Goal: Task Accomplishment & Management: Use online tool/utility

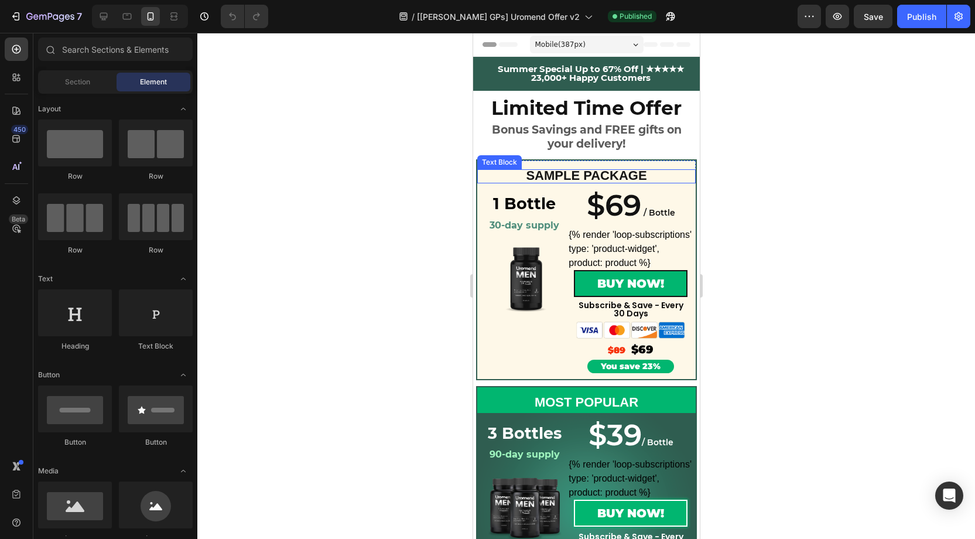
click at [594, 177] on span "SAMPLE PACKAGE" at bounding box center [585, 175] width 121 height 15
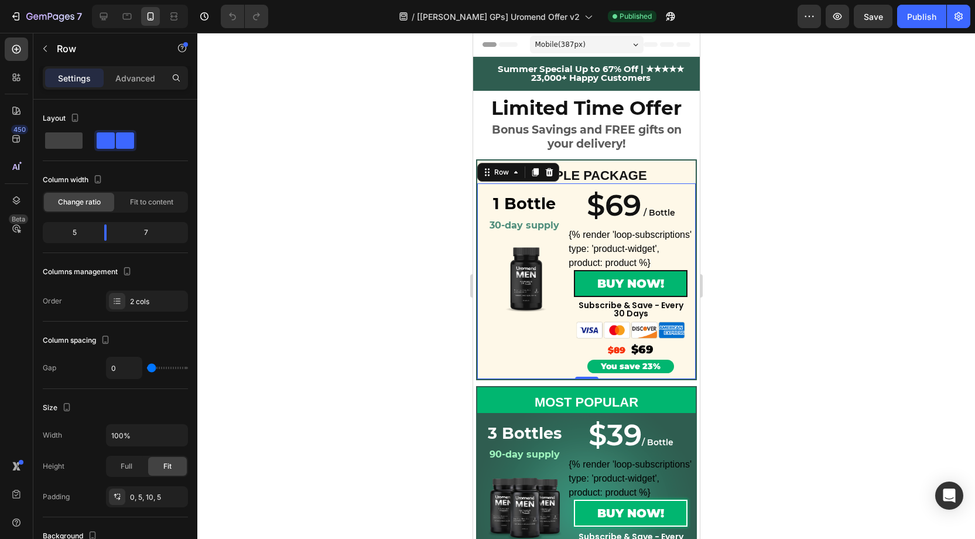
click at [625, 187] on div "$69 / Bottle Heading {% render 'loop-subscriptions' type: 'product-widget', pro…" at bounding box center [630, 277] width 124 height 189
click at [141, 81] on p "Advanced" at bounding box center [135, 78] width 40 height 12
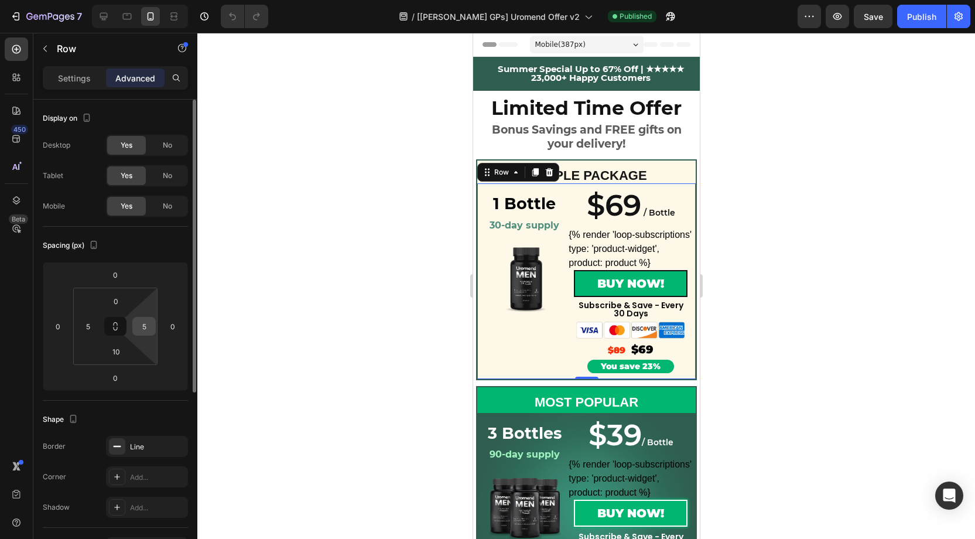
click at [146, 323] on input "5" at bounding box center [144, 326] width 18 height 18
type input "0"
click at [90, 324] on input "5" at bounding box center [88, 326] width 18 height 18
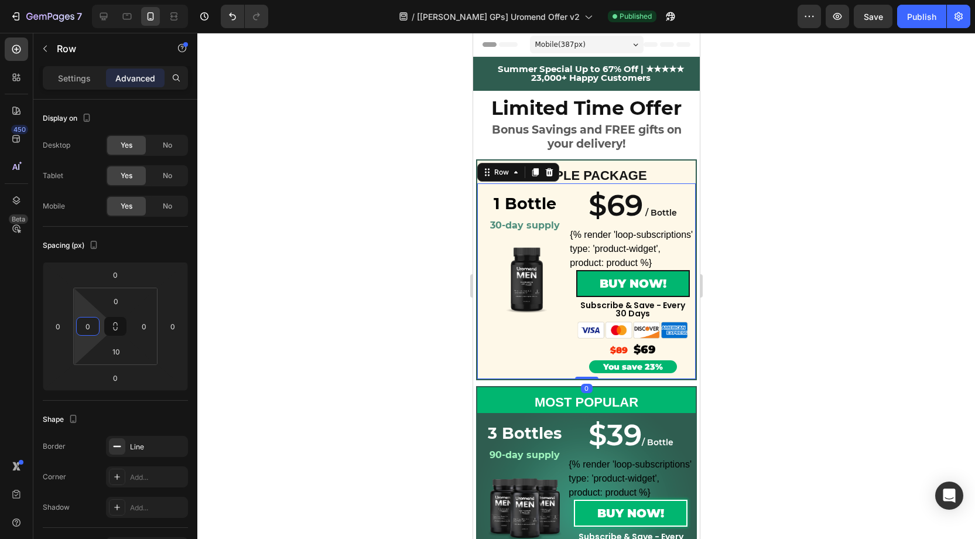
type input "0"
drag, startPoint x: 29, startPoint y: 290, endPoint x: 140, endPoint y: 341, distance: 122.1
click at [32, 290] on div "450 Beta" at bounding box center [16, 286] width 33 height 506
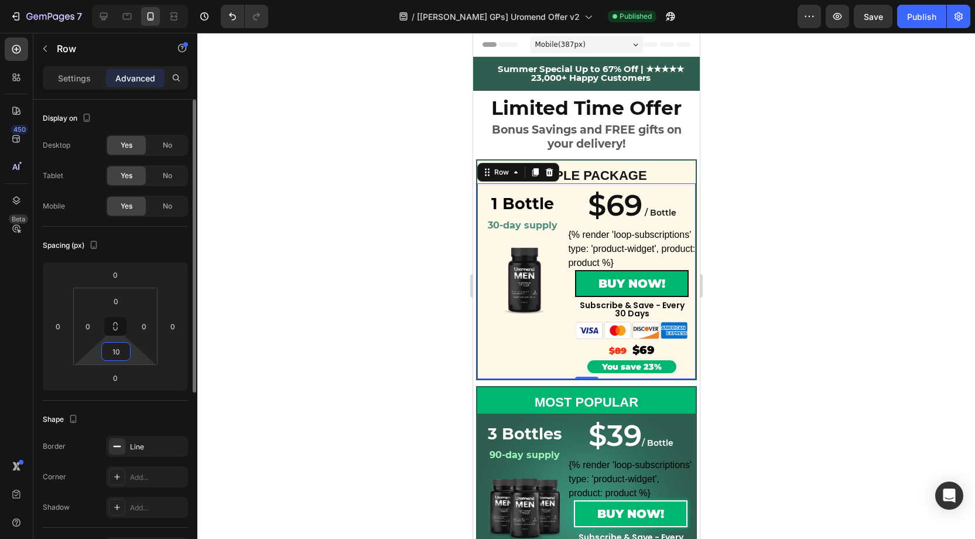
click at [125, 348] on input "10" at bounding box center [115, 352] width 23 height 18
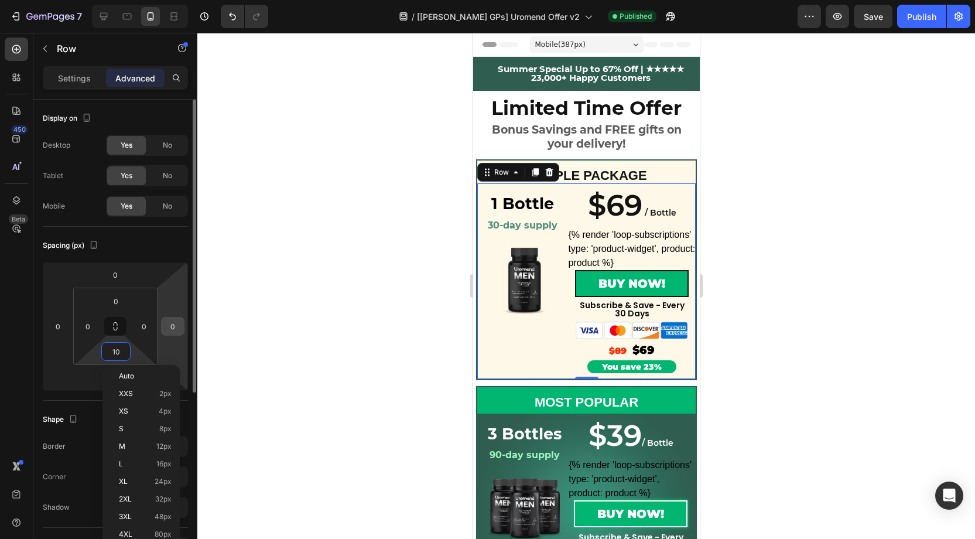
type input "0"
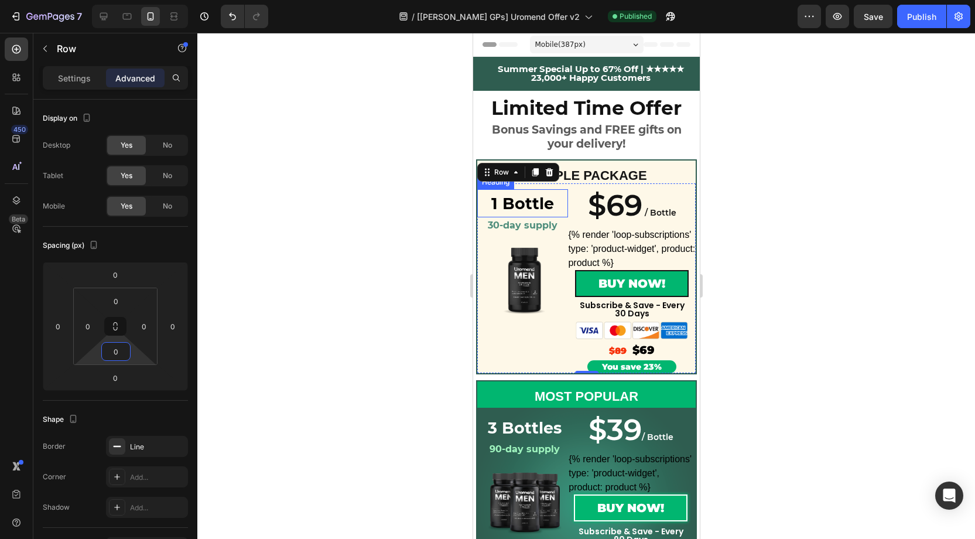
click at [544, 213] on h2 "1 Bottle" at bounding box center [522, 203] width 91 height 28
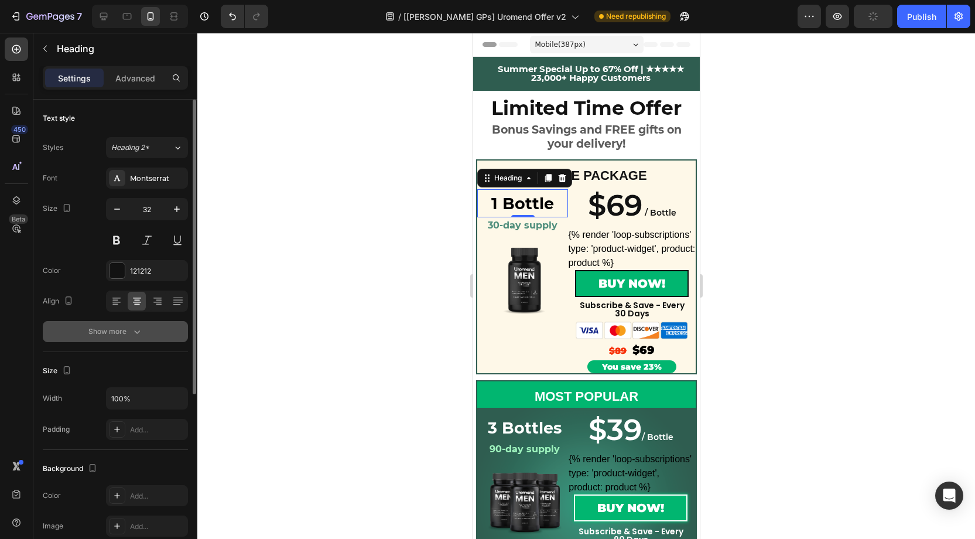
click at [126, 327] on div "Show more" at bounding box center [115, 332] width 54 height 12
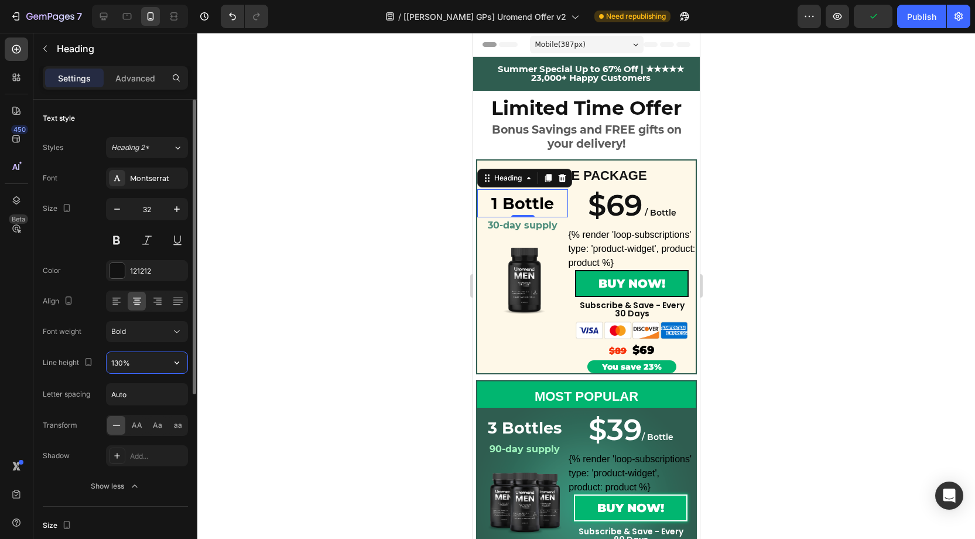
click at [123, 361] on input "130%" at bounding box center [147, 362] width 81 height 21
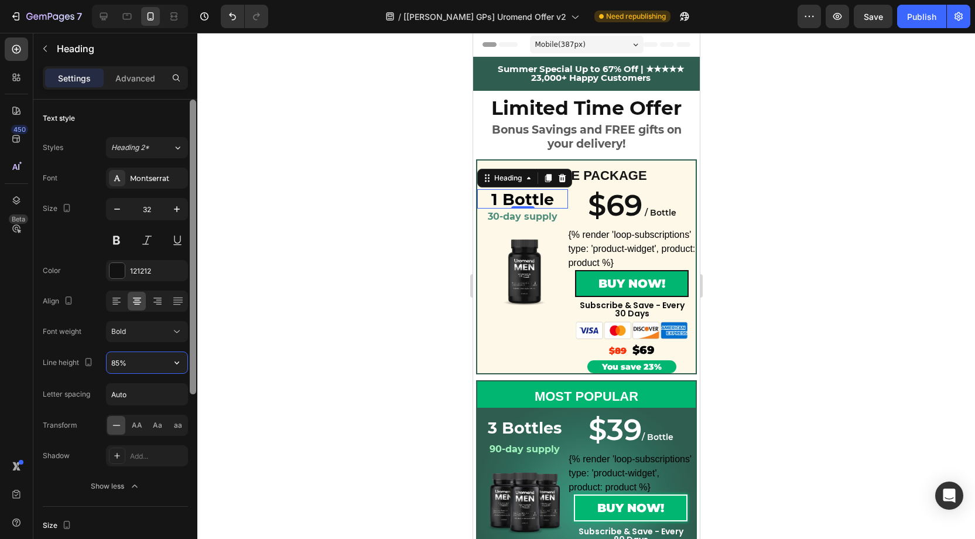
type input "84%"
click at [122, 208] on icon "button" at bounding box center [117, 209] width 12 height 12
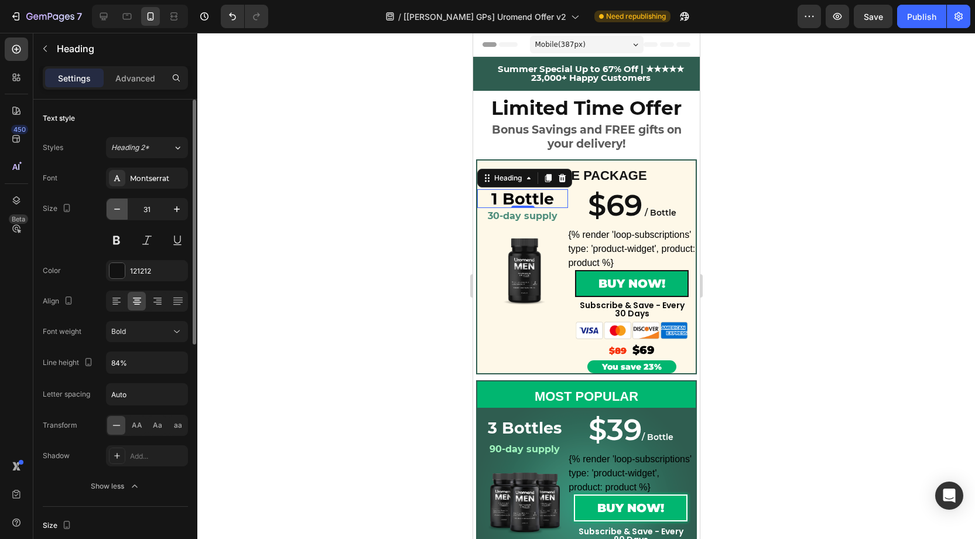
click at [122, 208] on icon "button" at bounding box center [117, 209] width 12 height 12
type input "30"
click at [524, 200] on strong "1 Bottle" at bounding box center [522, 198] width 63 height 19
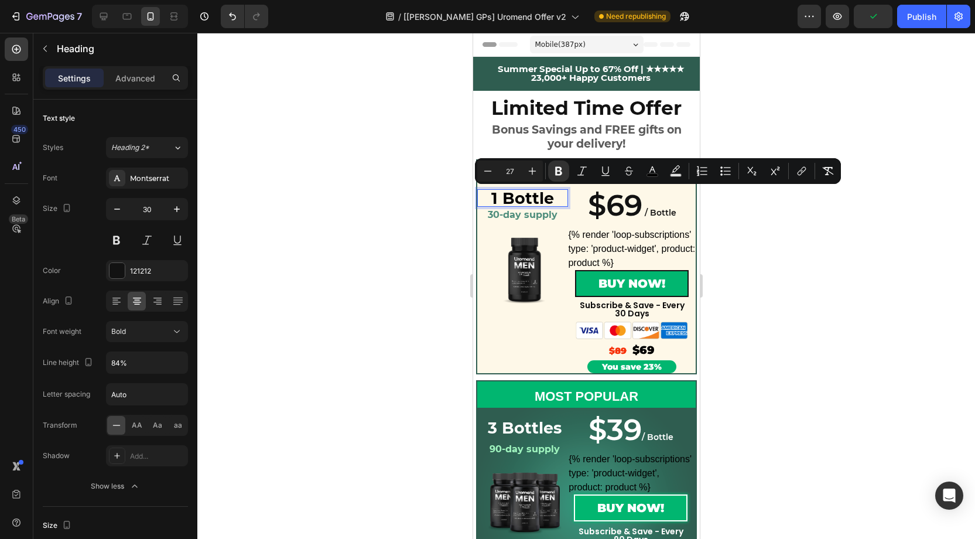
click at [534, 204] on strong "1 Bottle" at bounding box center [522, 198] width 63 height 19
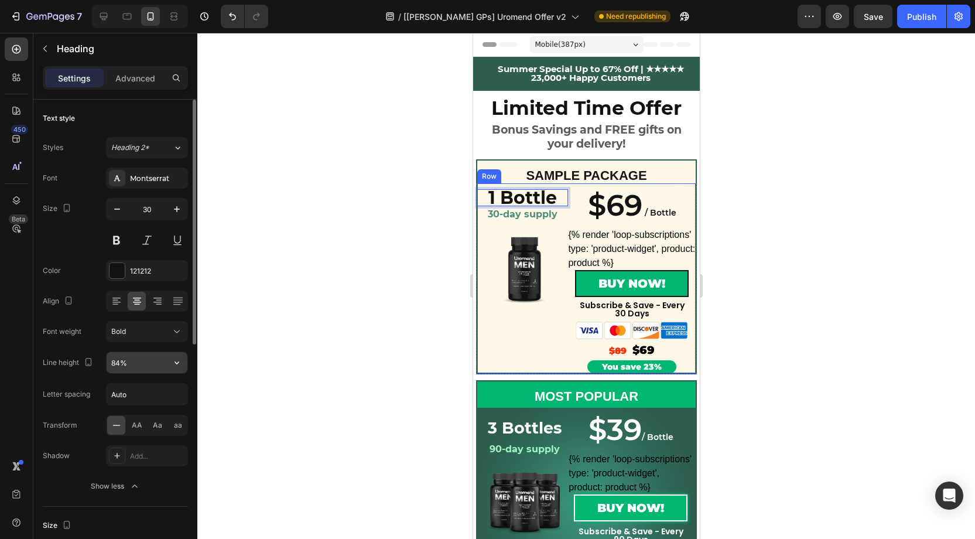
drag, startPoint x: 121, startPoint y: 360, endPoint x: 127, endPoint y: 361, distance: 5.9
click at [123, 360] on input "84%" at bounding box center [147, 362] width 81 height 21
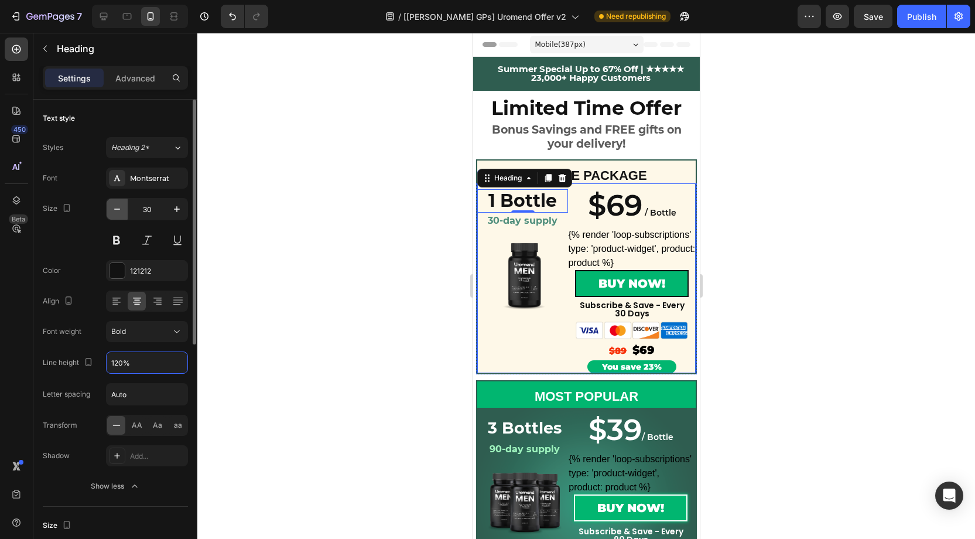
type input "120%"
click at [119, 209] on icon "button" at bounding box center [117, 209] width 12 height 12
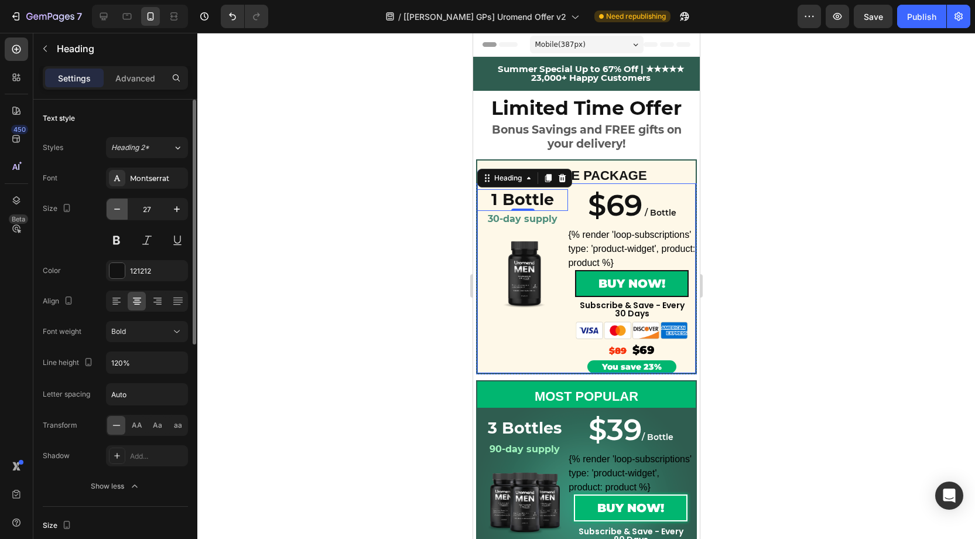
type input "26"
click at [123, 363] on input "120%" at bounding box center [147, 362] width 81 height 21
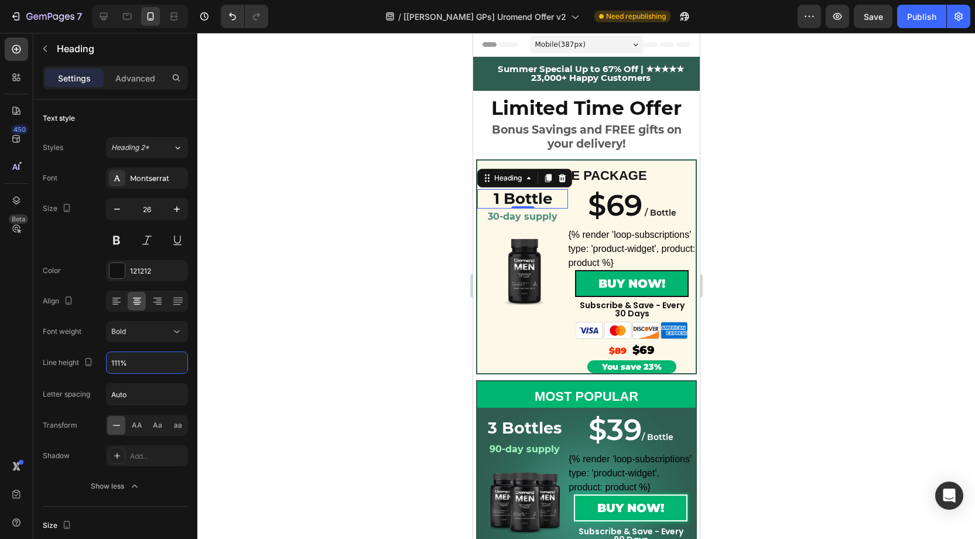
type input "110%"
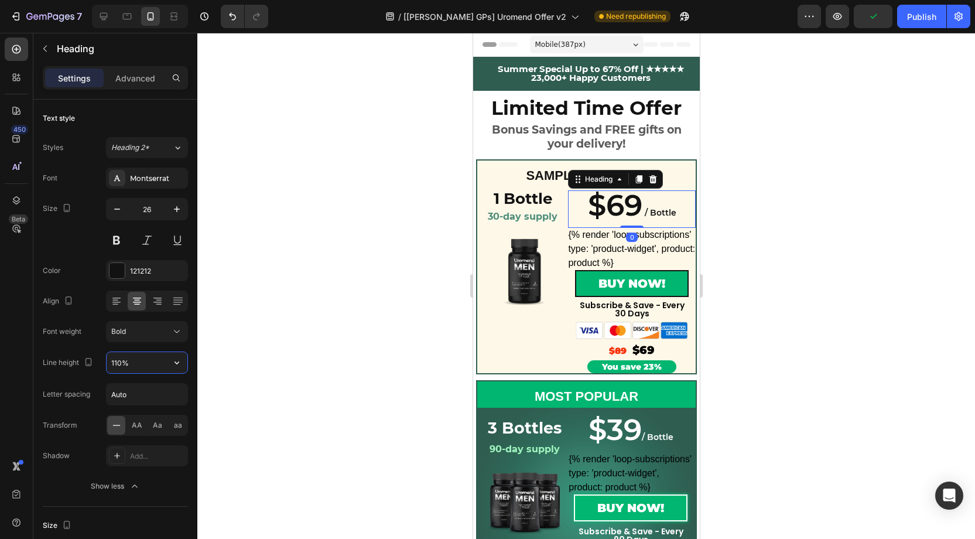
drag, startPoint x: 644, startPoint y: 208, endPoint x: 639, endPoint y: 201, distance: 8.8
click at [645, 208] on span "/ Bottle" at bounding box center [660, 212] width 32 height 11
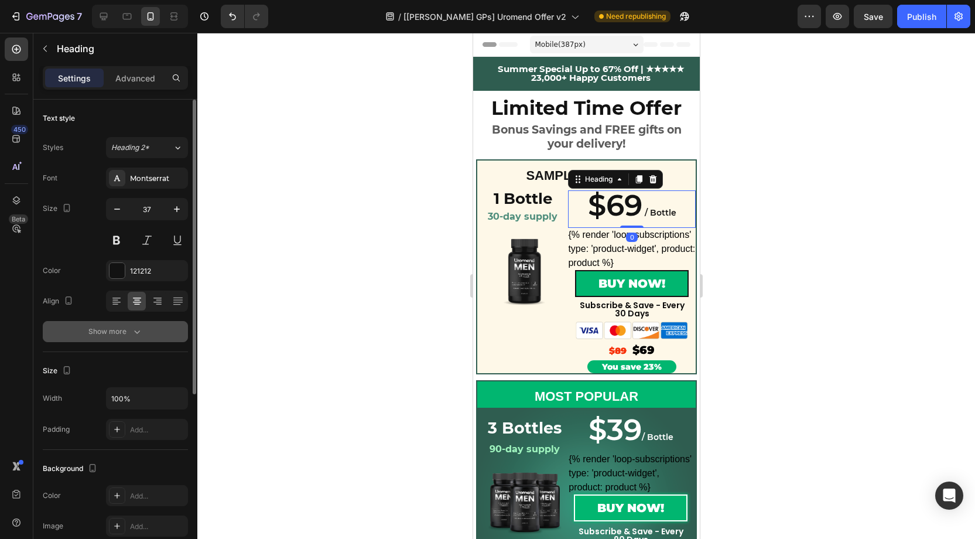
click at [130, 331] on div "Show more" at bounding box center [115, 332] width 54 height 12
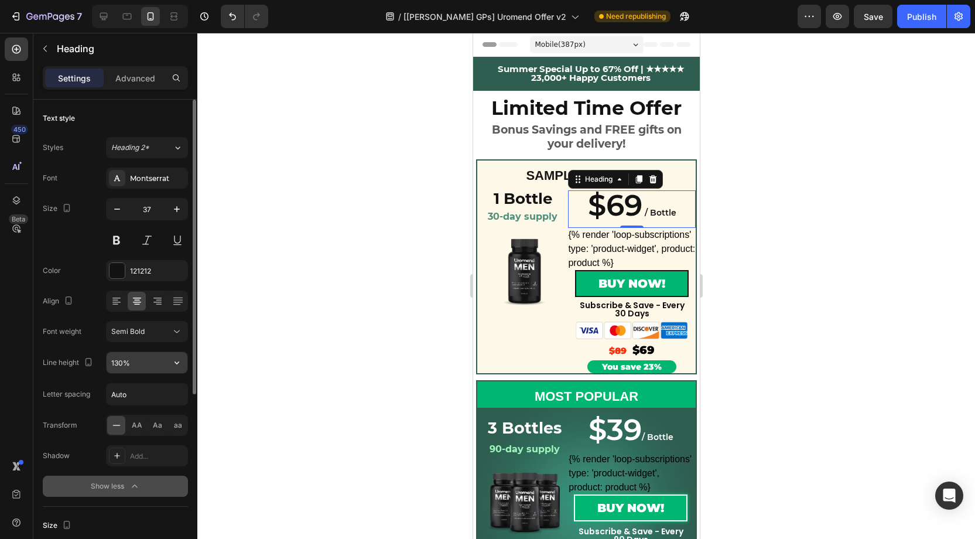
click at [138, 365] on input "130%" at bounding box center [147, 362] width 81 height 21
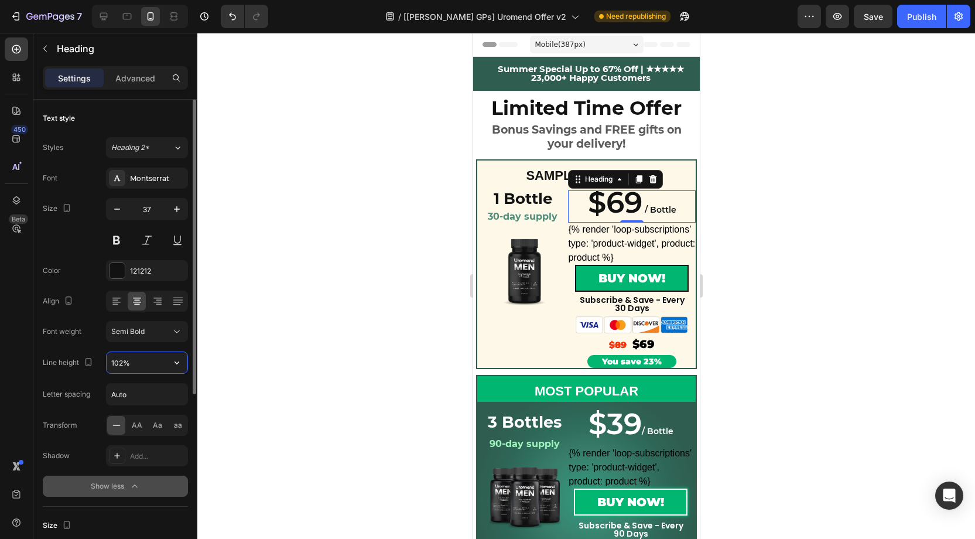
type input "103%"
click at [121, 210] on icon "button" at bounding box center [117, 209] width 12 height 12
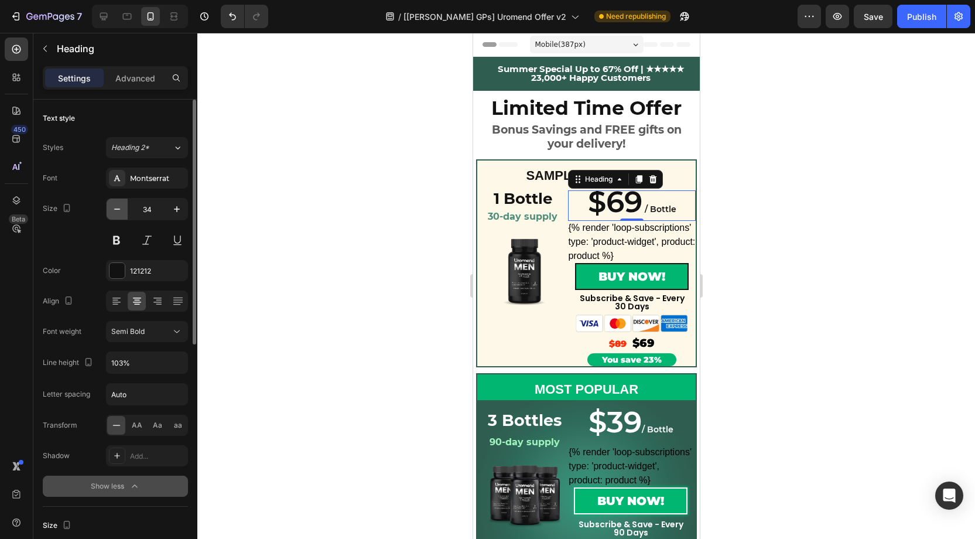
click at [121, 210] on icon "button" at bounding box center [117, 209] width 12 height 12
type input "32"
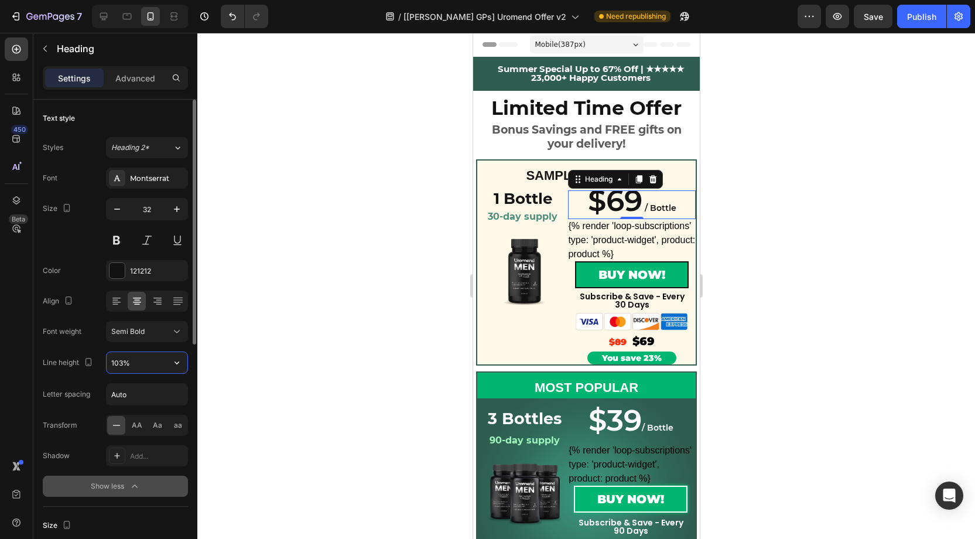
click at [121, 355] on input "103%" at bounding box center [147, 362] width 81 height 21
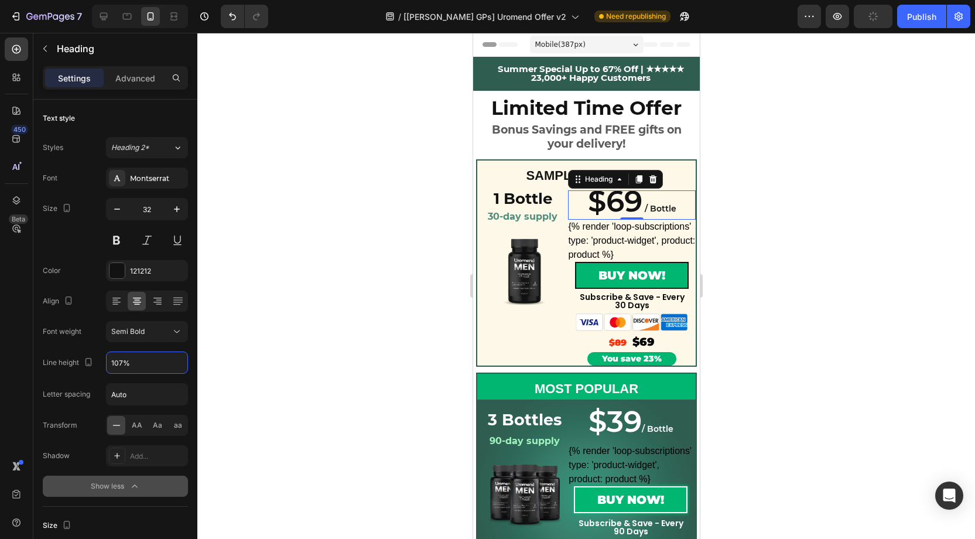
type input "107%"
click at [529, 205] on p "1 Bottle" at bounding box center [522, 198] width 88 height 17
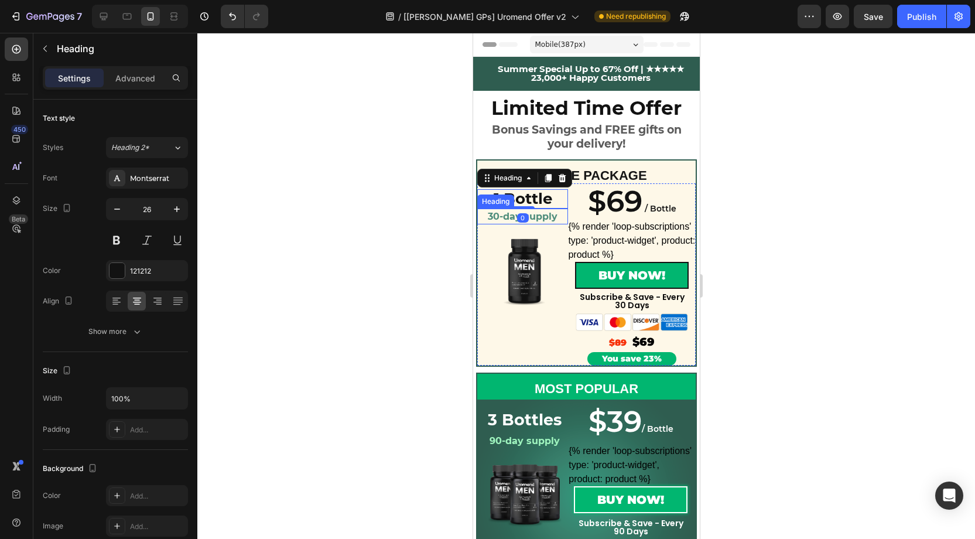
click at [540, 218] on strong "30-day supply" at bounding box center [522, 216] width 70 height 11
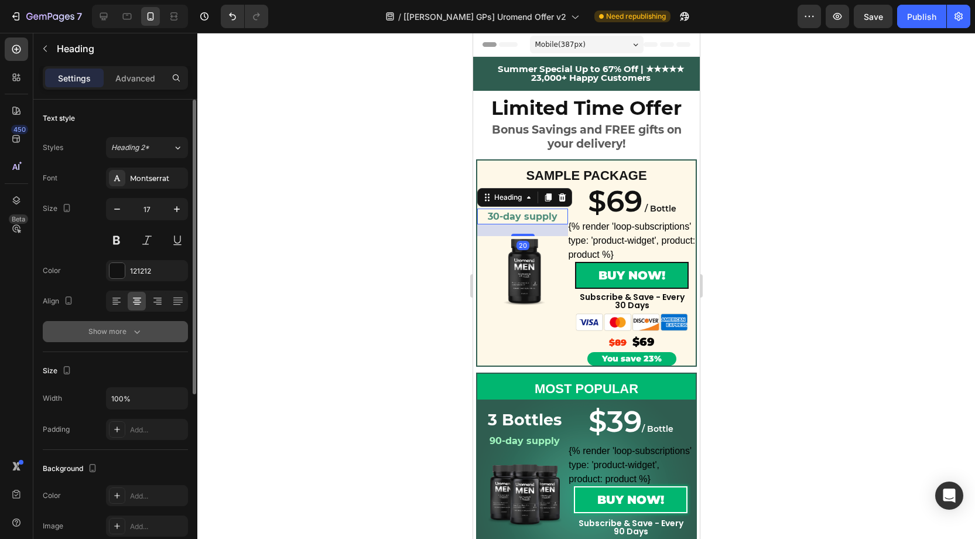
click at [143, 327] on button "Show more" at bounding box center [115, 331] width 145 height 21
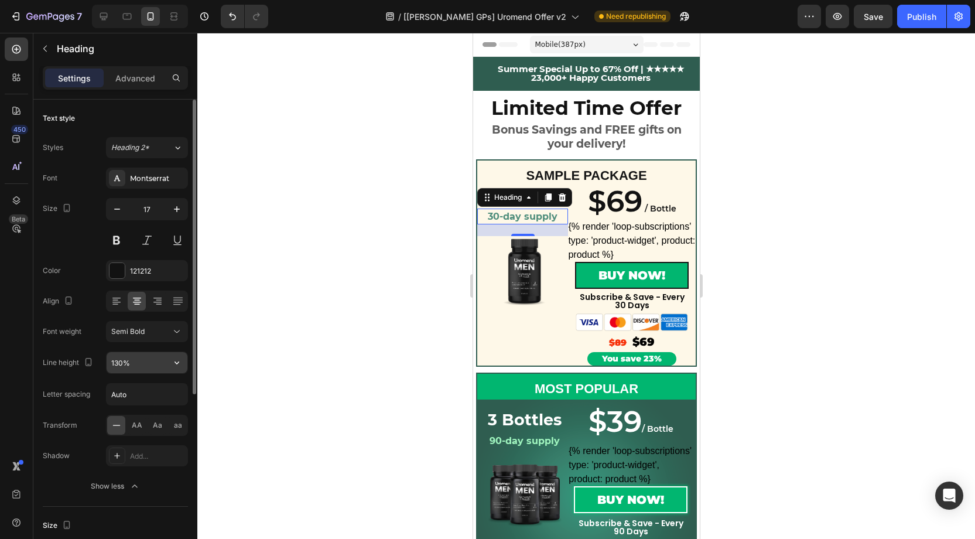
click at [139, 353] on input "130%" at bounding box center [147, 362] width 81 height 21
type input "111%"
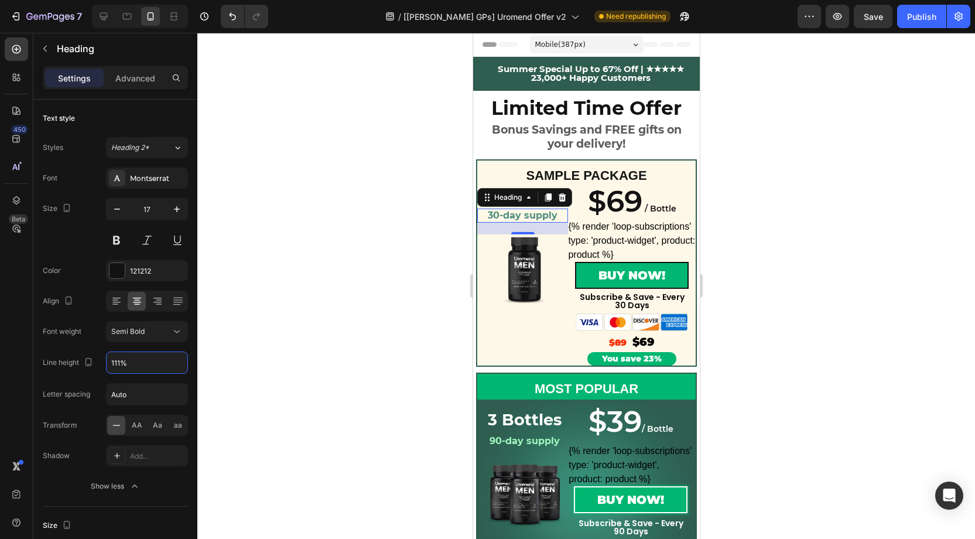
click at [747, 264] on div at bounding box center [586, 286] width 778 height 506
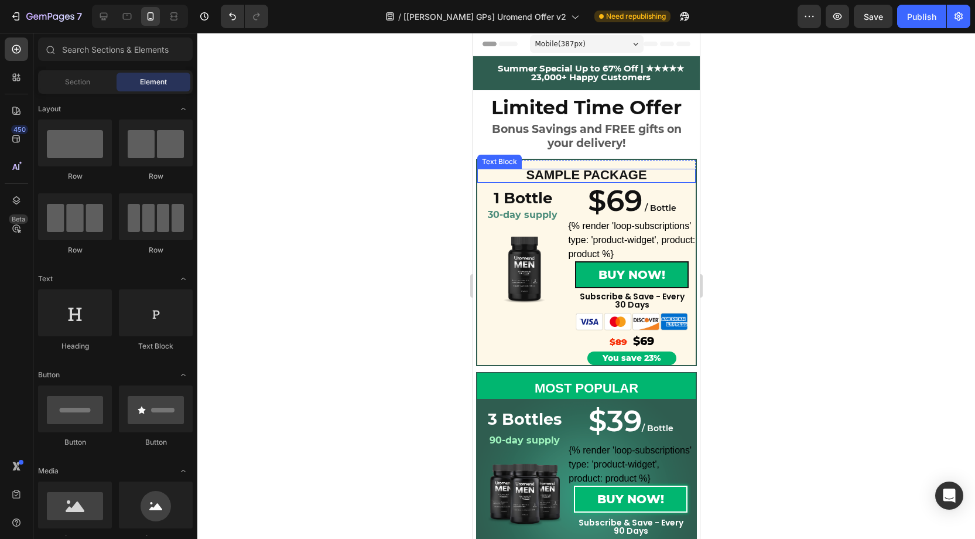
scroll to position [27, 0]
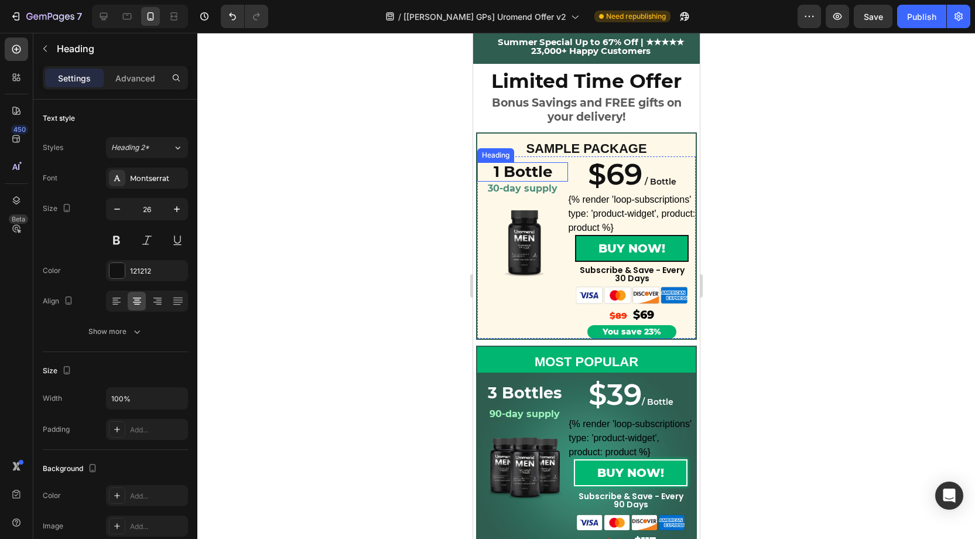
click at [546, 170] on p "1 Bottle" at bounding box center [522, 171] width 88 height 17
drag, startPoint x: 371, startPoint y: 207, endPoint x: 456, endPoint y: 247, distance: 93.5
click at [373, 207] on div at bounding box center [586, 286] width 778 height 506
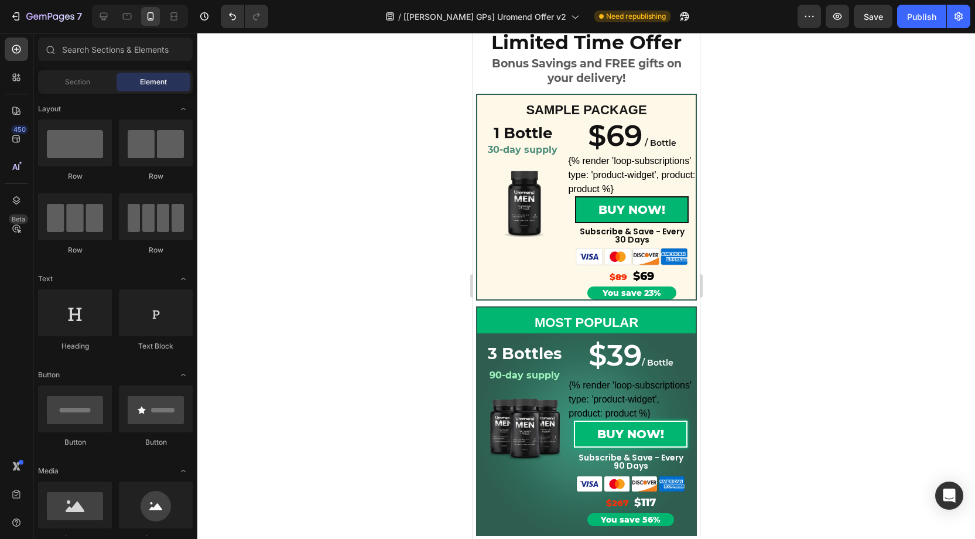
scroll to position [64, 0]
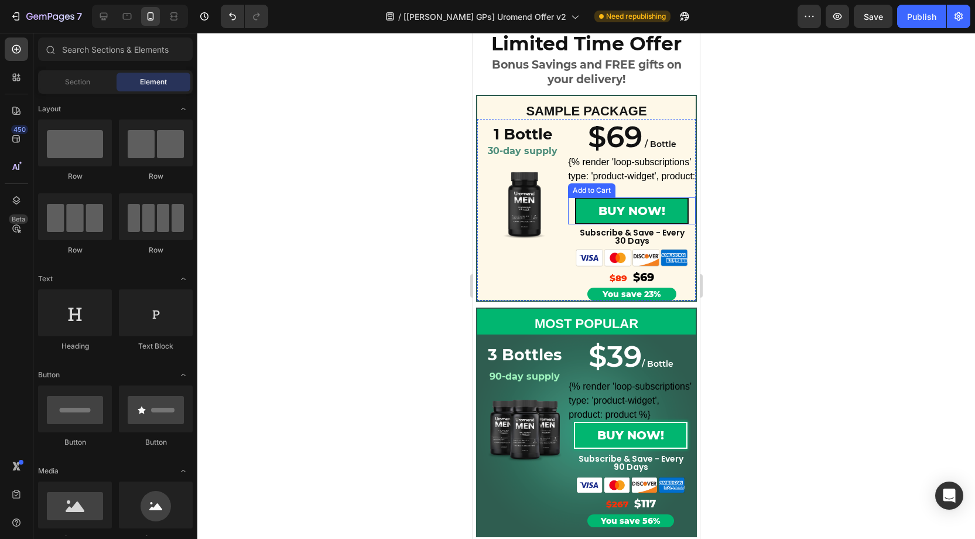
click at [690, 213] on div "BUY NOW! Add to Cart" at bounding box center [631, 210] width 128 height 27
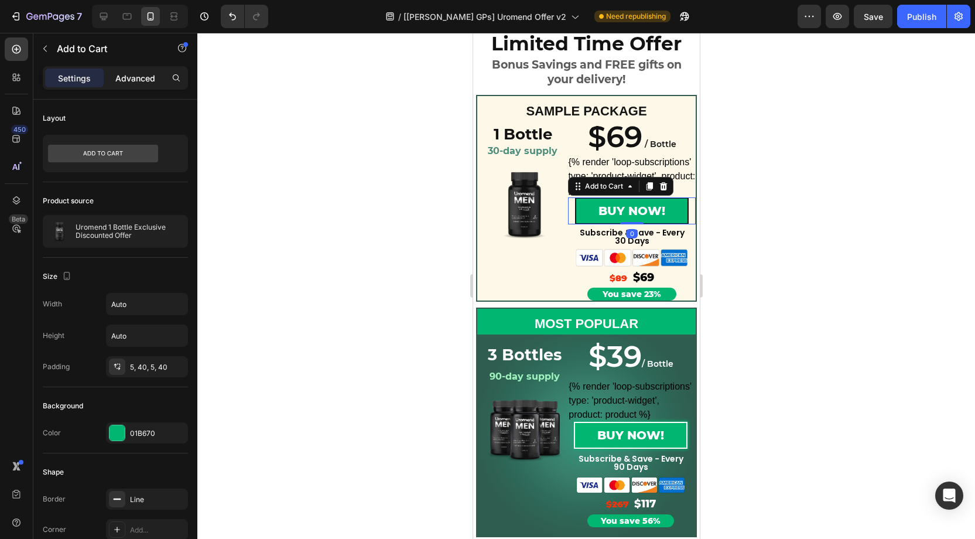
click at [130, 77] on p "Advanced" at bounding box center [135, 78] width 40 height 12
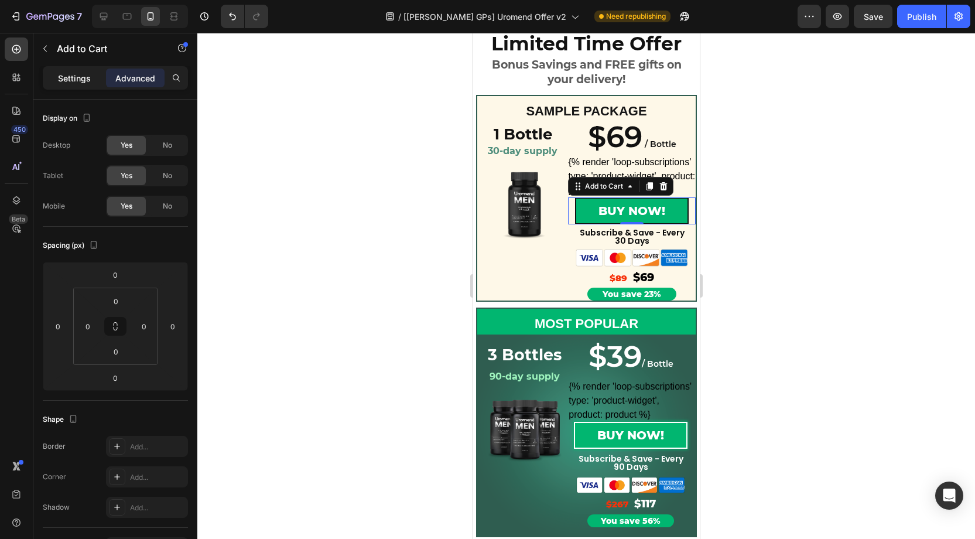
click at [78, 72] on p "Settings" at bounding box center [74, 78] width 33 height 12
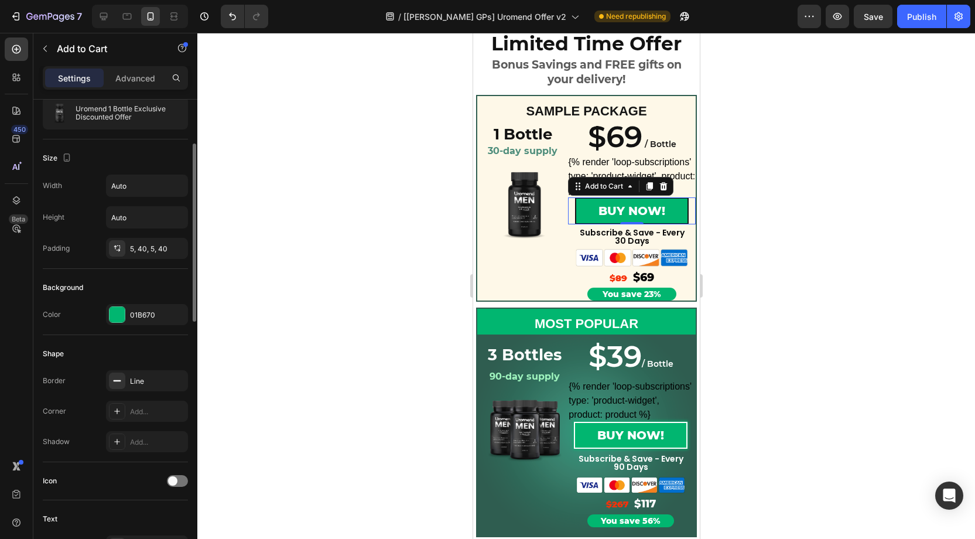
scroll to position [119, 0]
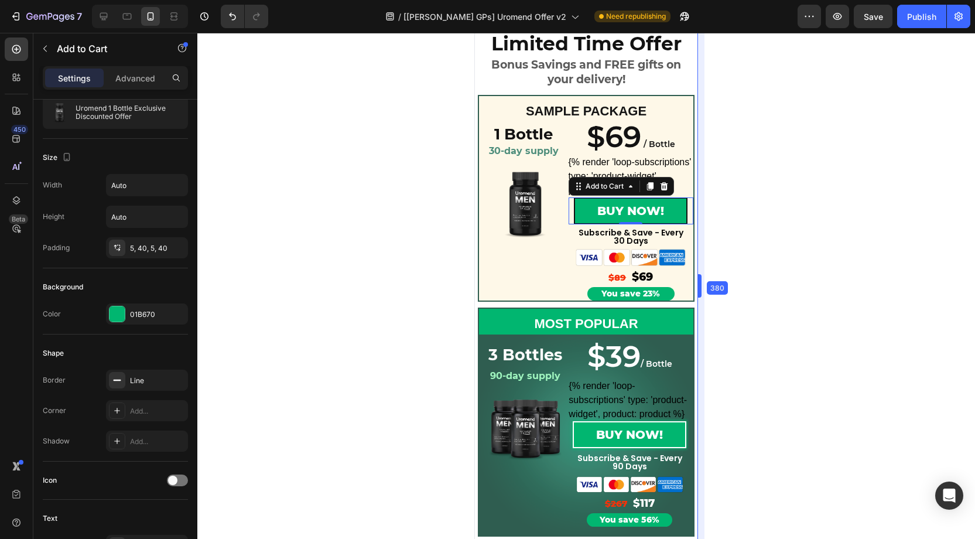
drag, startPoint x: 700, startPoint y: 283, endPoint x: 696, endPoint y: 278, distance: 6.7
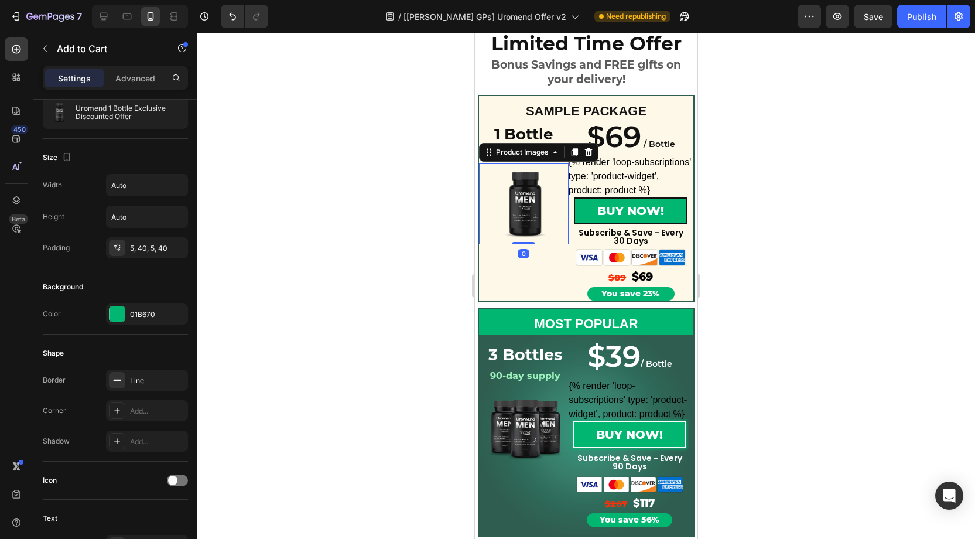
drag, startPoint x: 548, startPoint y: 211, endPoint x: 925, endPoint y: 187, distance: 377.9
click at [548, 211] on img at bounding box center [524, 203] width 80 height 80
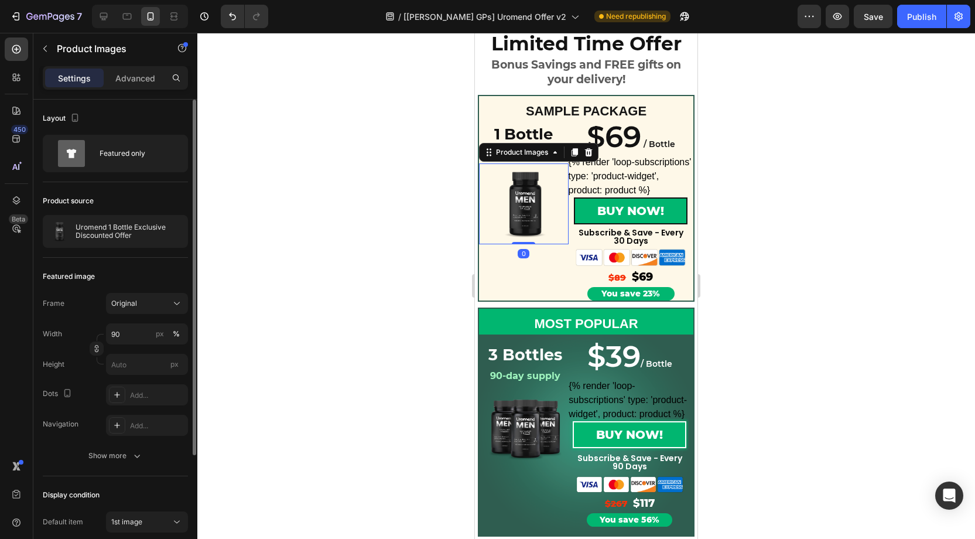
drag, startPoint x: 757, startPoint y: 171, endPoint x: 740, endPoint y: 171, distance: 17.0
click at [740, 171] on div at bounding box center [586, 286] width 778 height 506
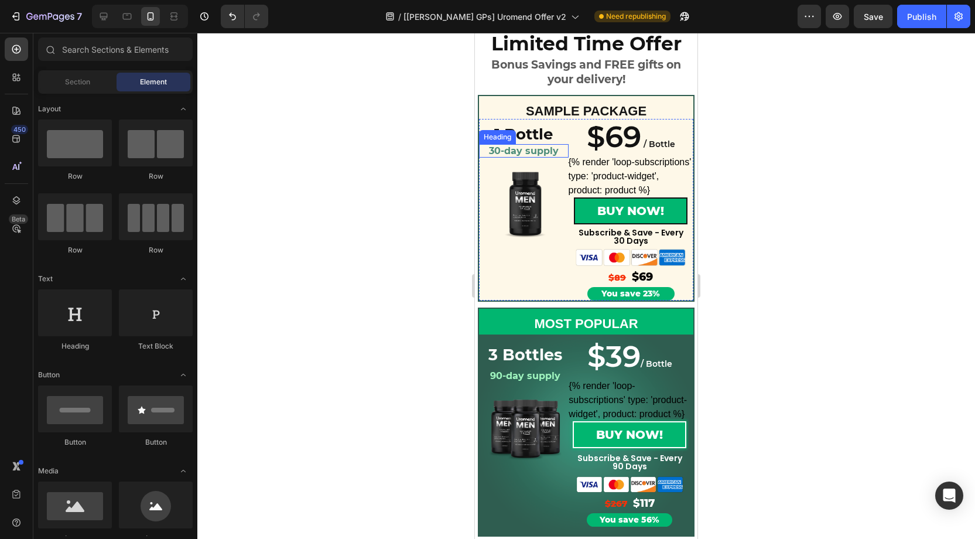
click at [549, 150] on strong "30-day supply" at bounding box center [524, 150] width 70 height 11
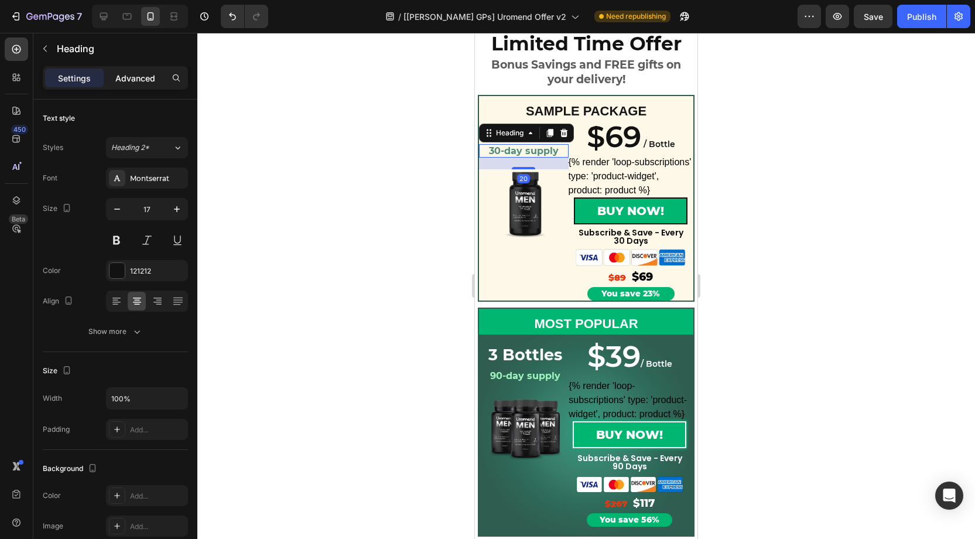
click at [146, 80] on p "Advanced" at bounding box center [135, 78] width 40 height 12
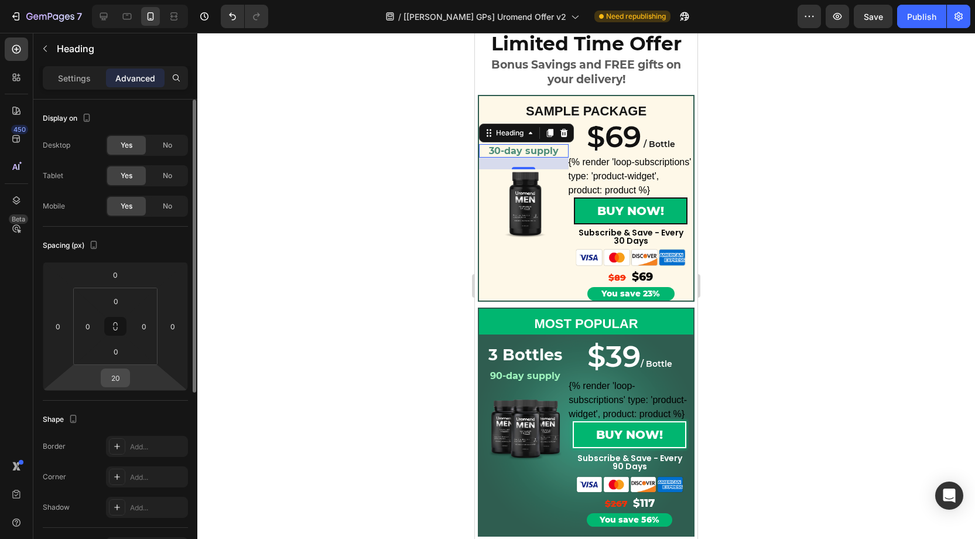
click at [119, 372] on input "20" at bounding box center [115, 378] width 23 height 18
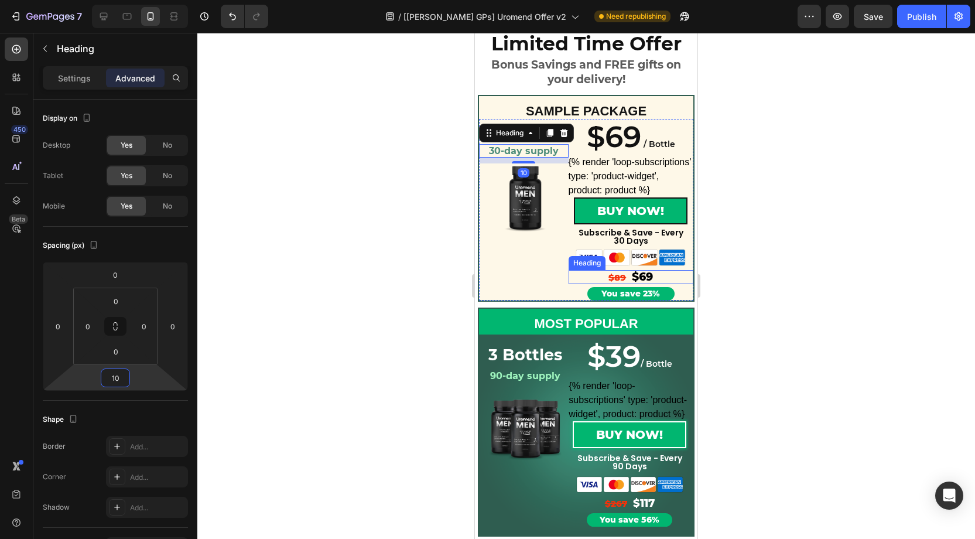
type input "10"
click at [792, 278] on div at bounding box center [586, 286] width 778 height 506
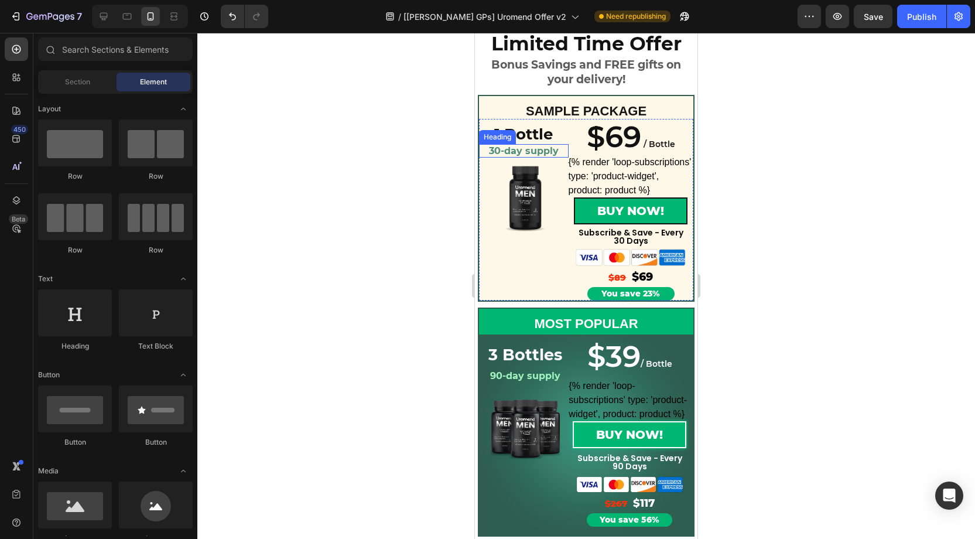
click at [553, 148] on strong "30-day supply" at bounding box center [524, 150] width 70 height 11
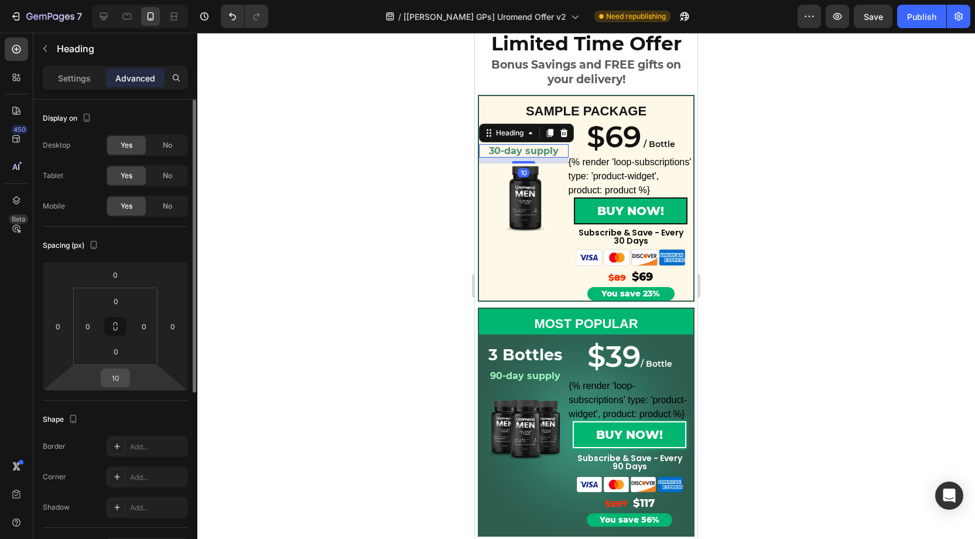
click at [122, 377] on input "10" at bounding box center [115, 378] width 23 height 18
type input "20"
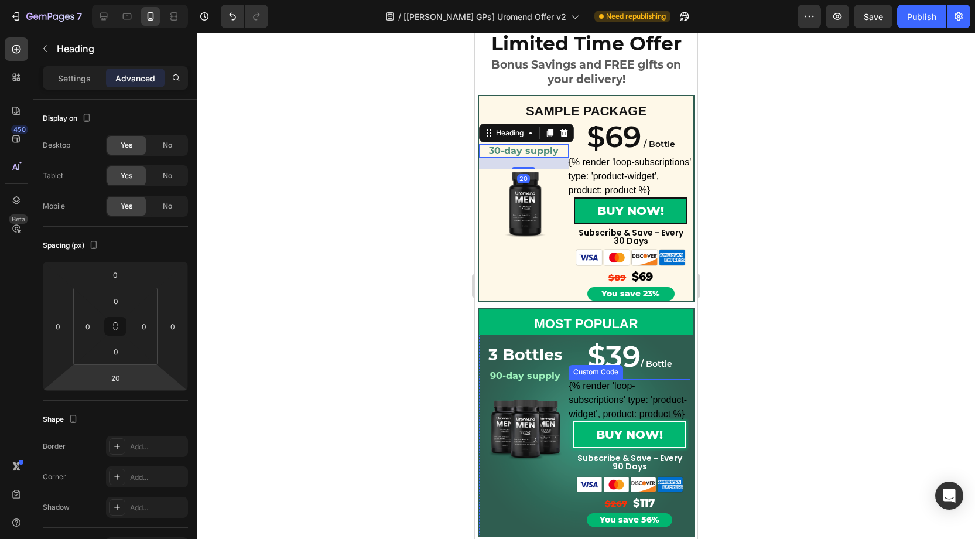
click at [782, 276] on div at bounding box center [586, 286] width 778 height 506
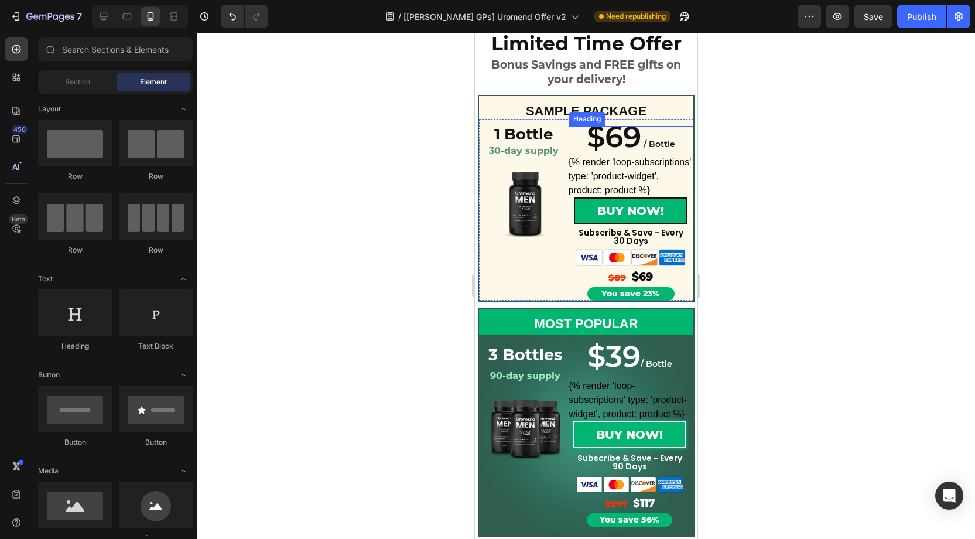
click at [640, 147] on span "$69" at bounding box center [614, 137] width 54 height 36
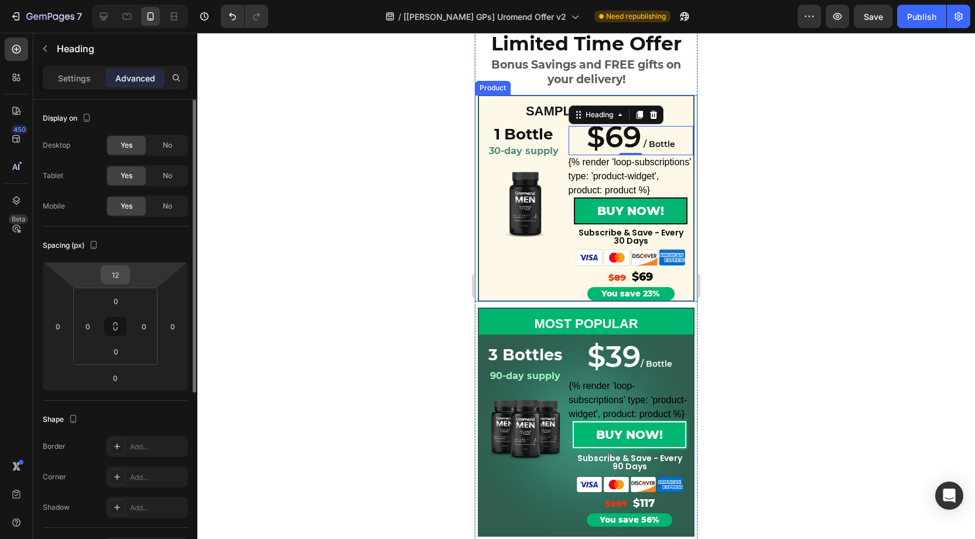
click at [115, 268] on input "12" at bounding box center [115, 275] width 23 height 18
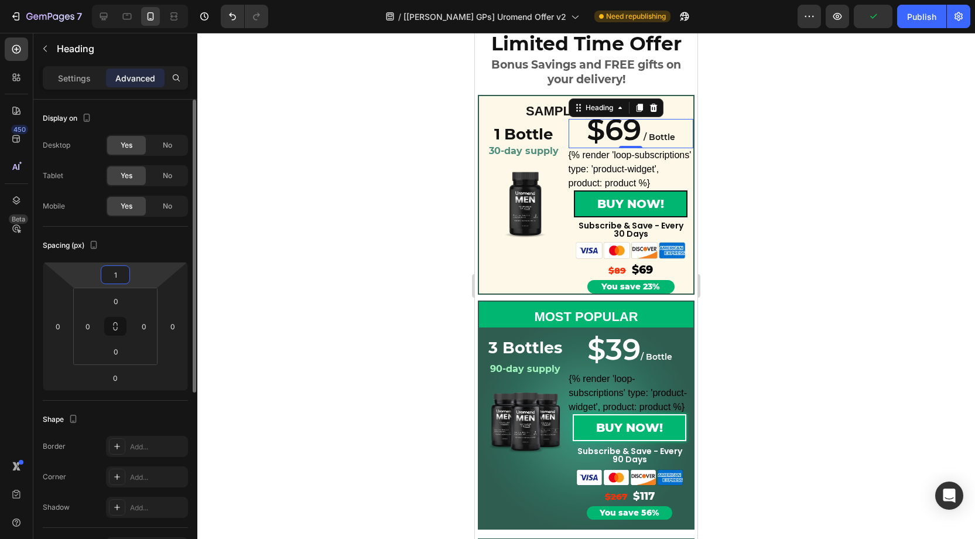
type input "12"
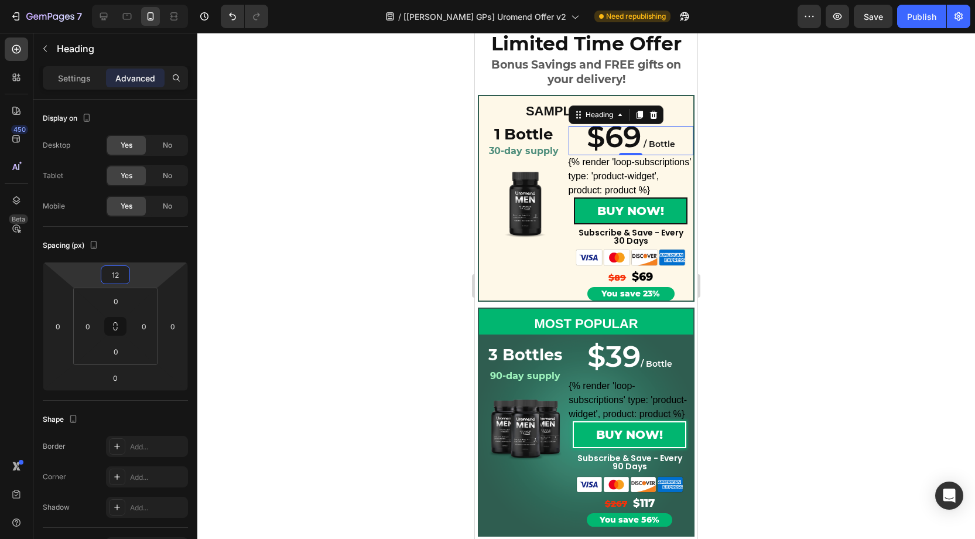
click at [804, 165] on div at bounding box center [586, 286] width 778 height 506
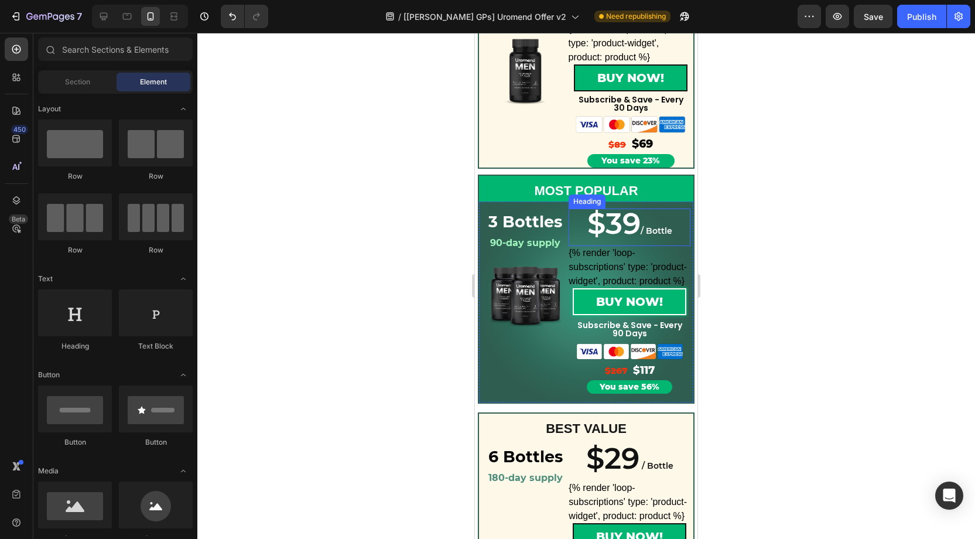
scroll to position [225, 0]
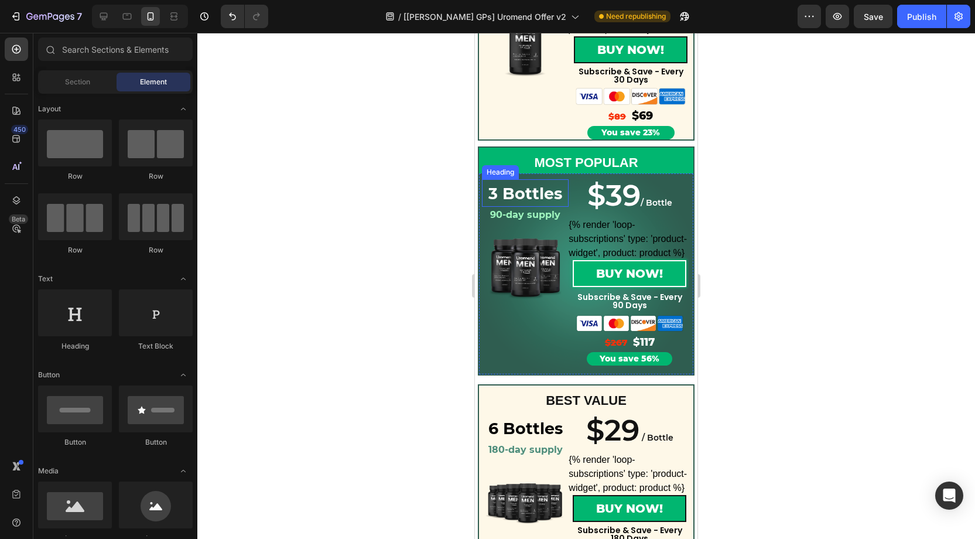
click at [537, 192] on strong "3 Bottles" at bounding box center [525, 193] width 74 height 19
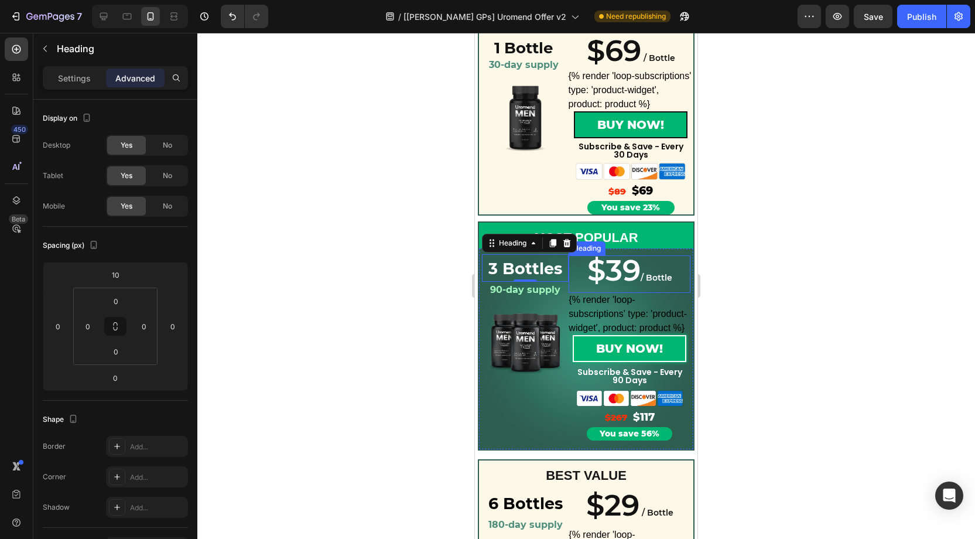
scroll to position [149, 0]
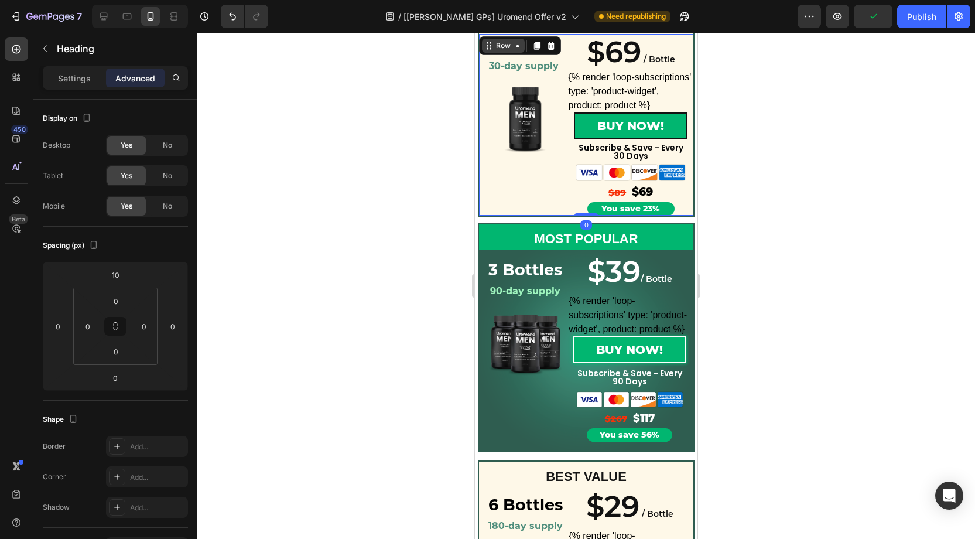
drag, startPoint x: 511, startPoint y: 38, endPoint x: 520, endPoint y: 47, distance: 12.8
click at [512, 39] on div "1 Bottle Heading 30-day supply Heading Product Images $69 / Bottle Heading {% r…" at bounding box center [586, 125] width 217 height 183
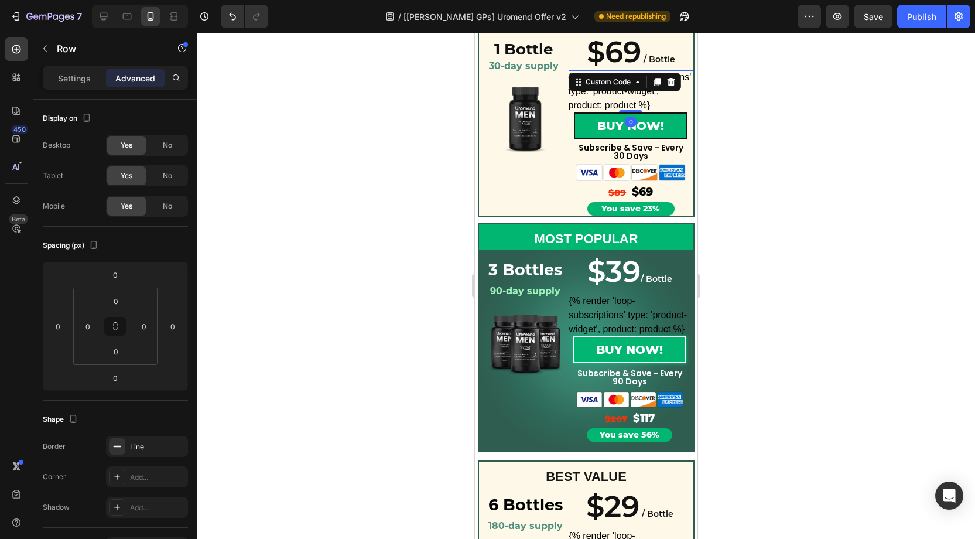
click at [625, 73] on div "{% render 'loop-subscriptions' type: 'product-widget', product: product %}" at bounding box center [631, 91] width 125 height 42
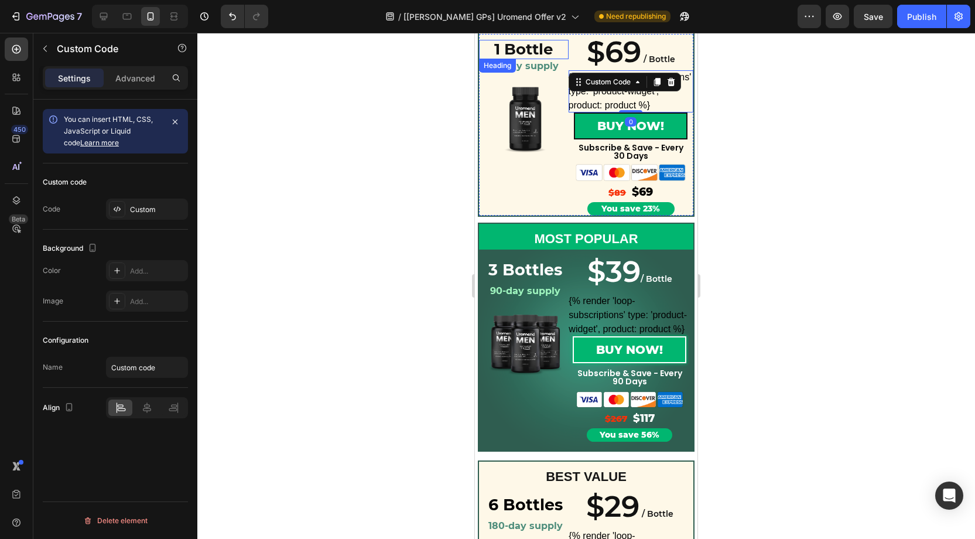
click at [531, 45] on p "1 Bottle" at bounding box center [523, 49] width 87 height 17
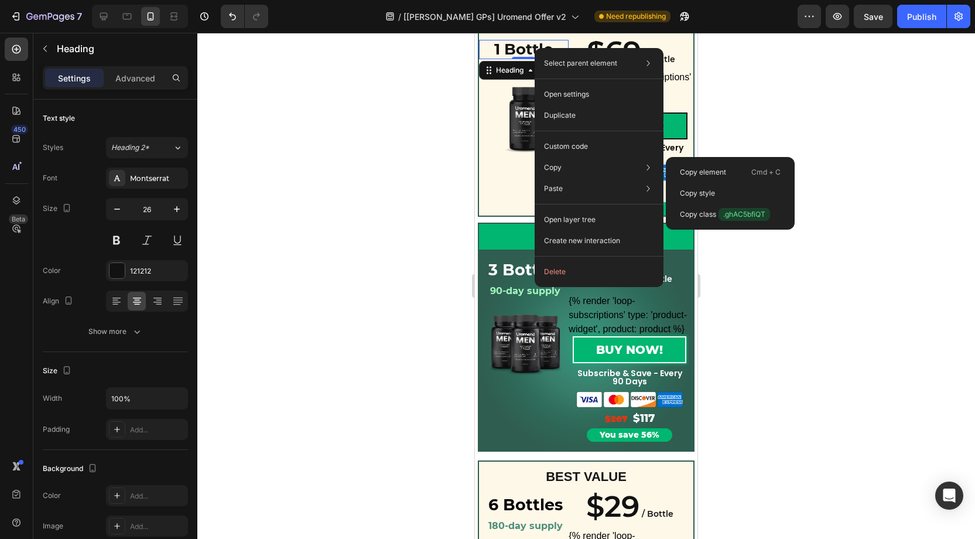
click at [720, 204] on div "Copy style" at bounding box center [730, 214] width 119 height 21
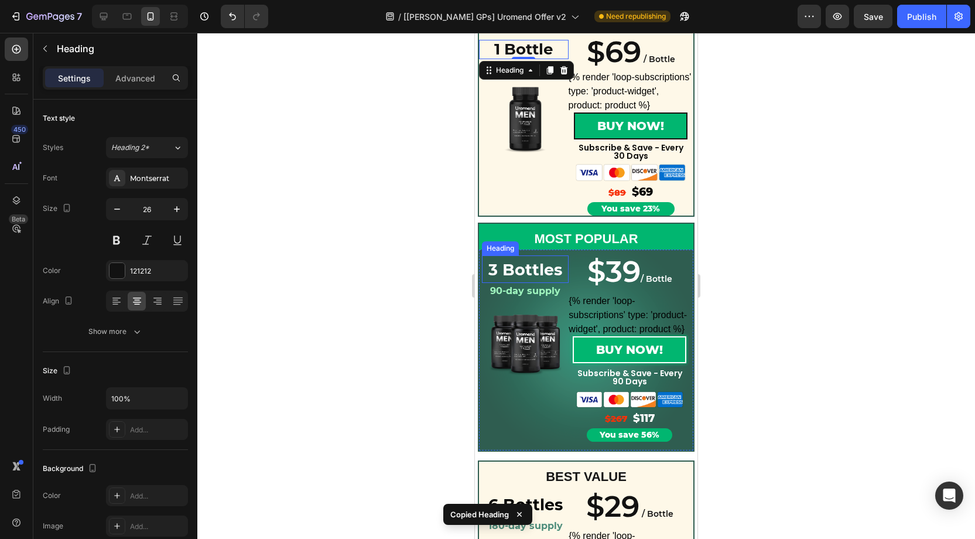
click at [532, 275] on strong "3 Bottles" at bounding box center [525, 269] width 74 height 19
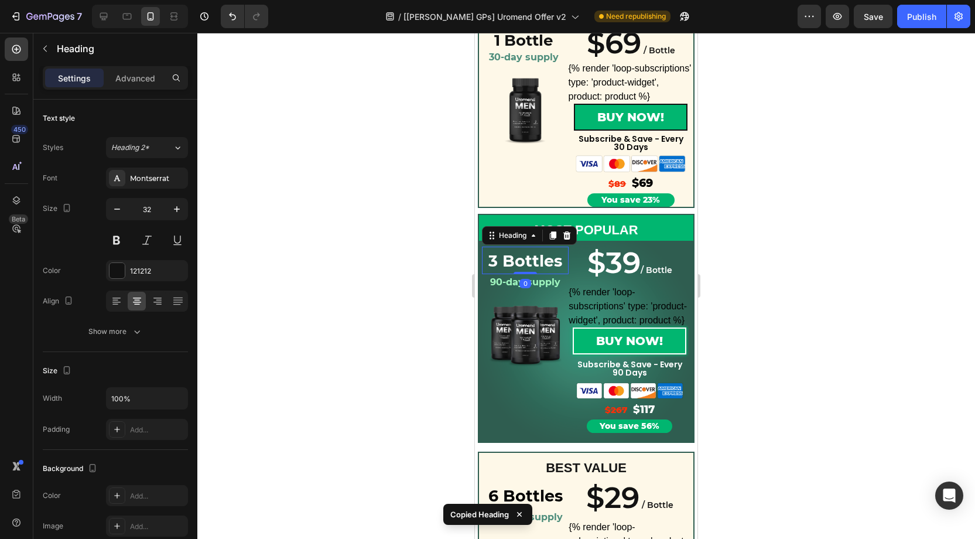
scroll to position [160, 0]
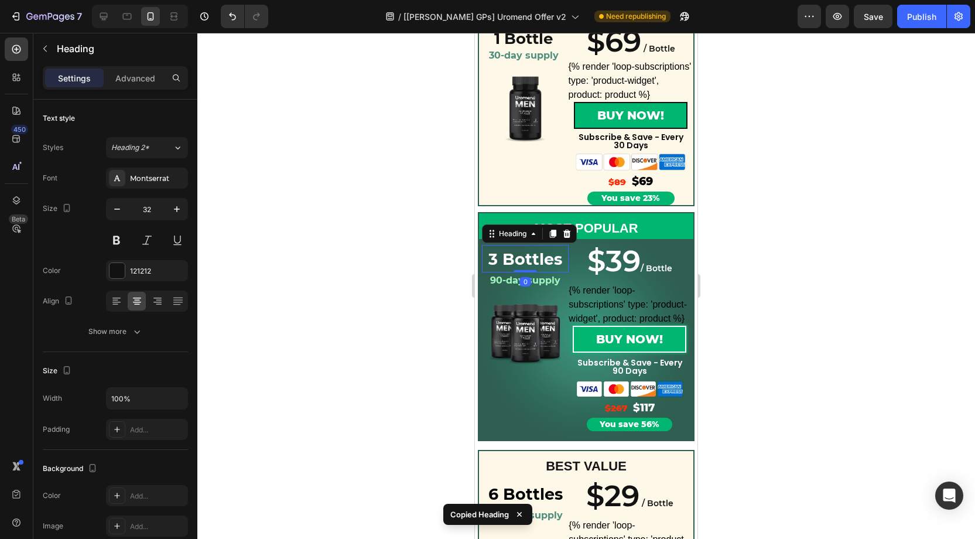
drag, startPoint x: 371, startPoint y: 240, endPoint x: 425, endPoint y: 247, distance: 54.3
click at [393, 241] on div at bounding box center [586, 286] width 778 height 506
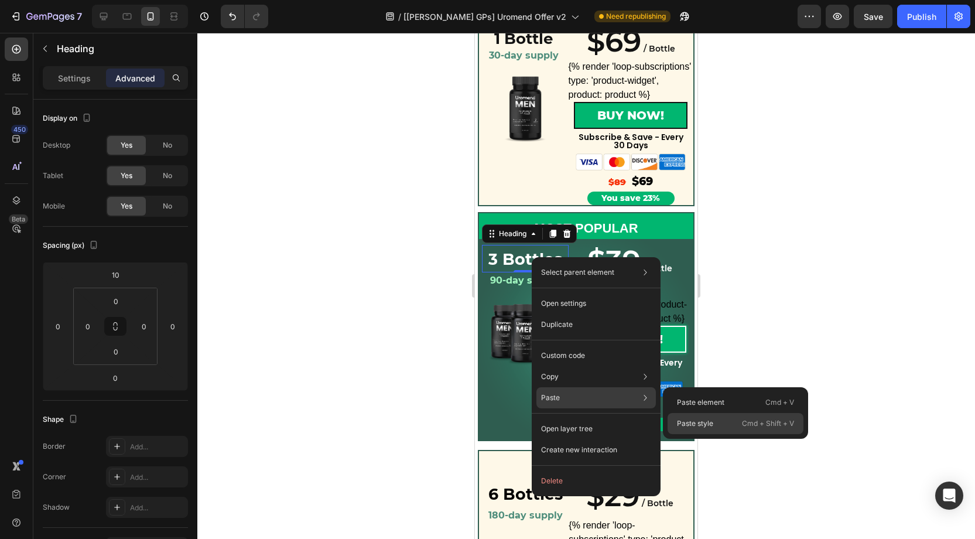
click at [695, 426] on p "Paste style" at bounding box center [695, 423] width 36 height 11
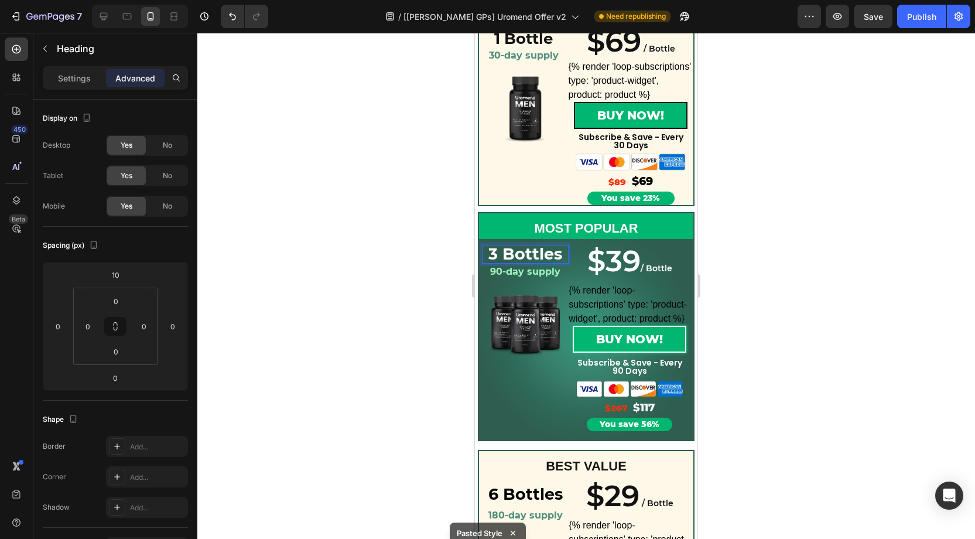
click at [549, 261] on strong "3 Bottles" at bounding box center [525, 253] width 74 height 19
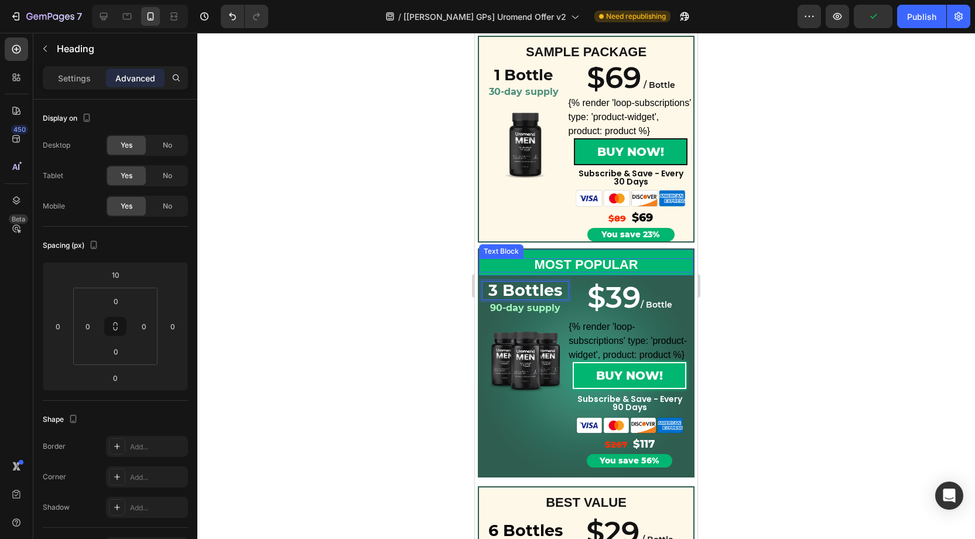
scroll to position [121, 0]
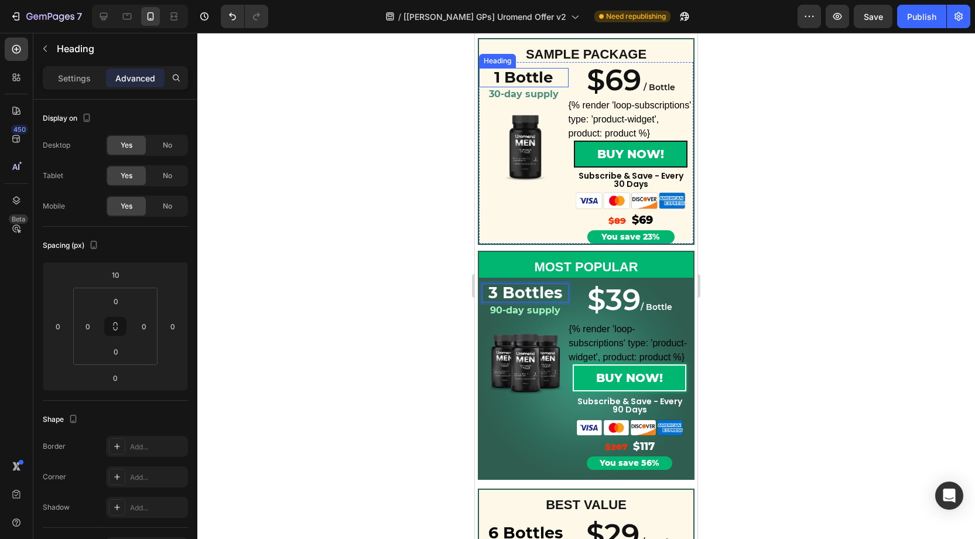
click at [537, 78] on p "1 Bottle" at bounding box center [523, 77] width 87 height 17
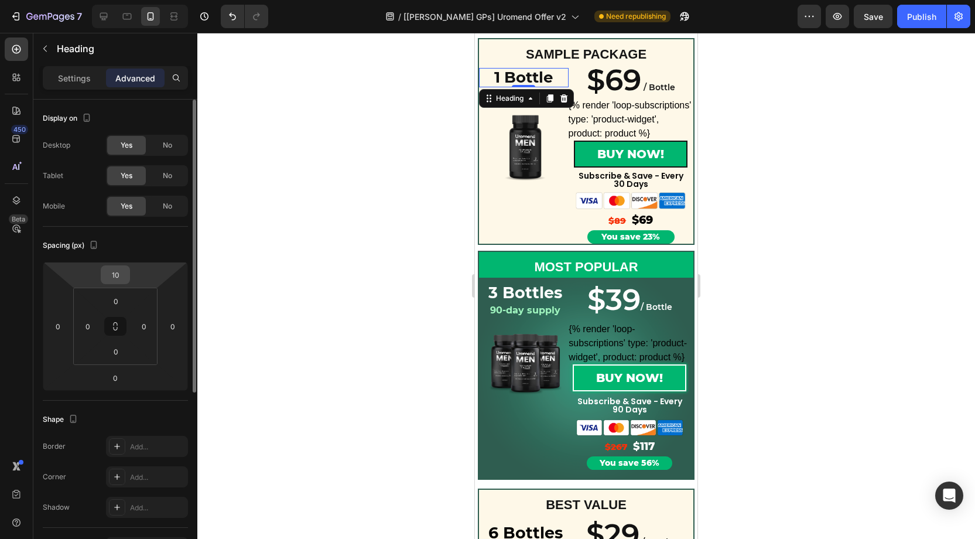
click at [120, 276] on input "10" at bounding box center [115, 275] width 23 height 18
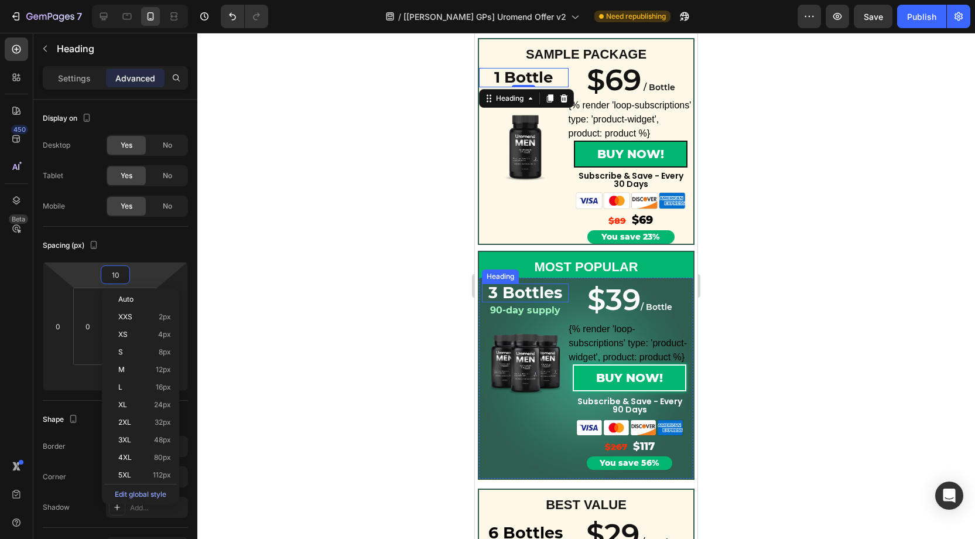
click at [538, 296] on strong "3 Bottles" at bounding box center [525, 292] width 74 height 19
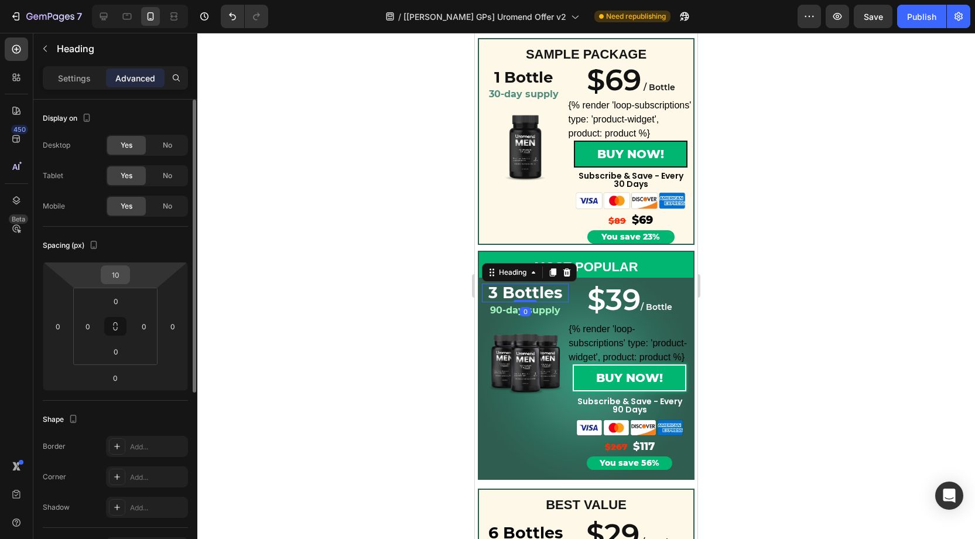
click at [121, 271] on input "10" at bounding box center [115, 275] width 23 height 18
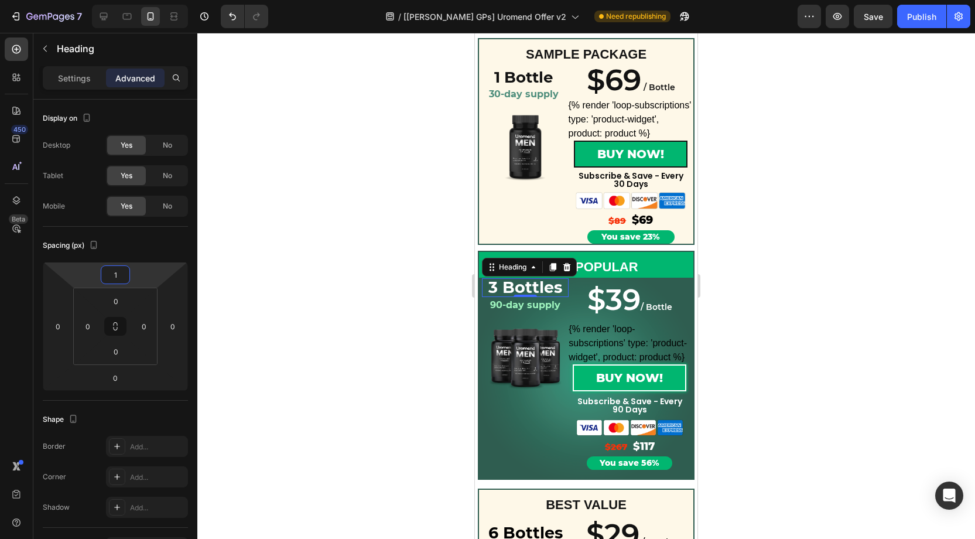
type input "15"
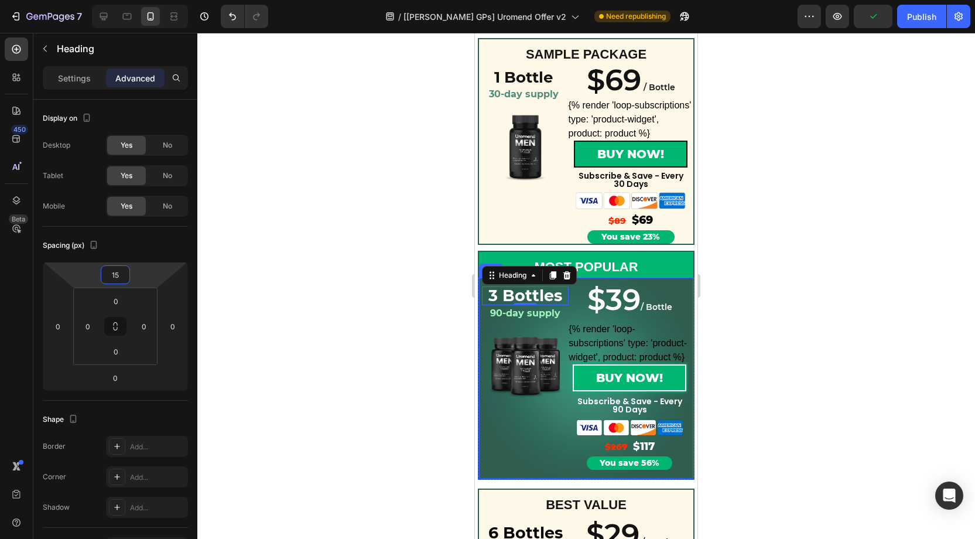
click at [550, 321] on h2 "90-day supply" at bounding box center [525, 313] width 87 height 16
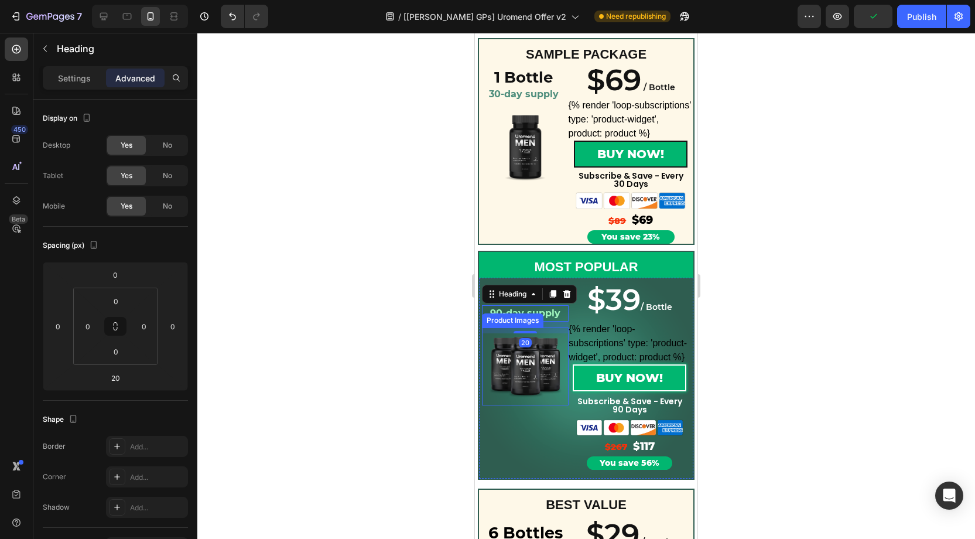
click at [540, 349] on img at bounding box center [525, 366] width 78 height 78
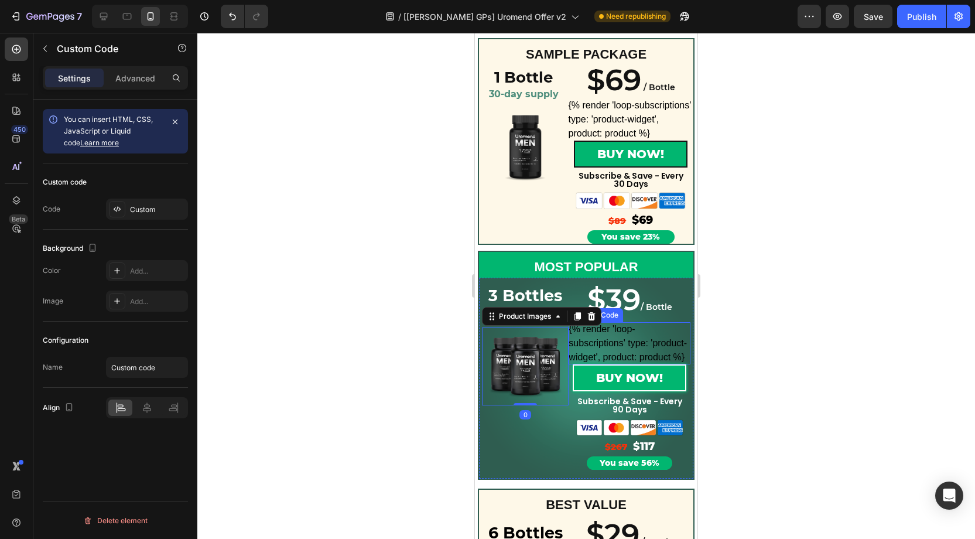
click at [609, 344] on div "{% render 'loop-subscriptions' type: 'product-widget', product: product %}" at bounding box center [630, 343] width 122 height 42
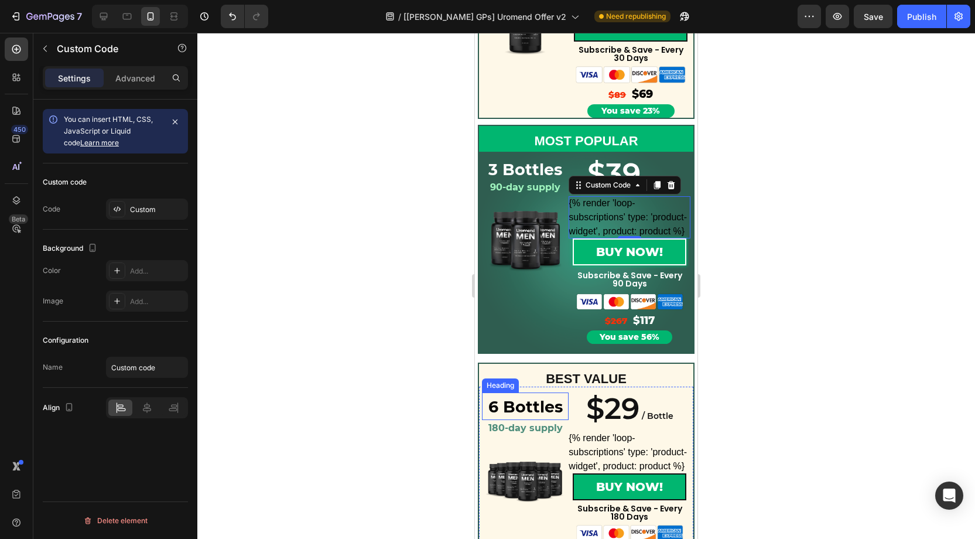
scroll to position [252, 0]
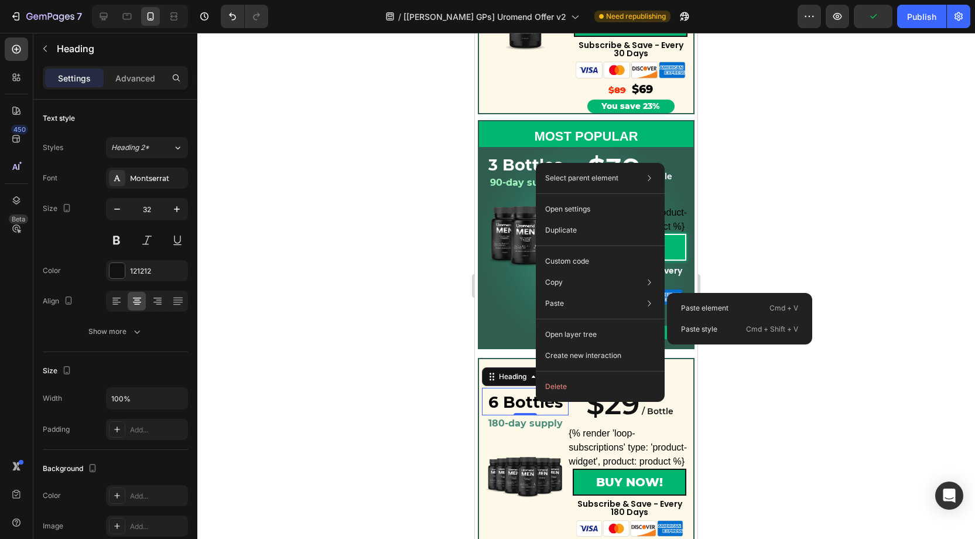
click at [717, 326] on p "Paste style" at bounding box center [699, 329] width 36 height 11
type input "26"
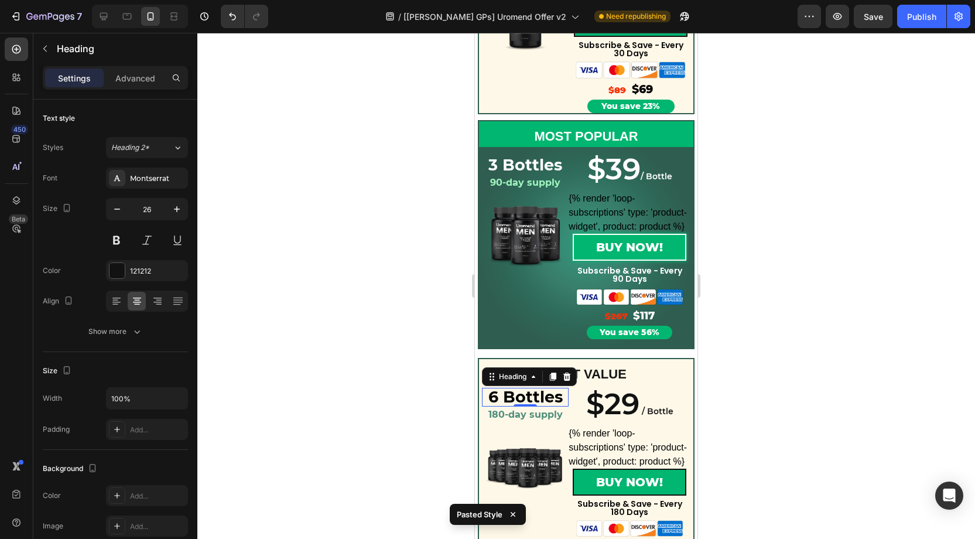
drag, startPoint x: 415, startPoint y: 379, endPoint x: 444, endPoint y: 381, distance: 28.8
click at [416, 379] on div at bounding box center [586, 286] width 778 height 506
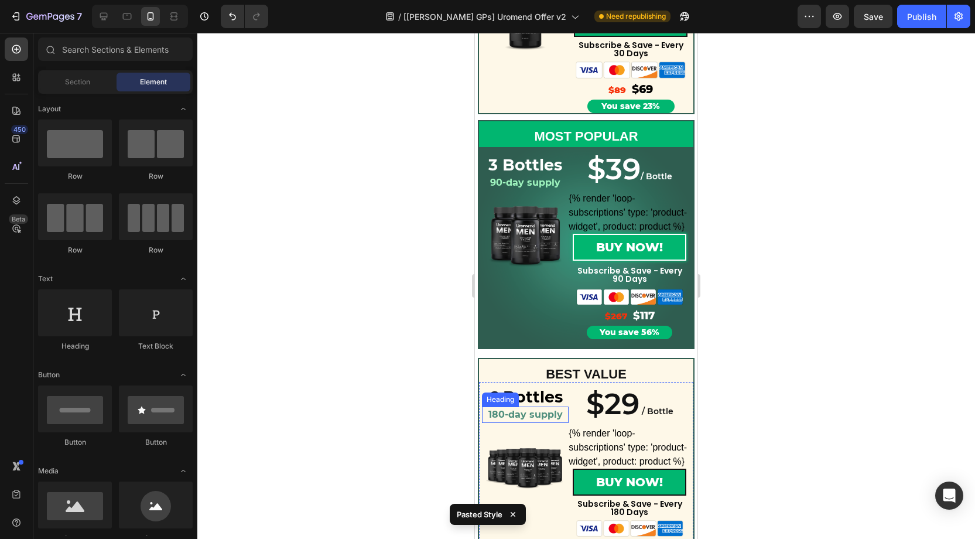
click at [552, 413] on strong "180-day supply" at bounding box center [525, 414] width 74 height 11
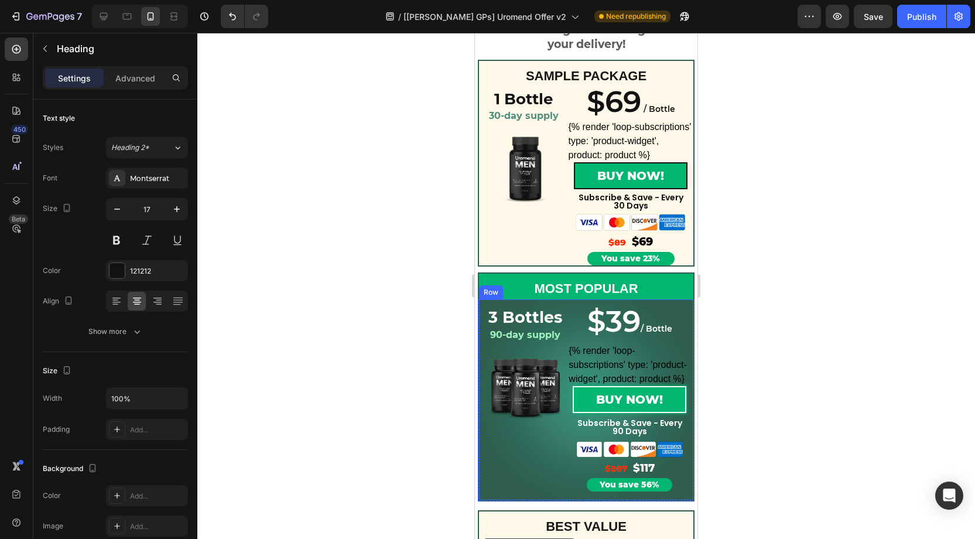
scroll to position [111, 0]
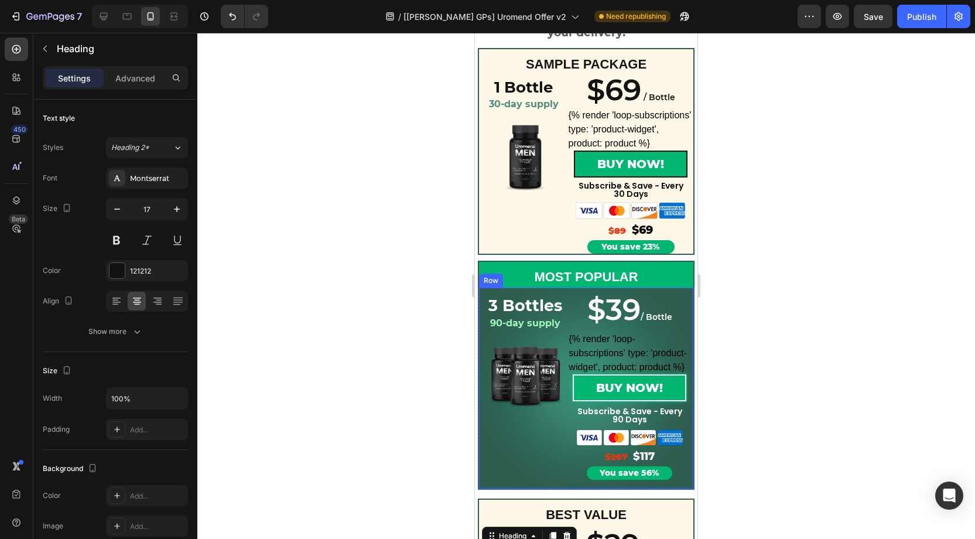
click at [641, 293] on div "$39 / Bottle Heading {% render 'loop-subscriptions' type: 'product-widget', pro…" at bounding box center [630, 384] width 122 height 192
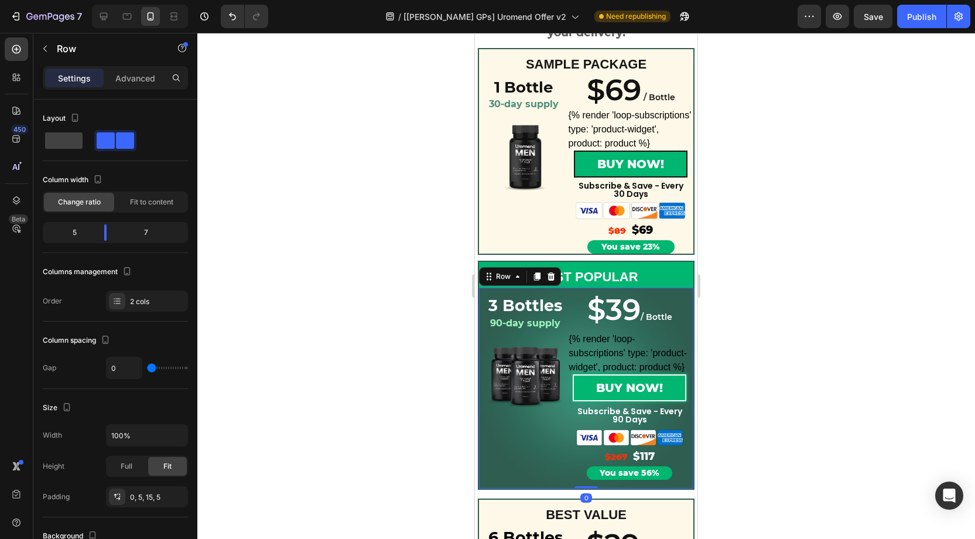
drag, startPoint x: 125, startPoint y: 78, endPoint x: 126, endPoint y: 92, distance: 14.1
click at [126, 78] on p "Advanced" at bounding box center [135, 78] width 40 height 12
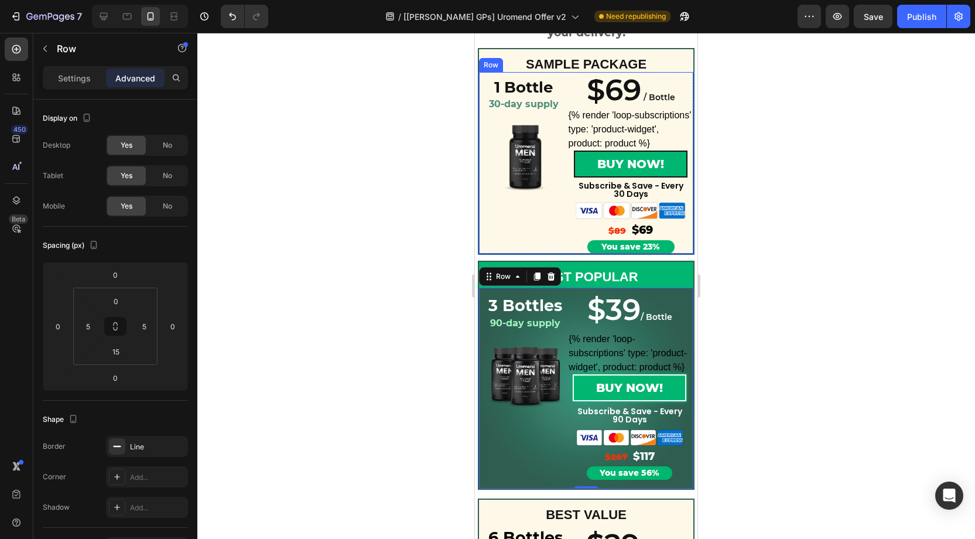
click at [689, 240] on div "$69 / Bottle Heading {% render 'loop-subscriptions' type: 'product-widget', pro…" at bounding box center [631, 163] width 125 height 182
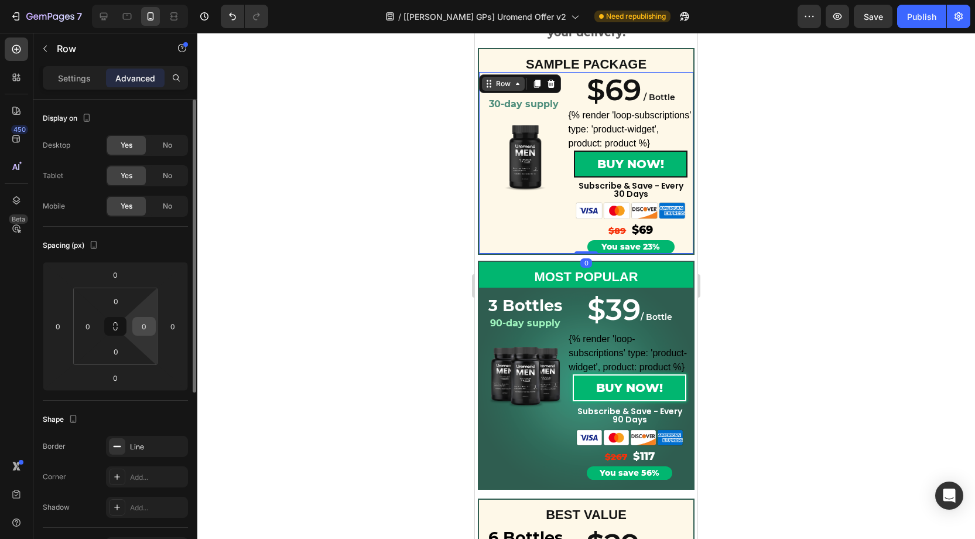
click at [146, 325] on input "0" at bounding box center [144, 326] width 18 height 18
type input "5"
click at [91, 321] on input "0" at bounding box center [88, 326] width 18 height 18
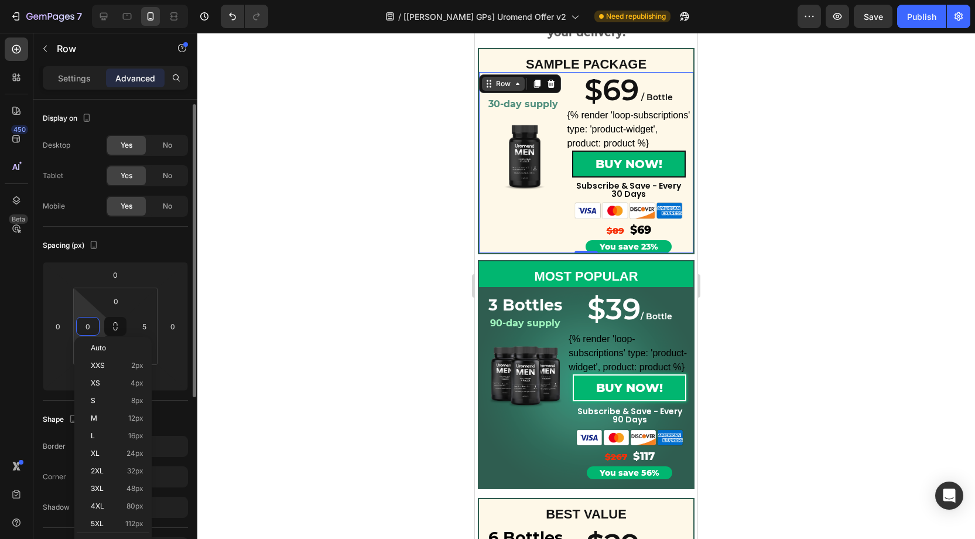
scroll to position [3, 0]
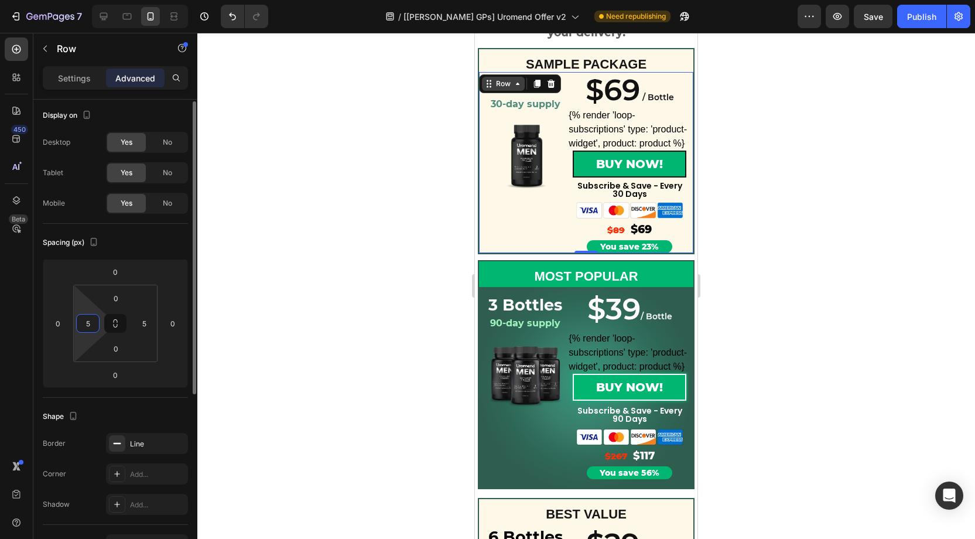
type input "5"
click at [129, 241] on div "Spacing (px)" at bounding box center [115, 242] width 145 height 19
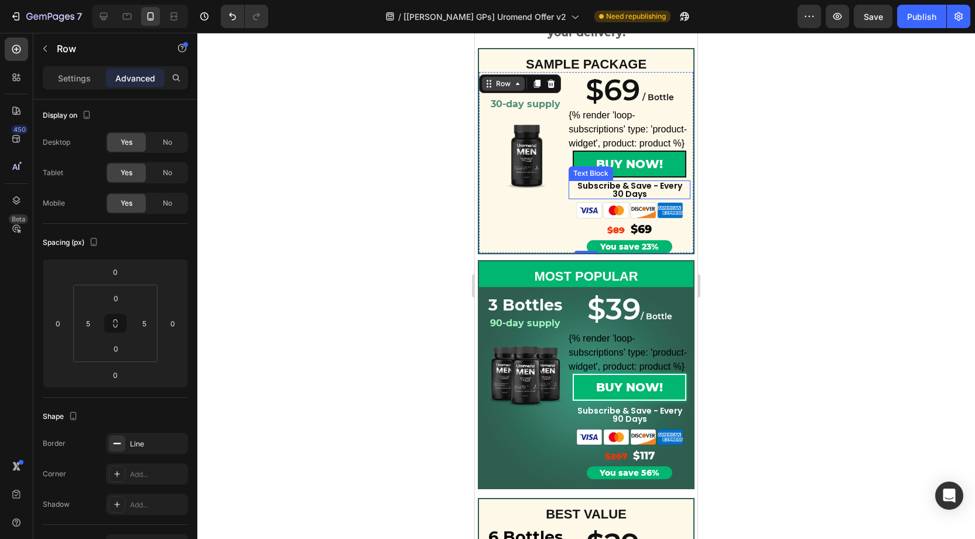
click at [642, 189] on p "Subscribe & Save - Every 30 Days" at bounding box center [630, 190] width 108 height 16
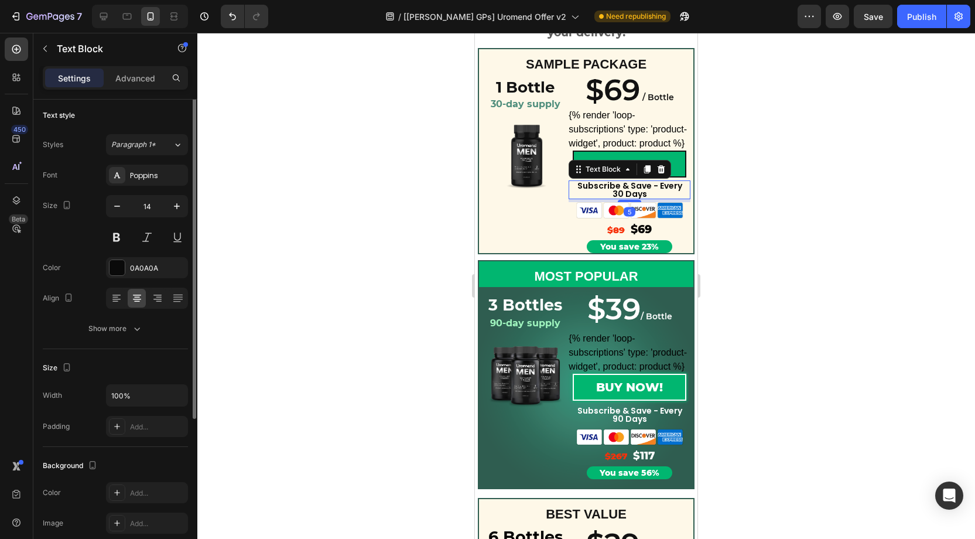
scroll to position [0, 0]
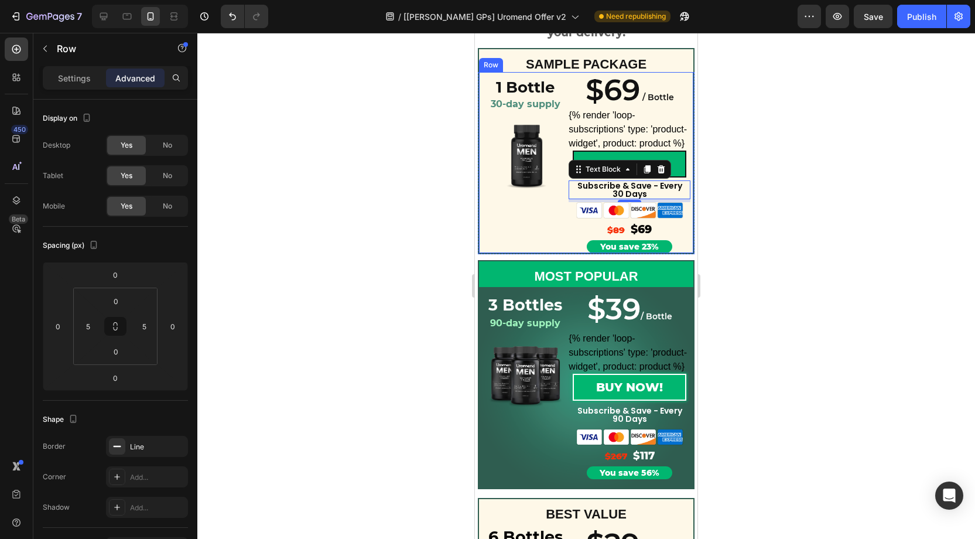
click at [481, 165] on div "1 Bottle Heading 30-day supply Heading Product Images $69 / Bottle Heading {% r…" at bounding box center [586, 163] width 217 height 182
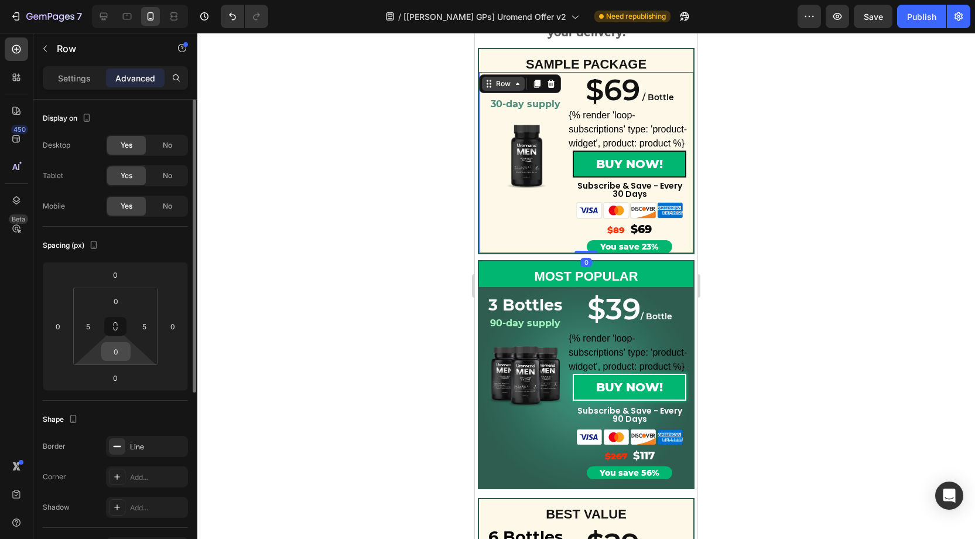
click at [121, 348] on input "0" at bounding box center [115, 352] width 23 height 18
type input "15"
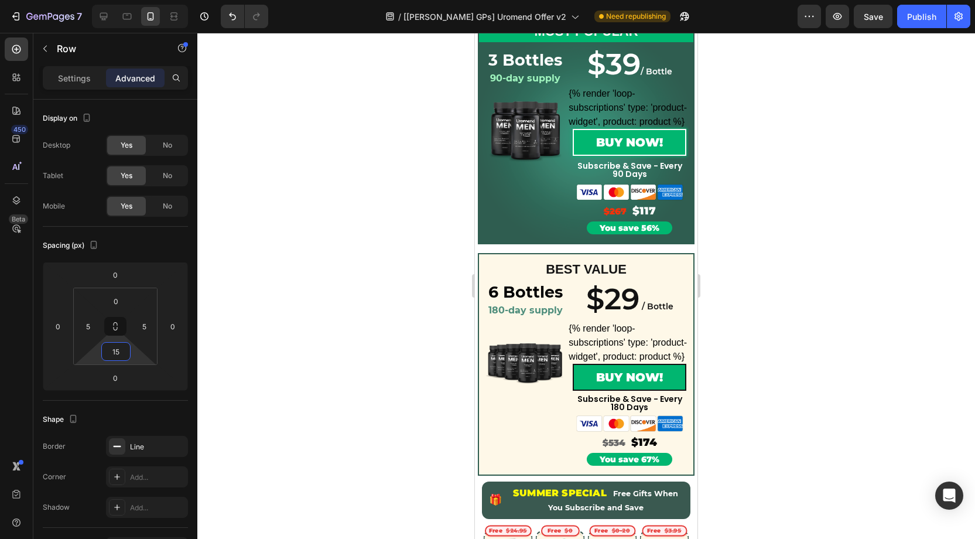
scroll to position [367, 0]
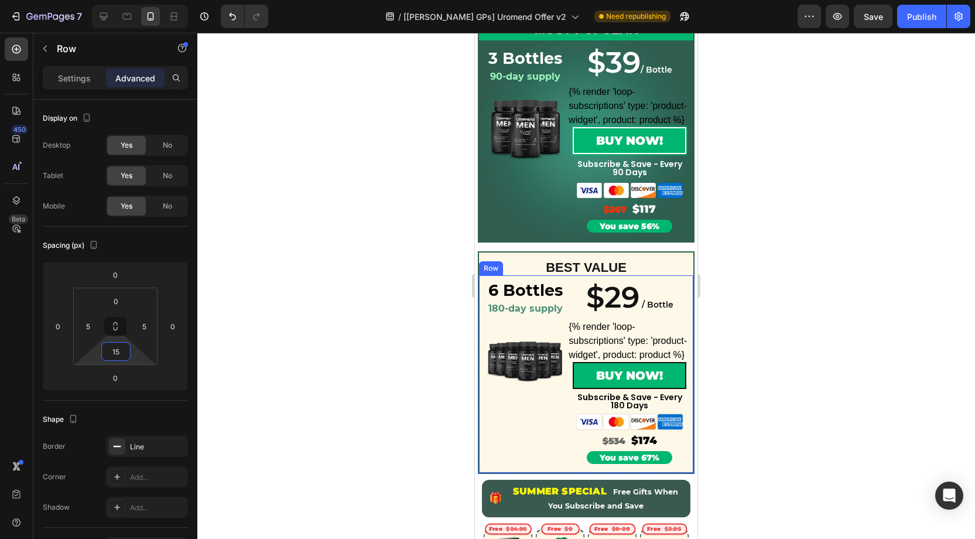
click at [481, 307] on div "6 Bottles Heading 180-day supply Heading Product Images $29 / Bottle Heading {%…" at bounding box center [586, 374] width 217 height 199
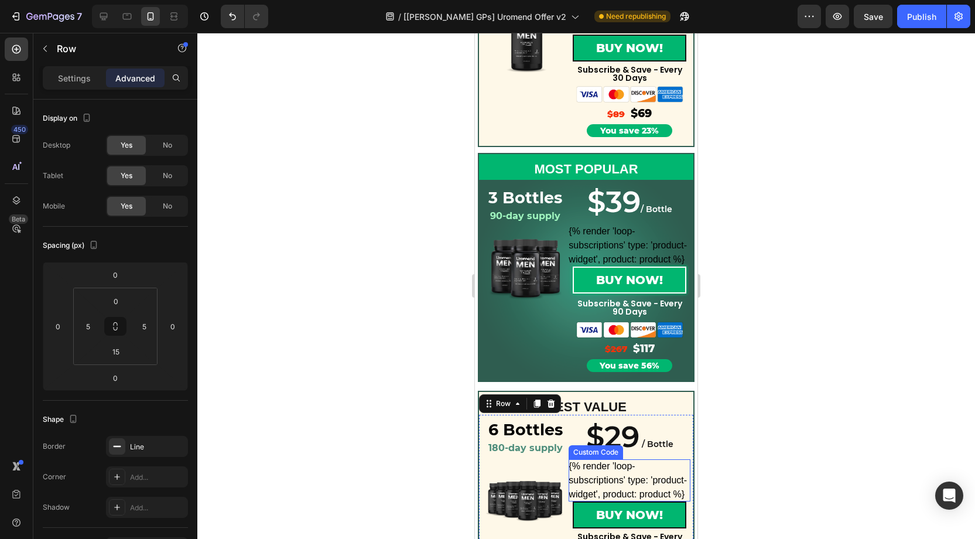
scroll to position [226, 0]
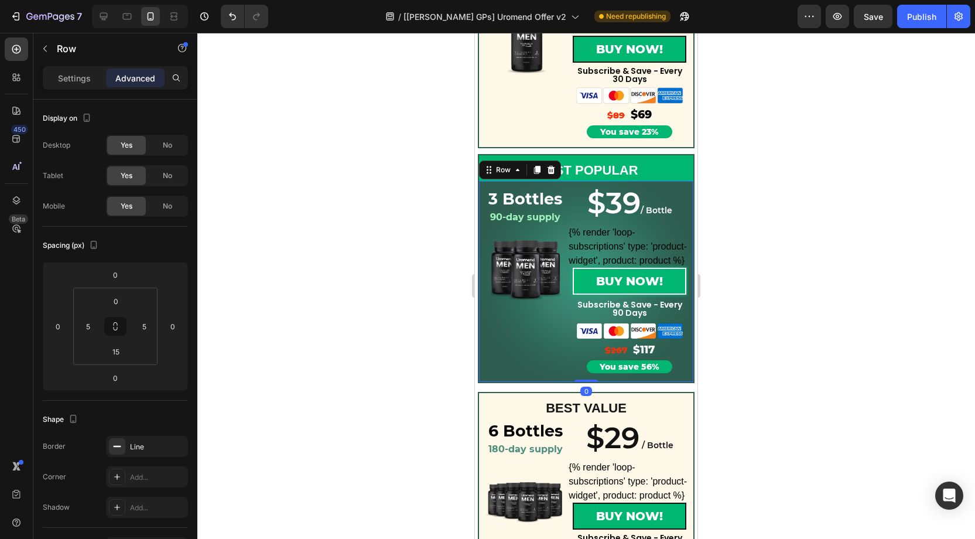
click at [683, 377] on div "⁠⁠⁠⁠⁠⁠⁠ 3 Bottles Heading 90-day supply Heading Product Images $39 / Bottle Hea…" at bounding box center [586, 282] width 217 height 202
click at [634, 221] on span "$39" at bounding box center [613, 203] width 53 height 36
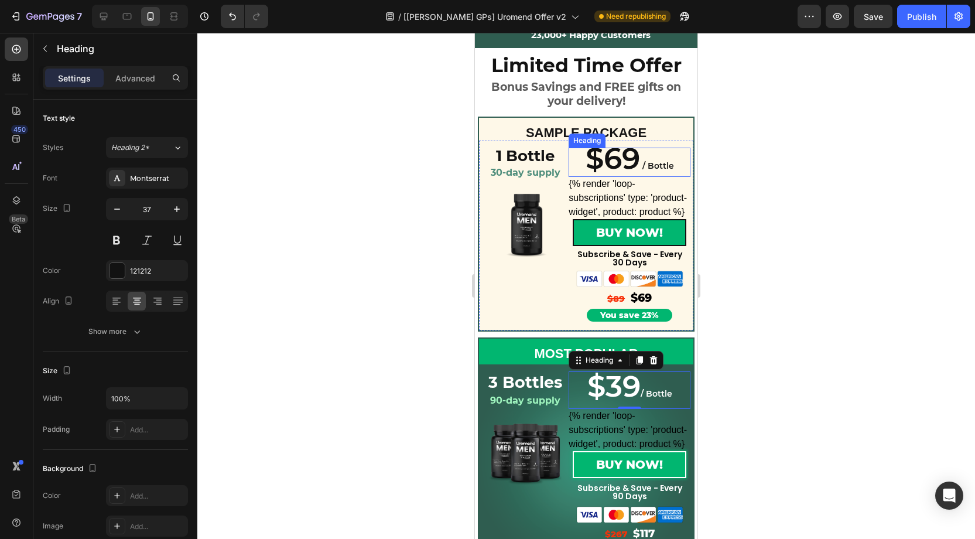
scroll to position [43, 0]
click at [621, 162] on span "$69" at bounding box center [613, 159] width 54 height 36
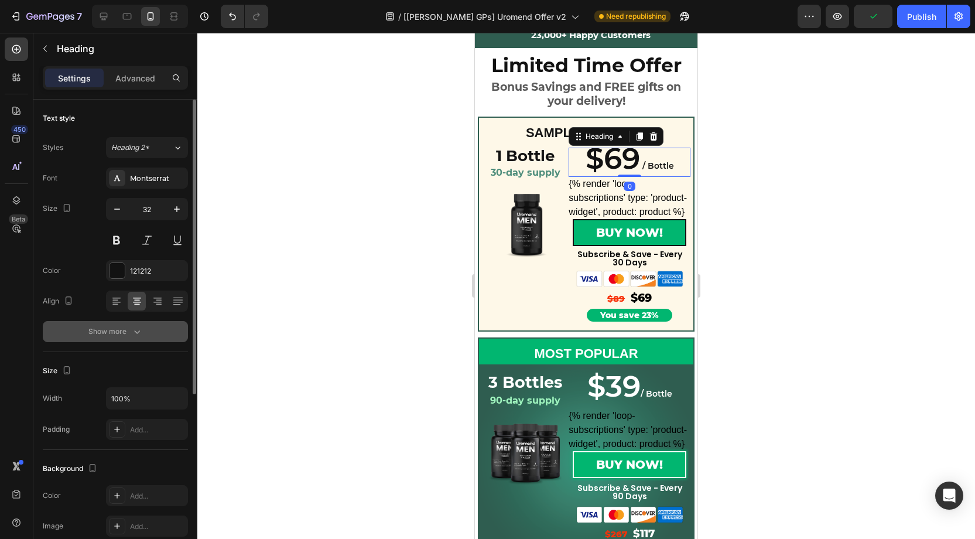
click at [132, 326] on icon "button" at bounding box center [137, 332] width 12 height 12
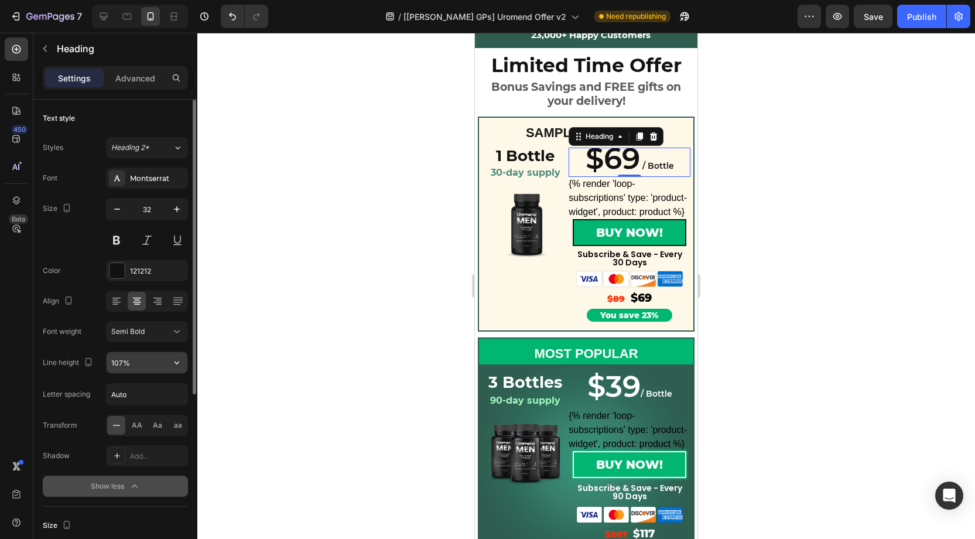
click at [117, 361] on input "107%" at bounding box center [147, 362] width 81 height 21
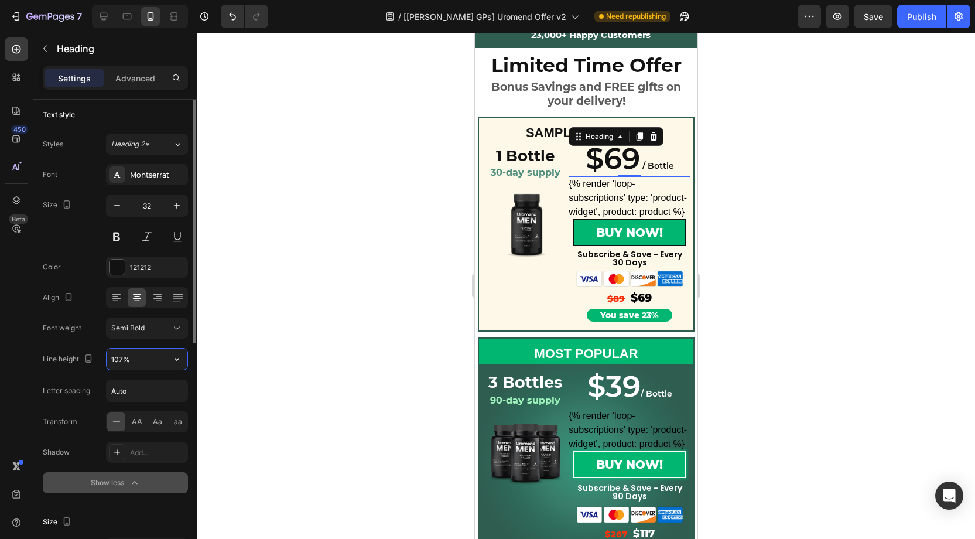
drag, startPoint x: 122, startPoint y: 359, endPoint x: 108, endPoint y: 359, distance: 14.6
click at [108, 359] on input "107%" at bounding box center [147, 358] width 81 height 21
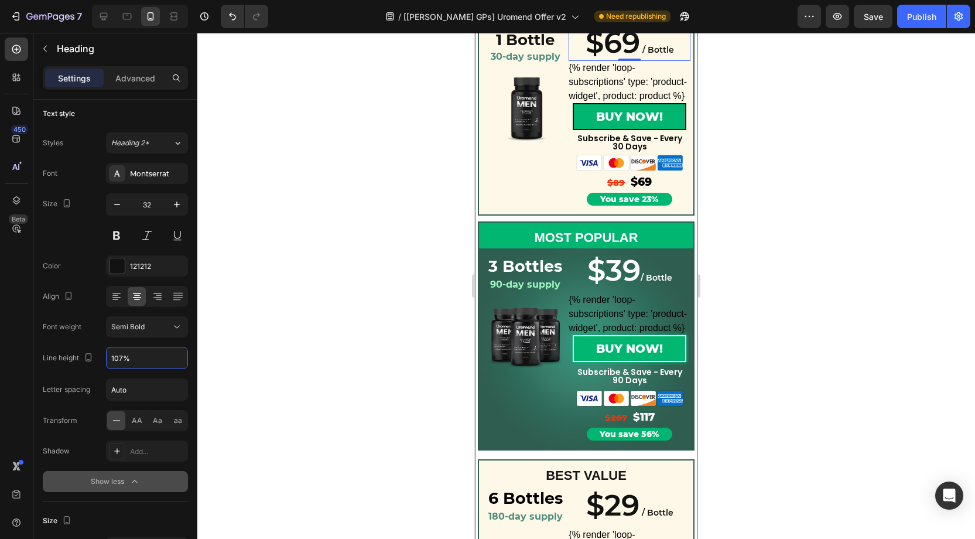
scroll to position [162, 0]
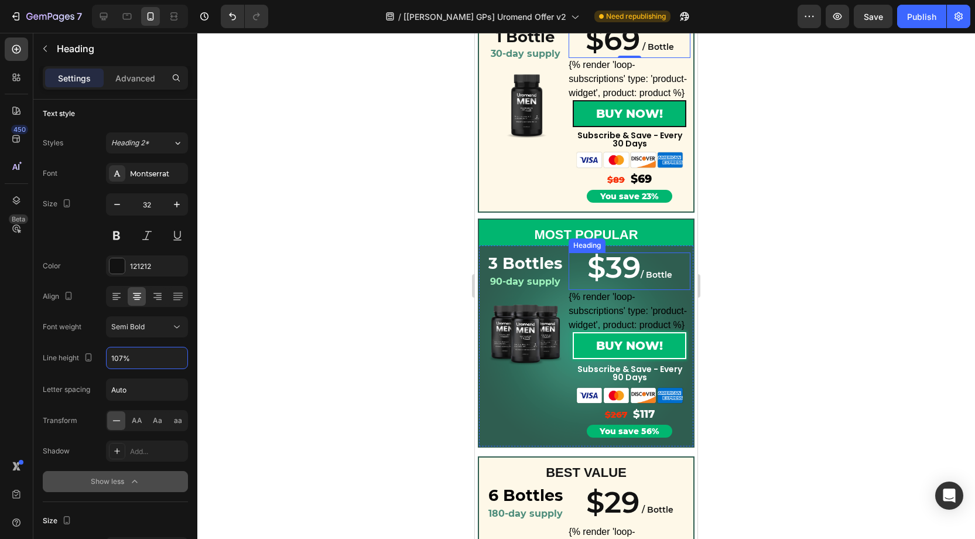
click at [633, 272] on span "$39" at bounding box center [613, 267] width 53 height 36
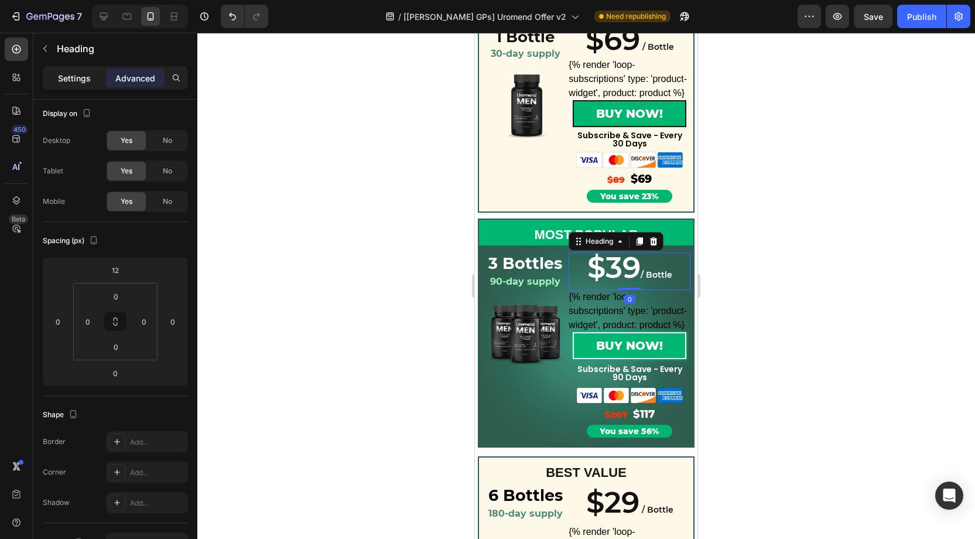
click at [68, 80] on p "Settings" at bounding box center [74, 78] width 33 height 12
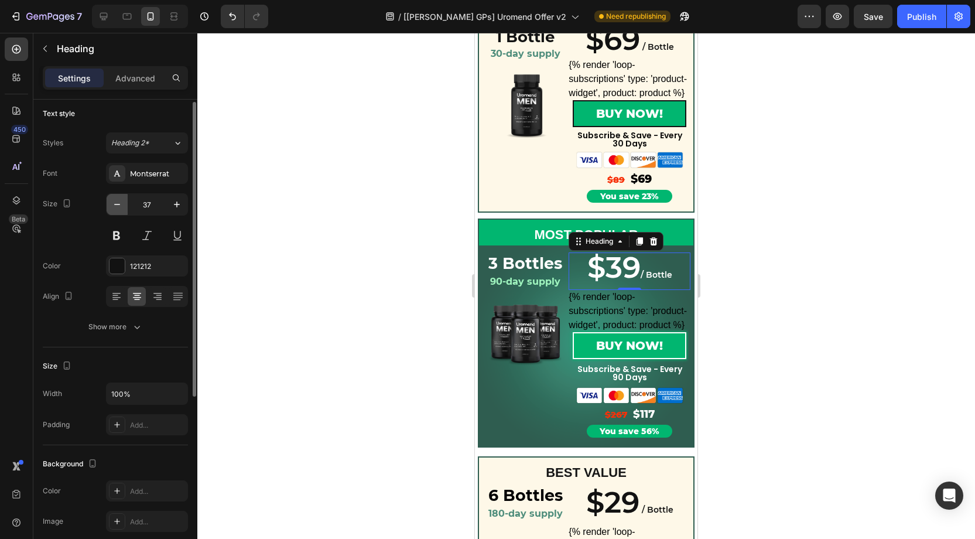
click at [115, 202] on icon "button" at bounding box center [117, 205] width 12 height 12
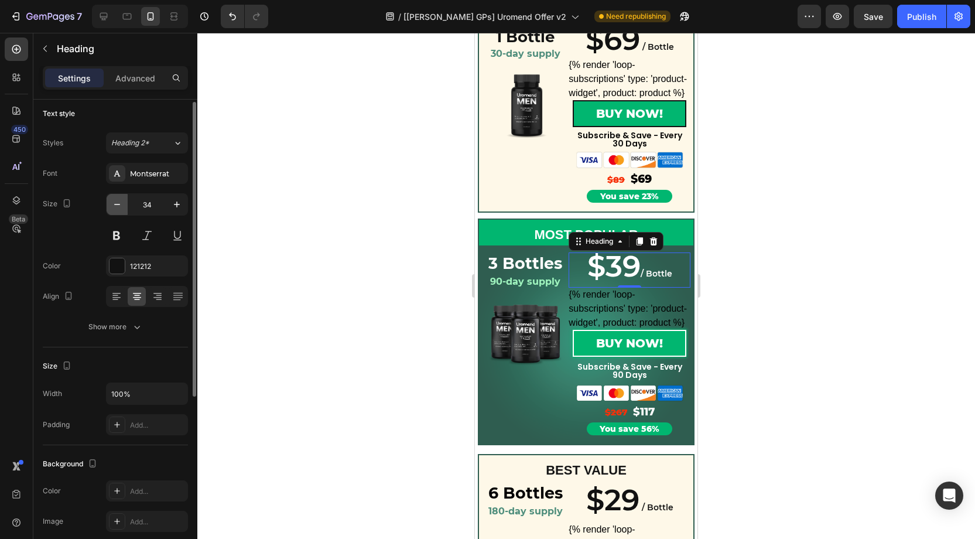
click at [115, 202] on icon "button" at bounding box center [117, 205] width 12 height 12
type input "32"
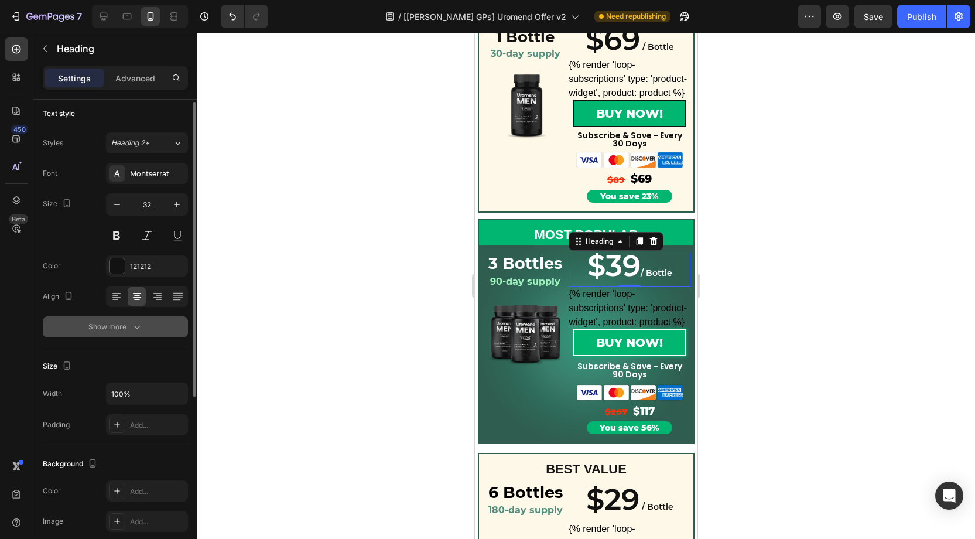
click at [131, 325] on icon "button" at bounding box center [137, 327] width 12 height 12
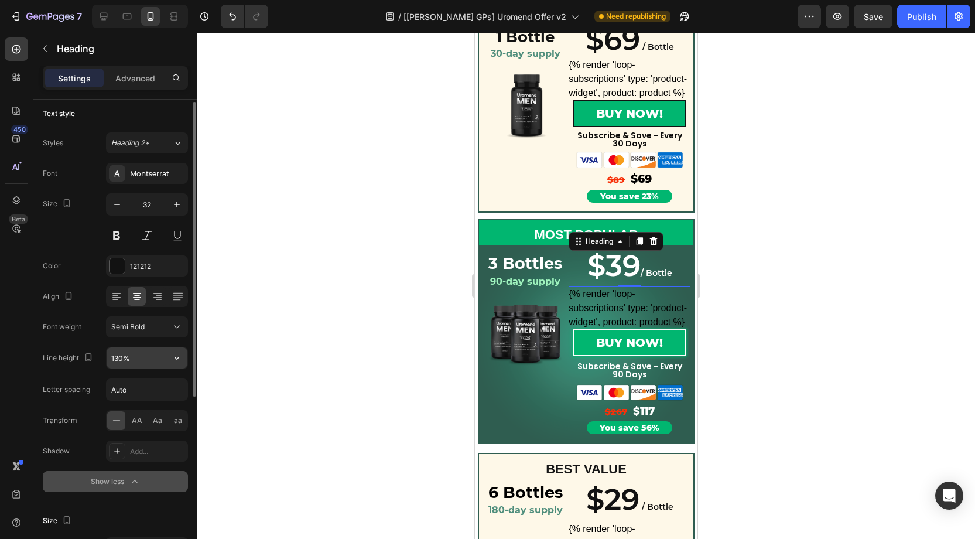
click at [118, 357] on input "130%" at bounding box center [147, 357] width 81 height 21
paste input "07"
type input "107%"
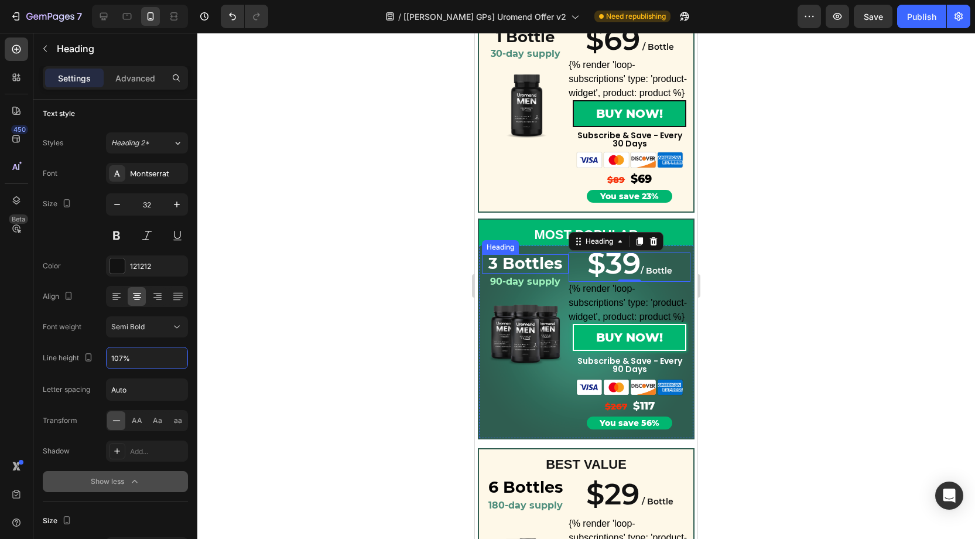
click at [532, 262] on strong "3 Bottles" at bounding box center [525, 263] width 74 height 19
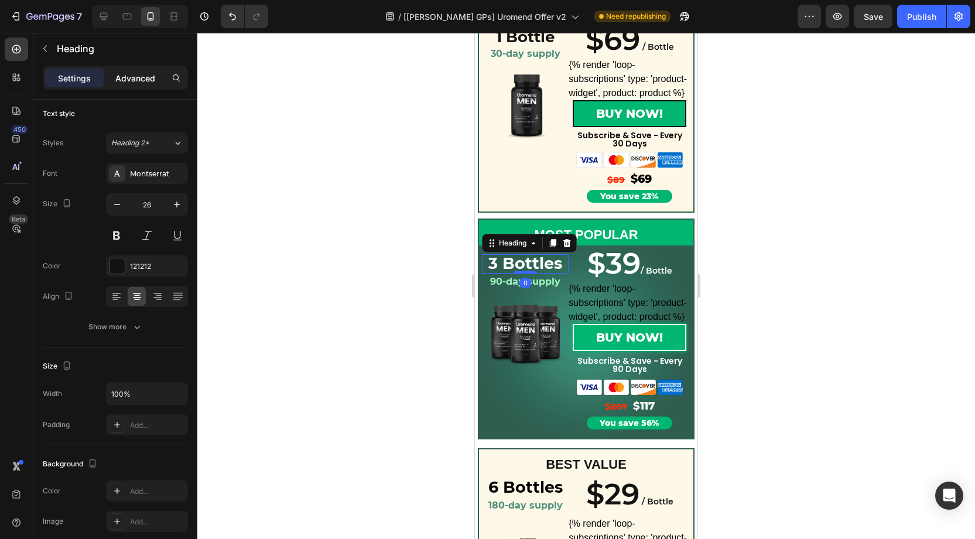
click at [132, 78] on p "Advanced" at bounding box center [135, 78] width 40 height 12
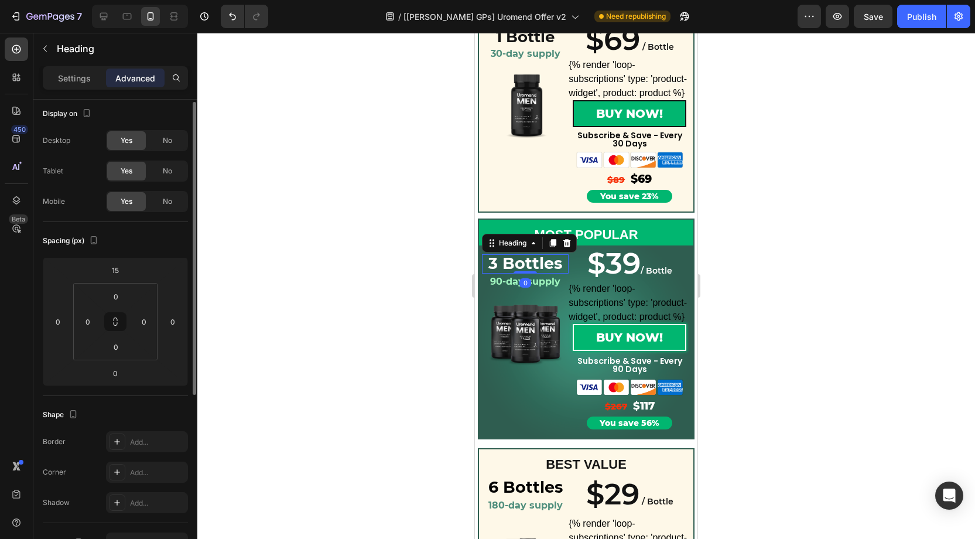
scroll to position [0, 0]
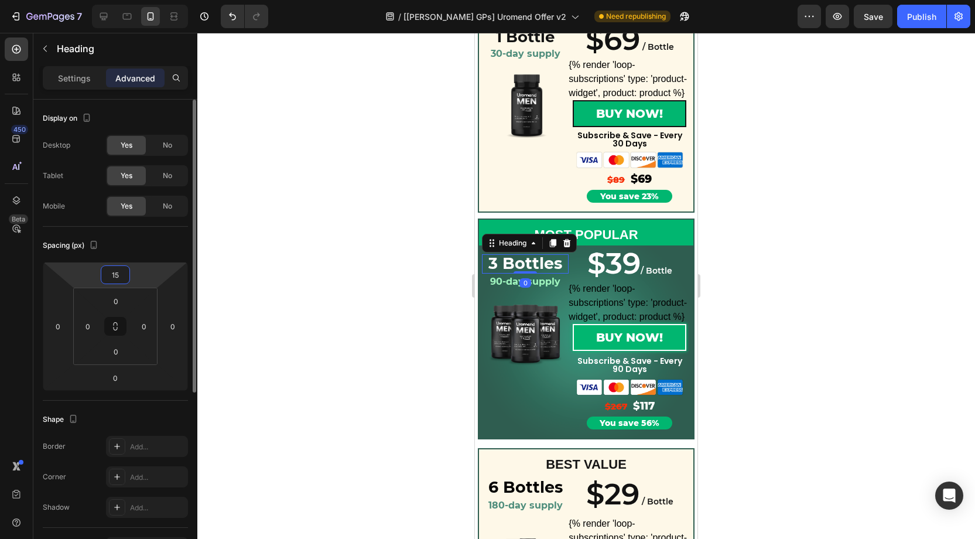
click at [112, 269] on input "15" at bounding box center [115, 275] width 23 height 18
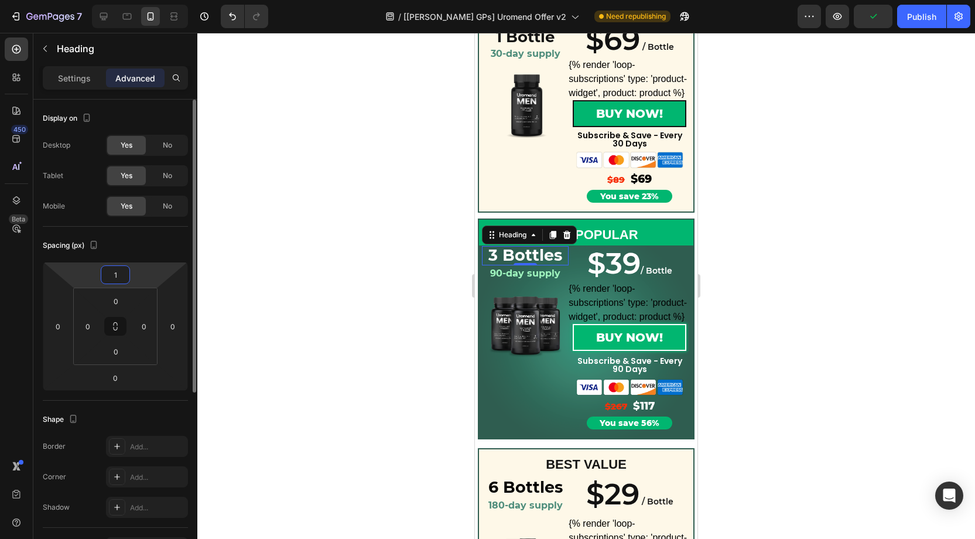
type input "10"
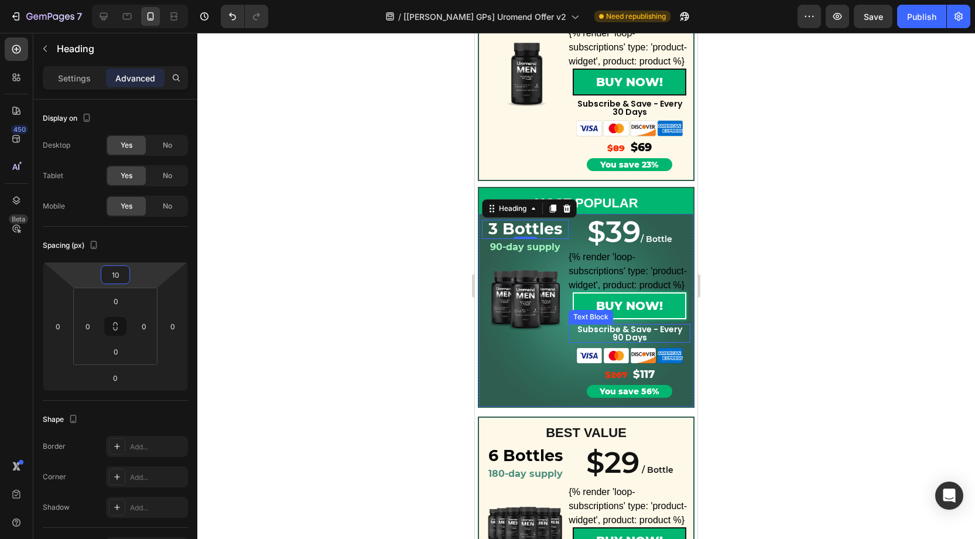
scroll to position [203, 0]
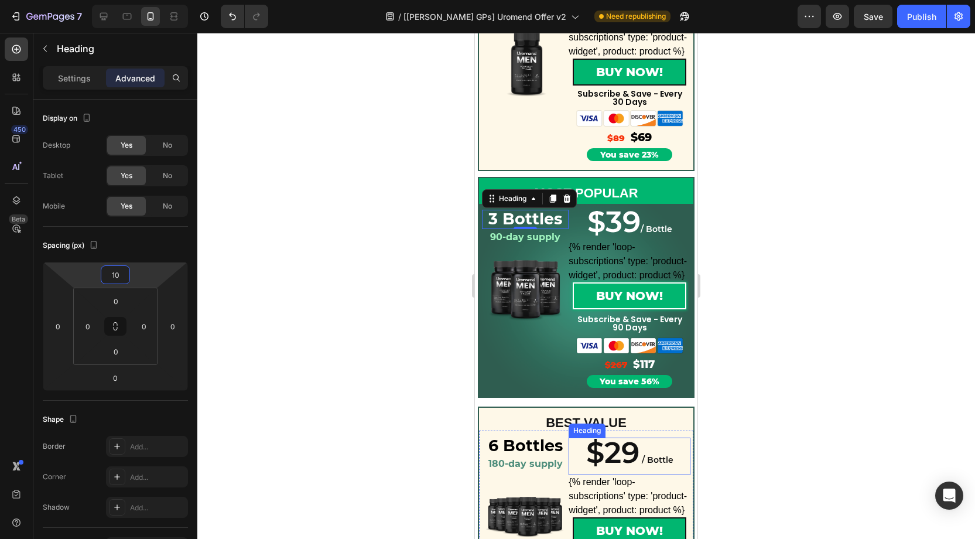
click at [625, 452] on span "$29" at bounding box center [612, 453] width 53 height 36
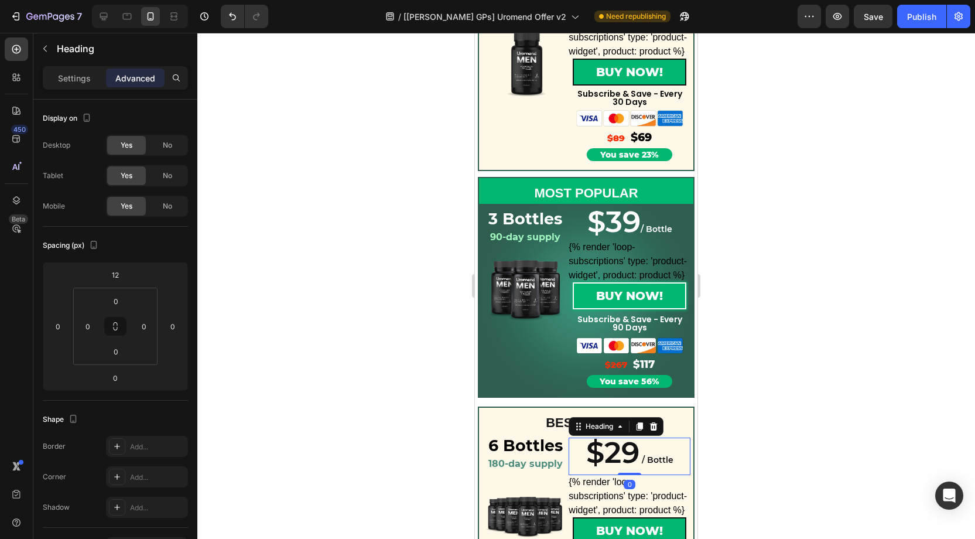
scroll to position [0, 0]
click at [76, 81] on p "Settings" at bounding box center [74, 78] width 33 height 12
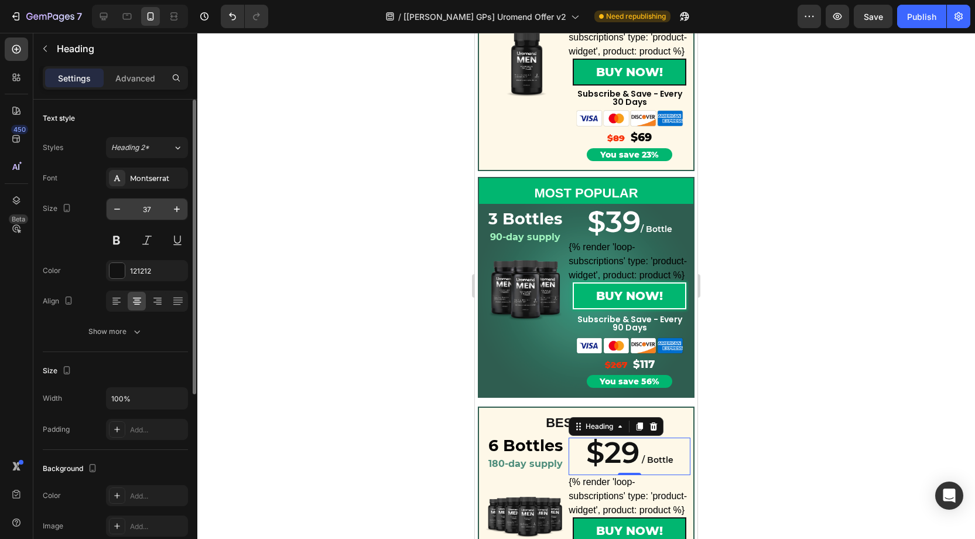
click at [152, 208] on input "37" at bounding box center [147, 209] width 39 height 21
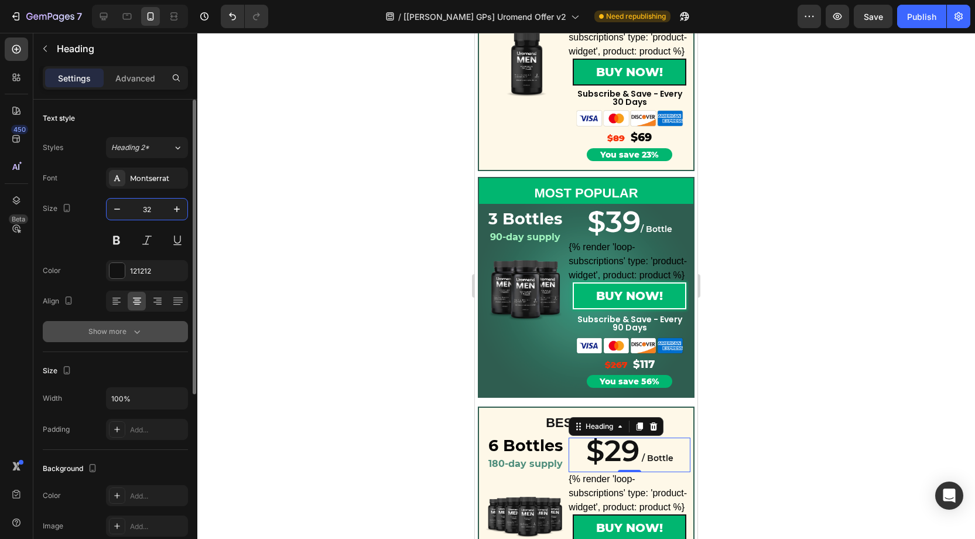
type input "32"
click at [145, 330] on button "Show more" at bounding box center [115, 331] width 145 height 21
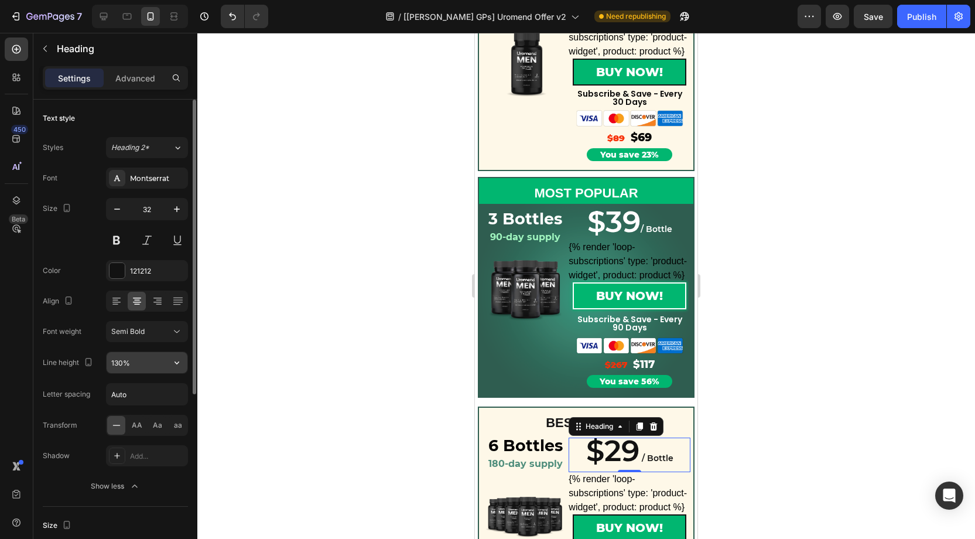
click at [124, 358] on input "130%" at bounding box center [147, 362] width 81 height 21
paste input "07"
type input "107%"
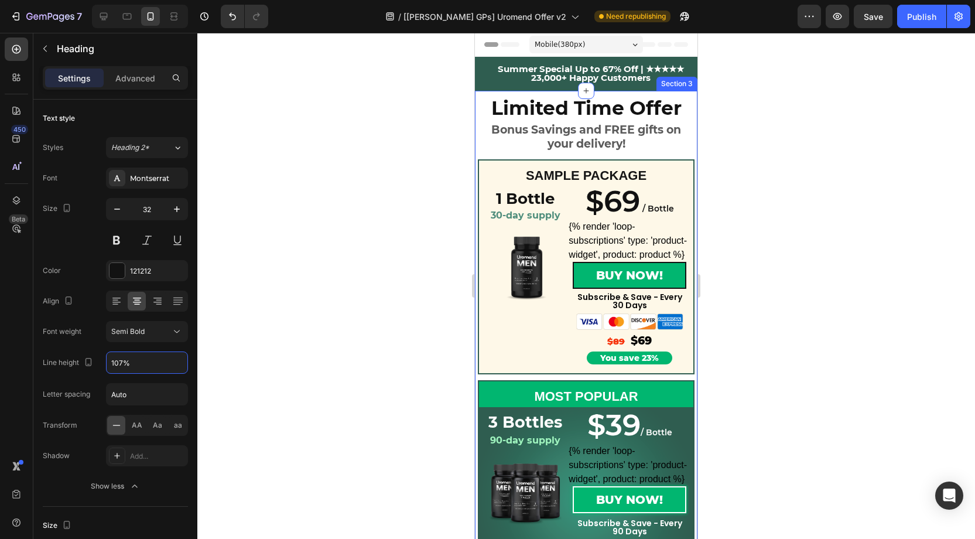
click at [536, 96] on div "Limited Time Offer Heading Bonus Savings and FREE gifts on your delivery! Headi…" at bounding box center [586, 458] width 223 height 734
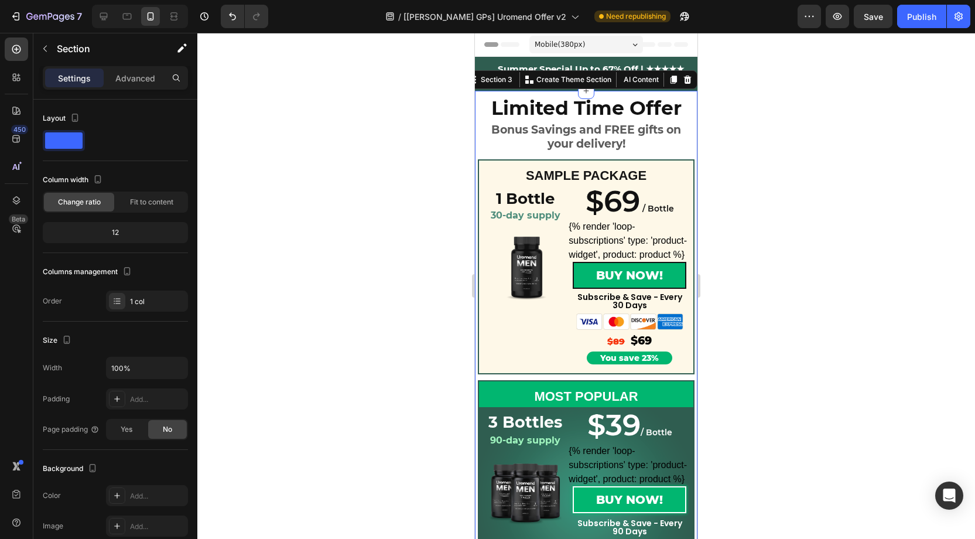
scroll to position [3, 0]
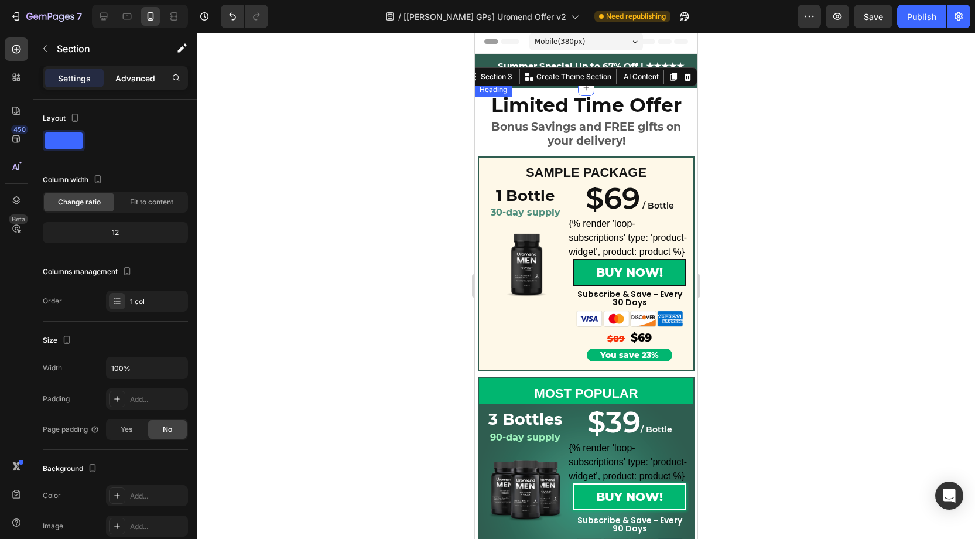
click at [139, 75] on p "Advanced" at bounding box center [135, 78] width 40 height 12
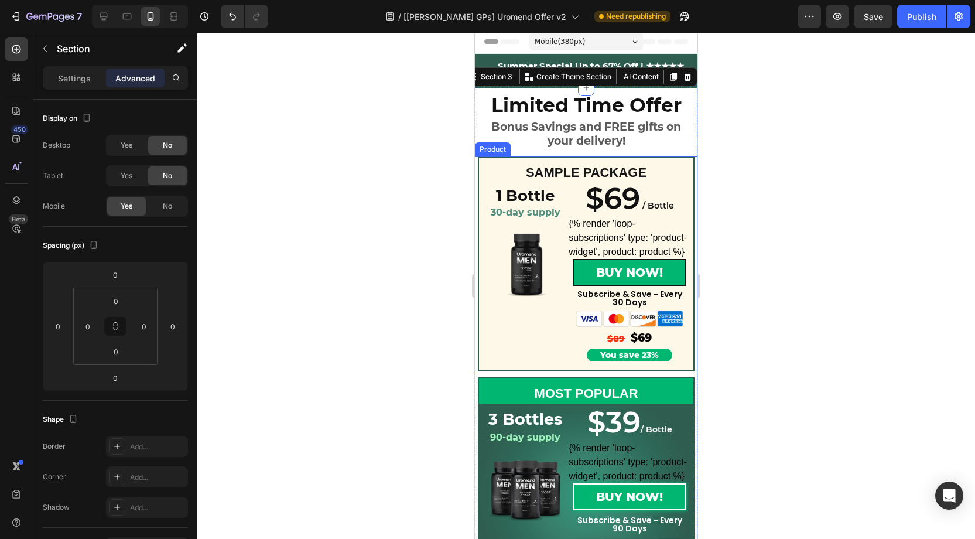
click at [477, 159] on div "SAMPLE PACKAGE Text Block Row 1 Bottle Heading 30-day supply Heading Product Im…" at bounding box center [586, 263] width 223 height 215
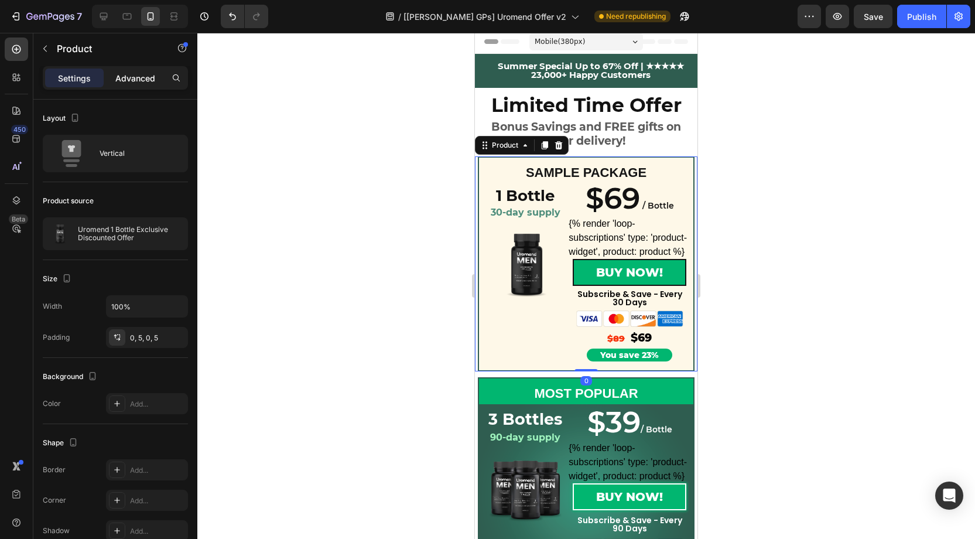
click at [125, 81] on p "Advanced" at bounding box center [135, 78] width 40 height 12
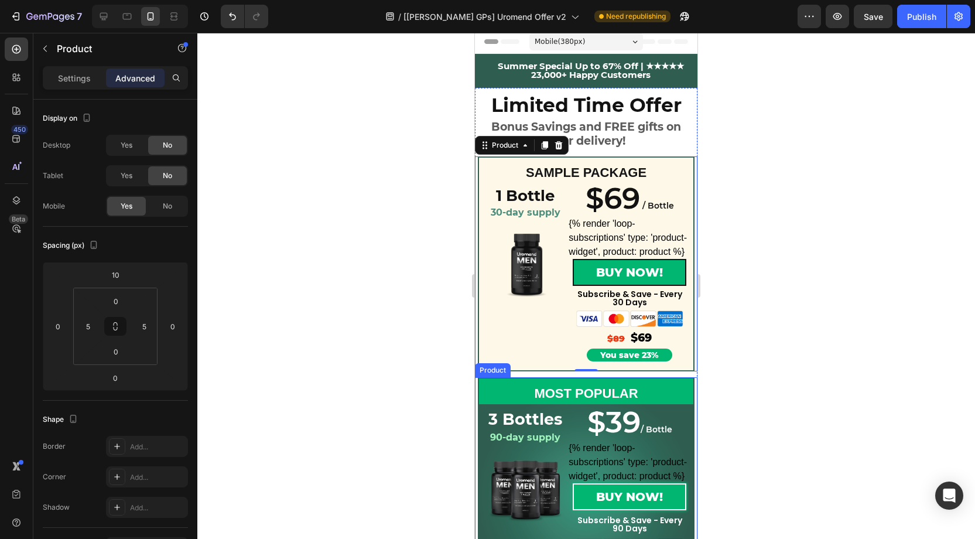
click at [695, 381] on div "MOST POPULAR Text Block Row ⁠⁠⁠⁠⁠⁠⁠ 3 Bottles Heading 90-day supply Heading Pro…" at bounding box center [586, 487] width 223 height 221
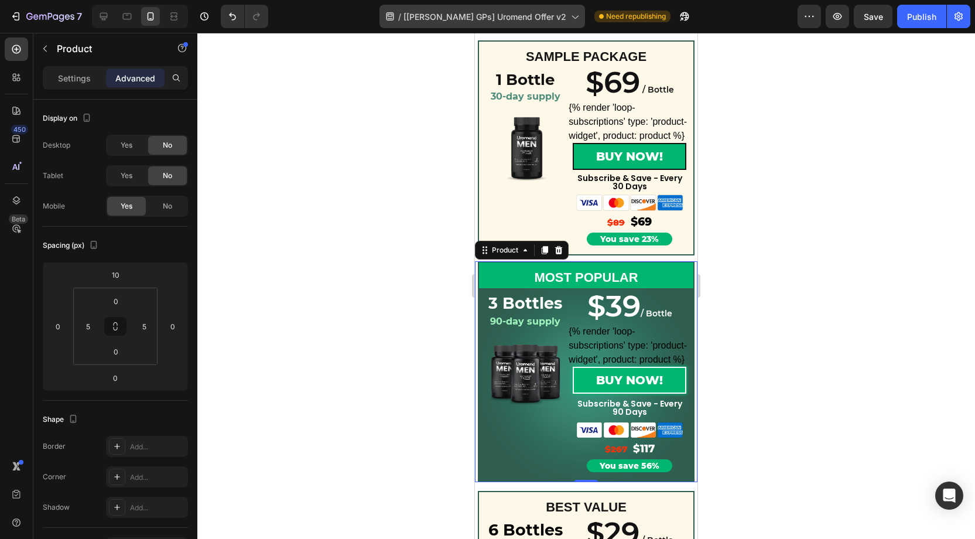
scroll to position [115, 0]
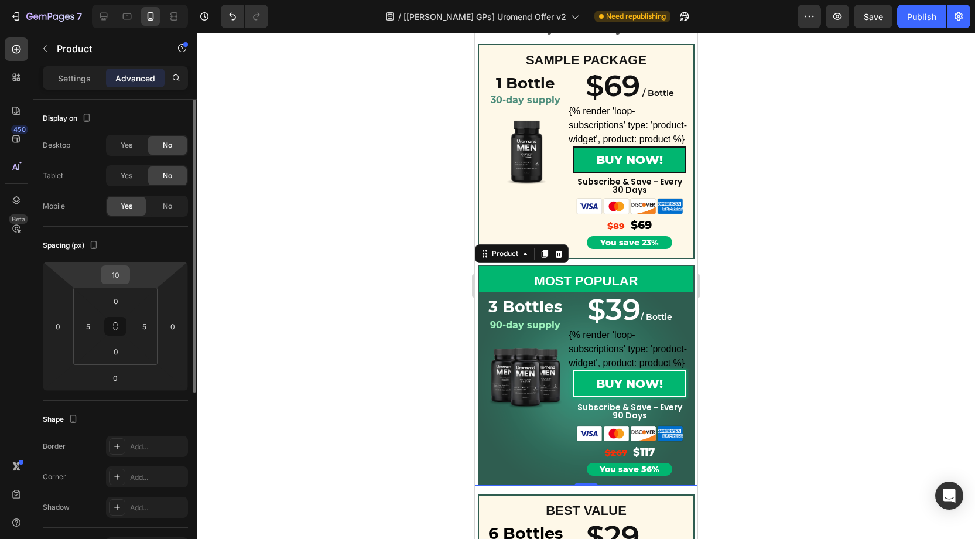
click at [125, 275] on input "10" at bounding box center [115, 275] width 23 height 18
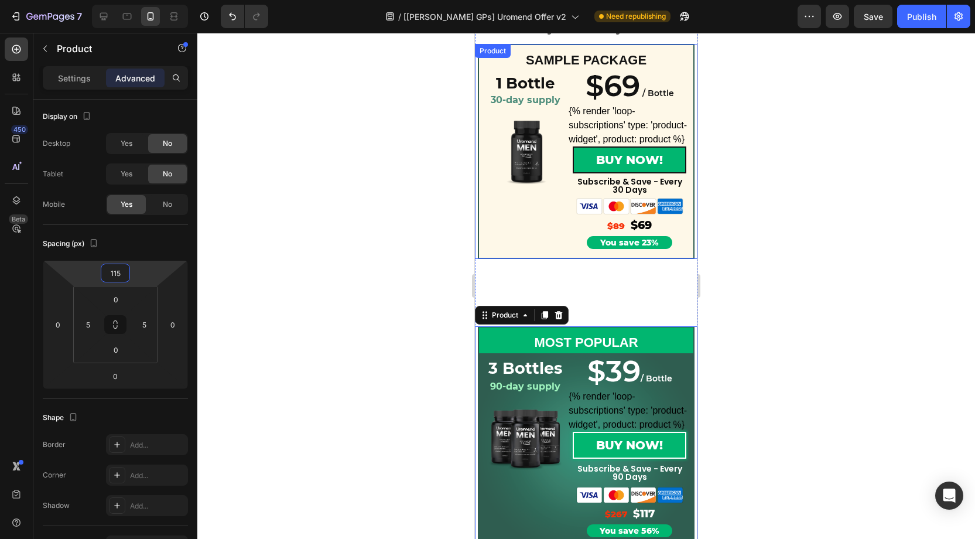
type input "15"
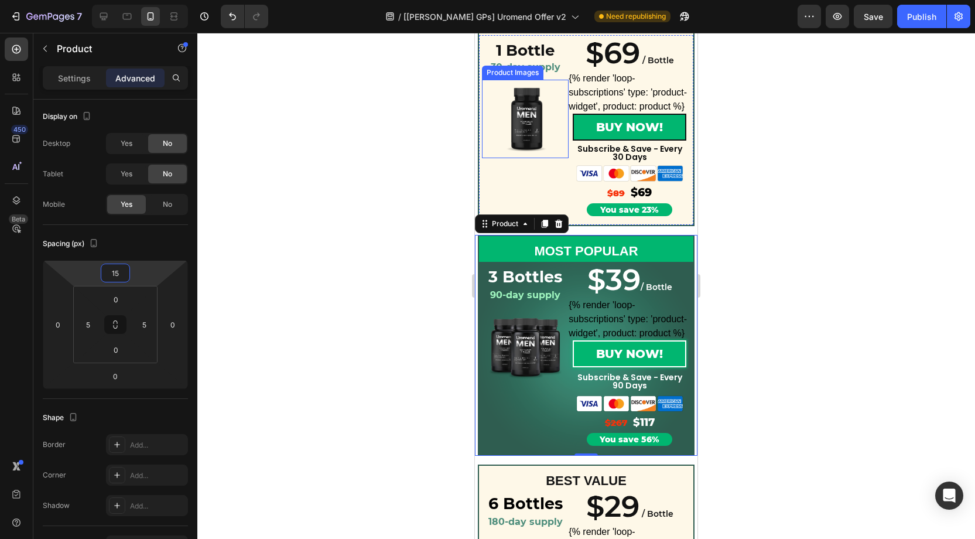
scroll to position [177, 0]
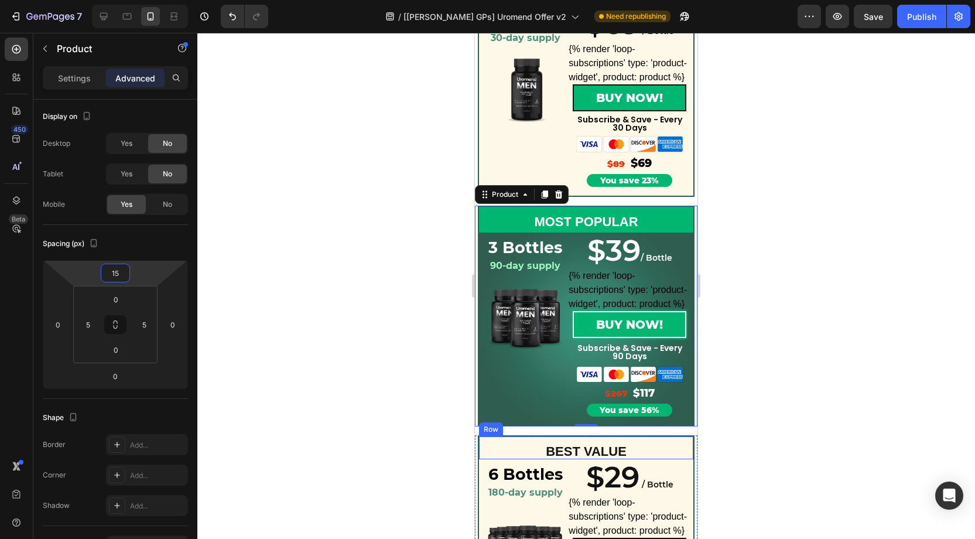
click at [478, 446] on div "BEST VALUE Text Block Row" at bounding box center [586, 447] width 217 height 24
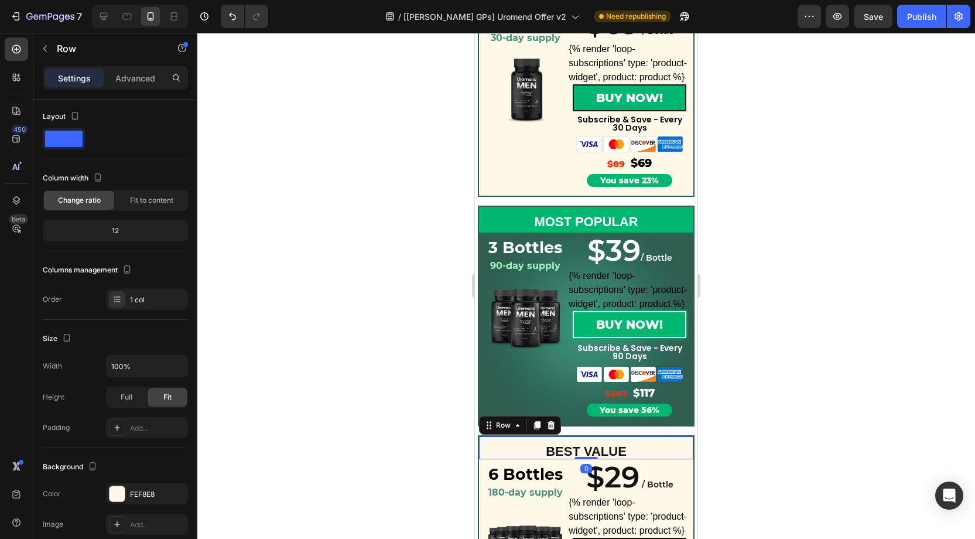
scroll to position [0, 0]
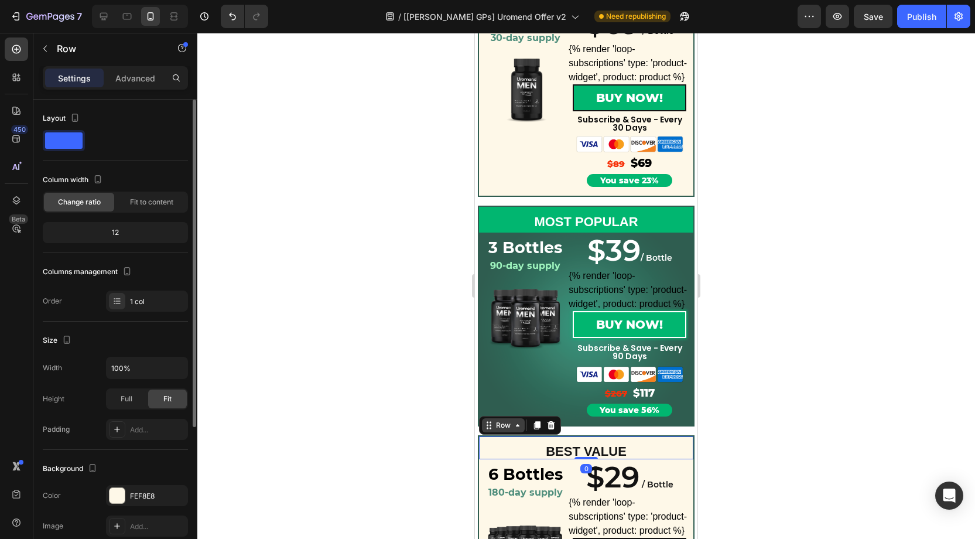
click at [494, 428] on div "Row" at bounding box center [503, 425] width 19 height 11
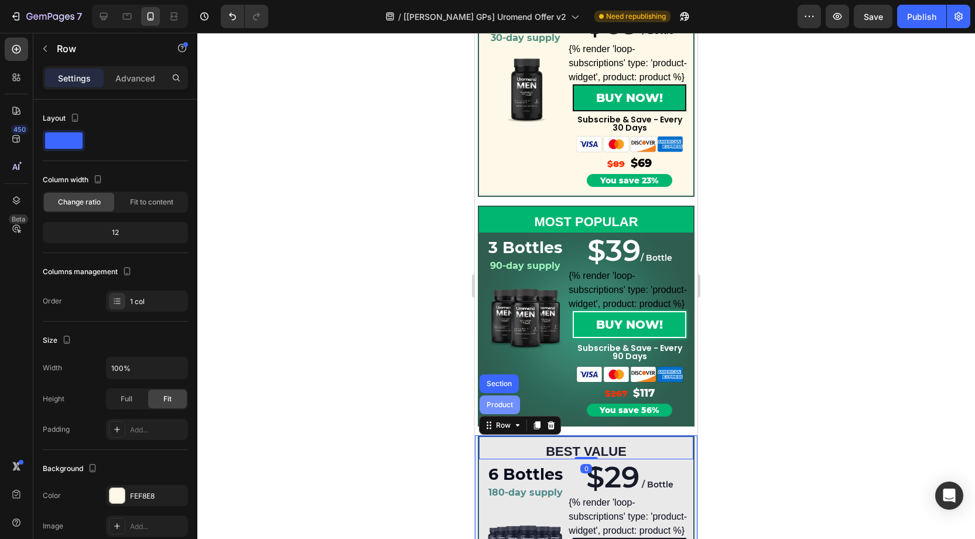
click at [494, 412] on div "Product" at bounding box center [500, 404] width 40 height 19
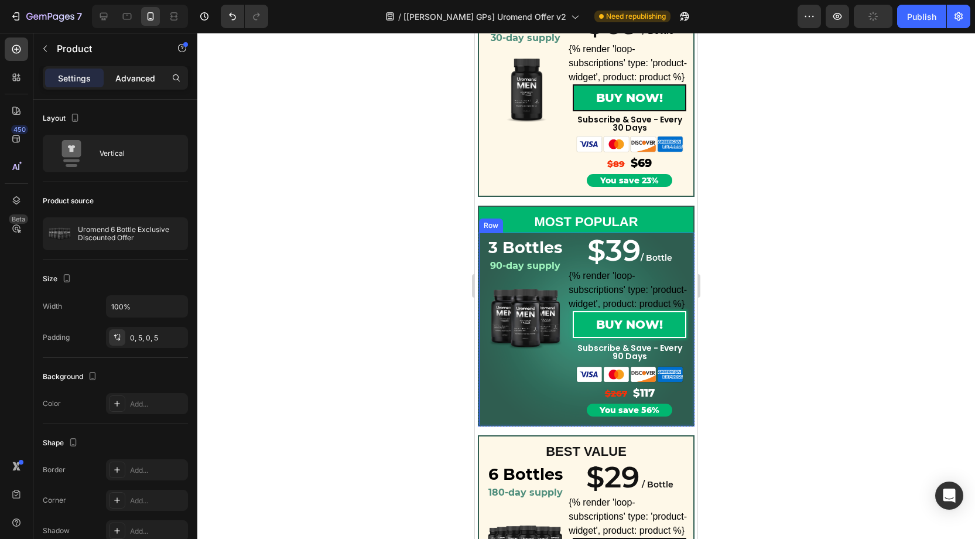
click at [133, 73] on p "Advanced" at bounding box center [135, 78] width 40 height 12
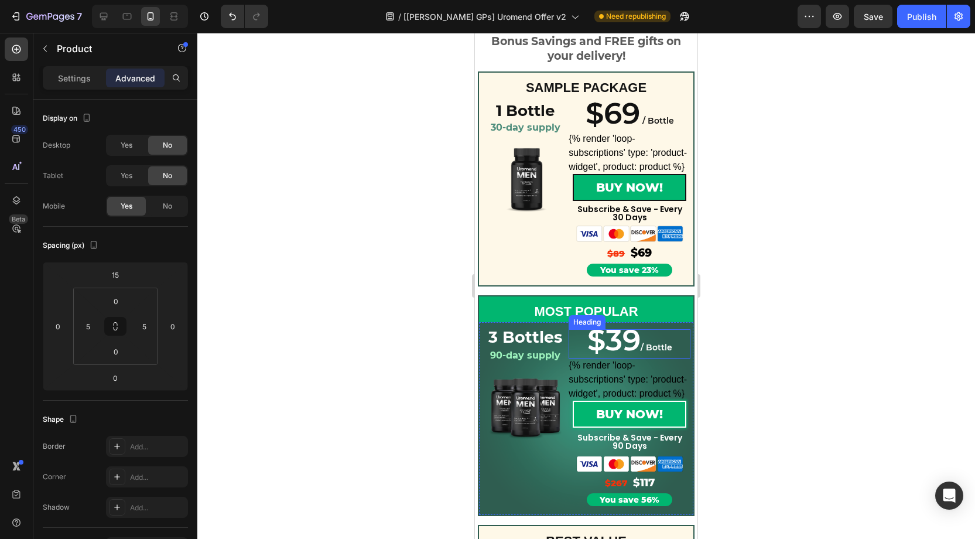
scroll to position [86, 0]
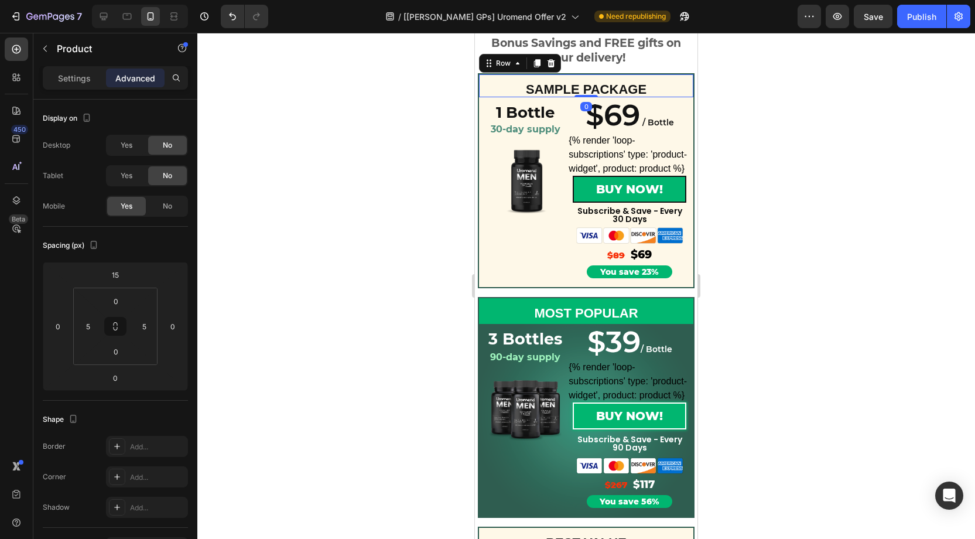
click at [594, 76] on div "SAMPLE PACKAGE Text Block" at bounding box center [586, 85] width 214 height 23
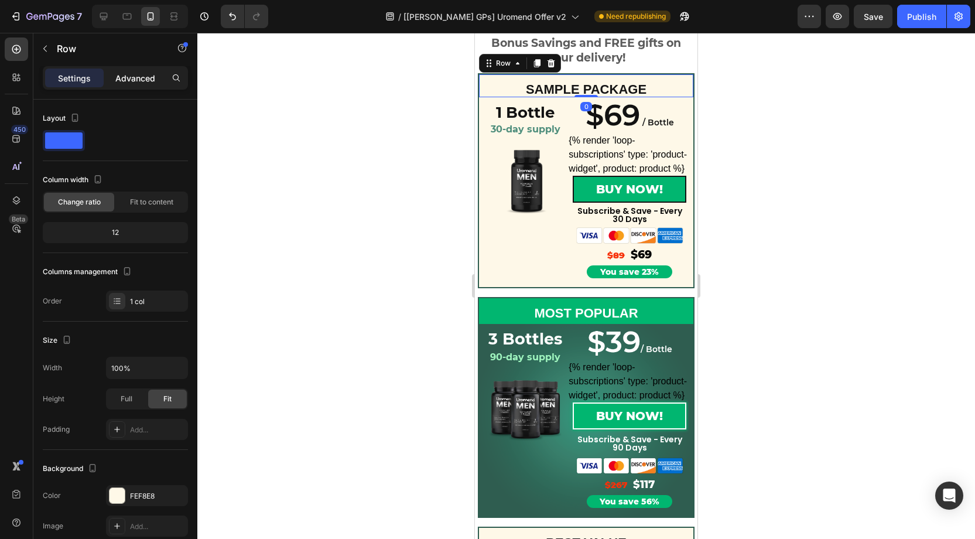
click at [145, 75] on p "Advanced" at bounding box center [135, 78] width 40 height 12
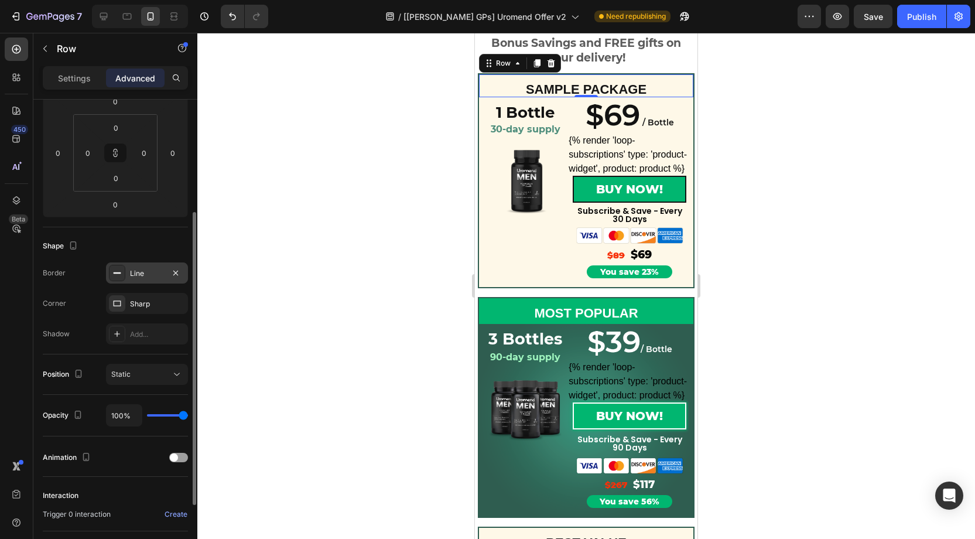
scroll to position [179, 0]
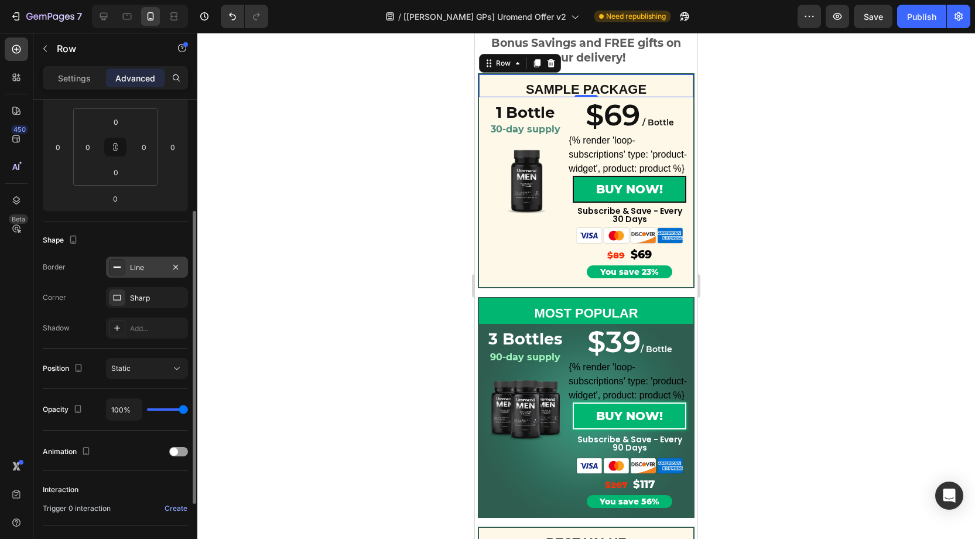
click at [133, 264] on div "Line" at bounding box center [147, 267] width 34 height 11
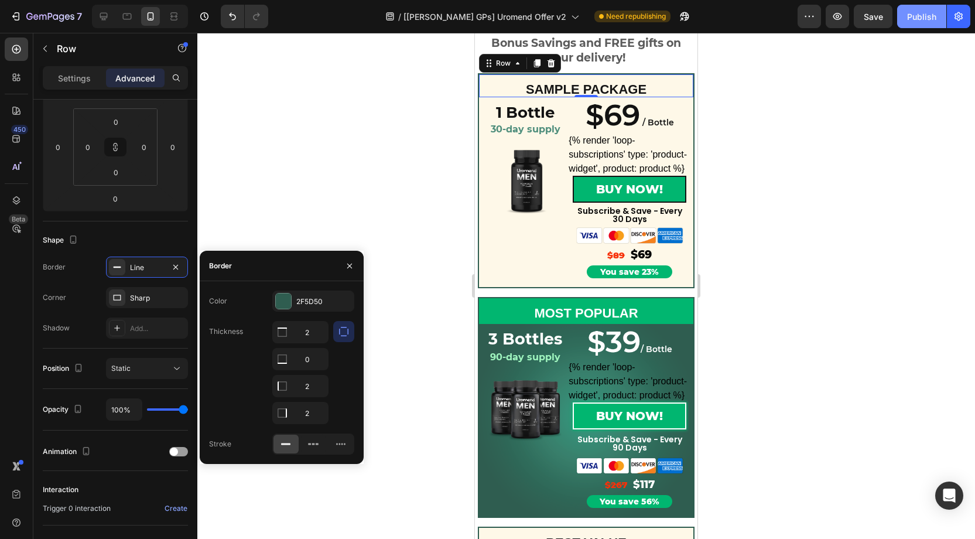
click at [910, 15] on div "Publish" at bounding box center [921, 17] width 29 height 12
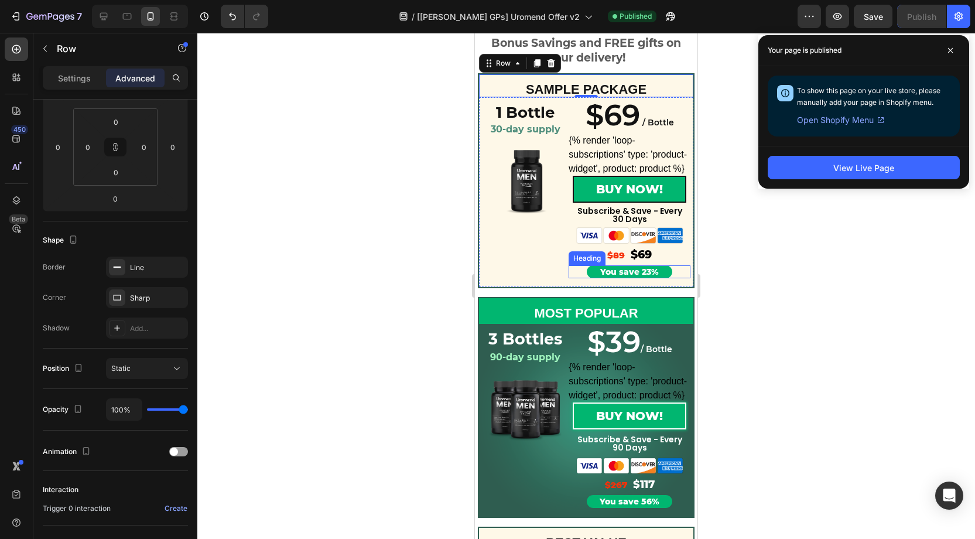
click at [609, 271] on h2 "You save 23%" at bounding box center [629, 271] width 85 height 13
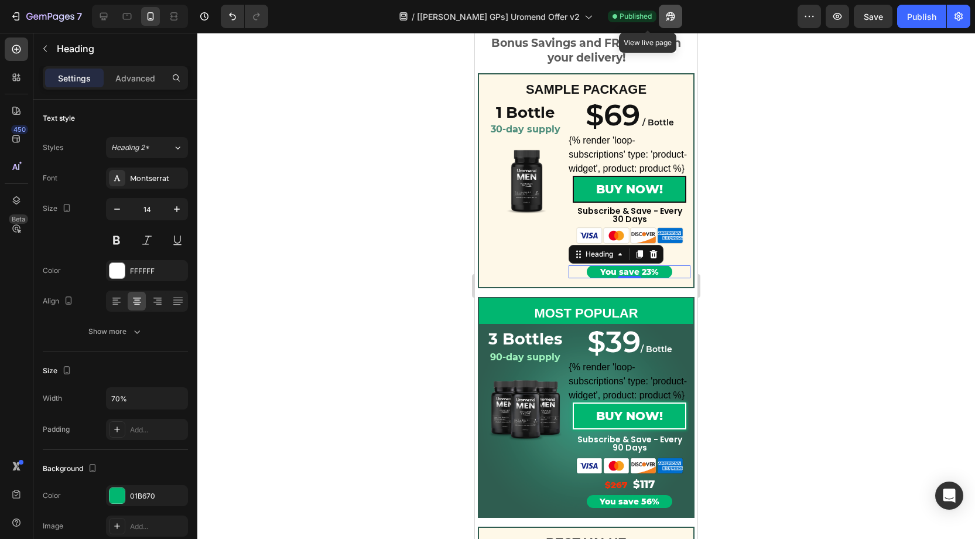
click at [665, 11] on icon "button" at bounding box center [671, 17] width 12 height 12
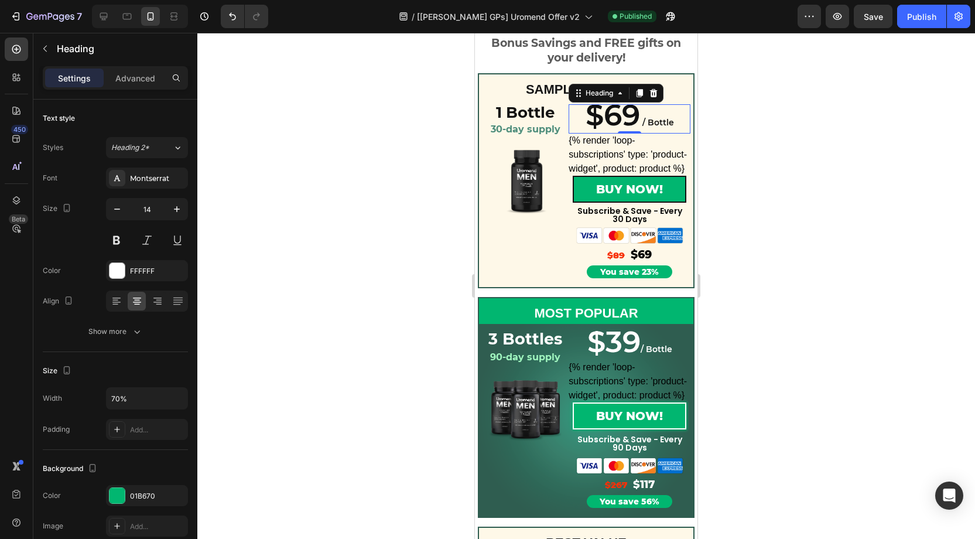
click at [637, 123] on span "$69" at bounding box center [613, 115] width 54 height 36
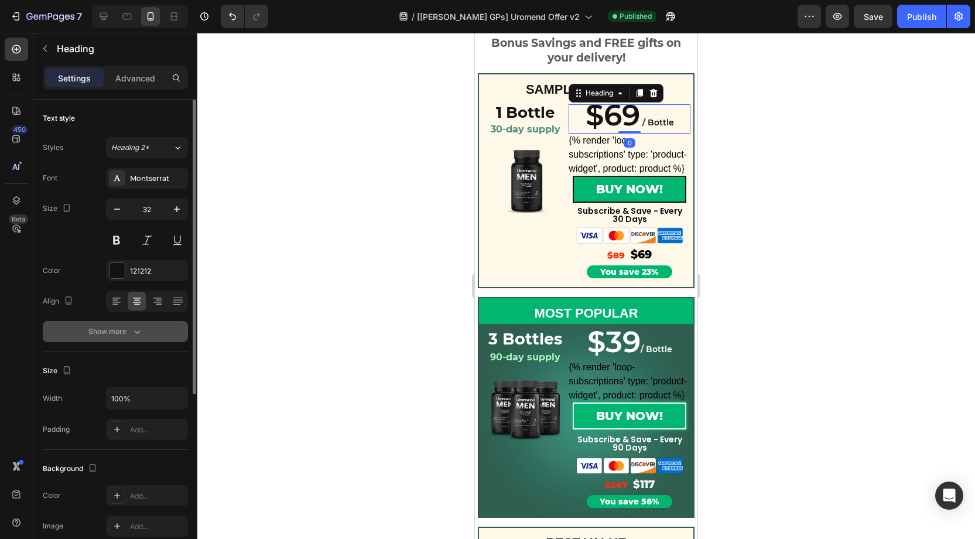
click at [141, 331] on icon "button" at bounding box center [137, 332] width 12 height 12
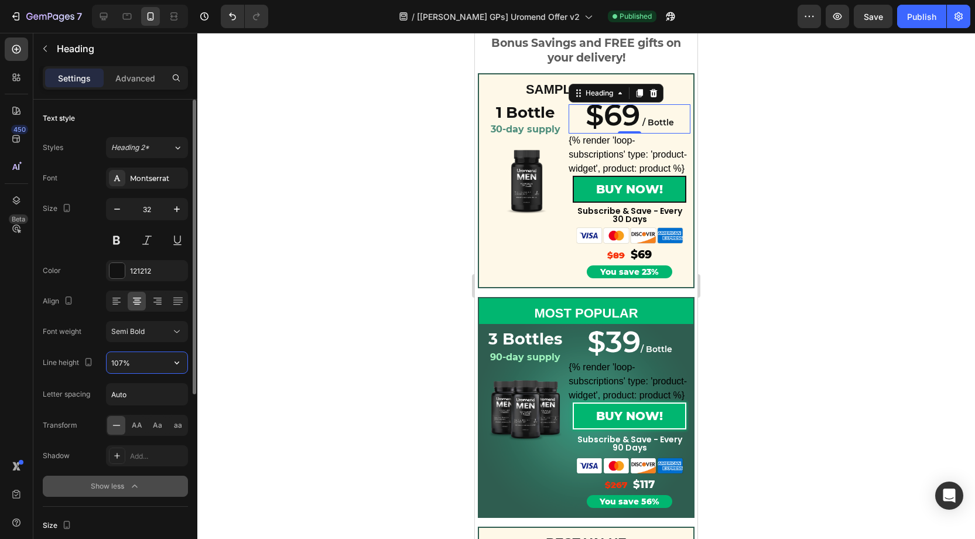
click at [122, 360] on input "107%" at bounding box center [147, 362] width 81 height 21
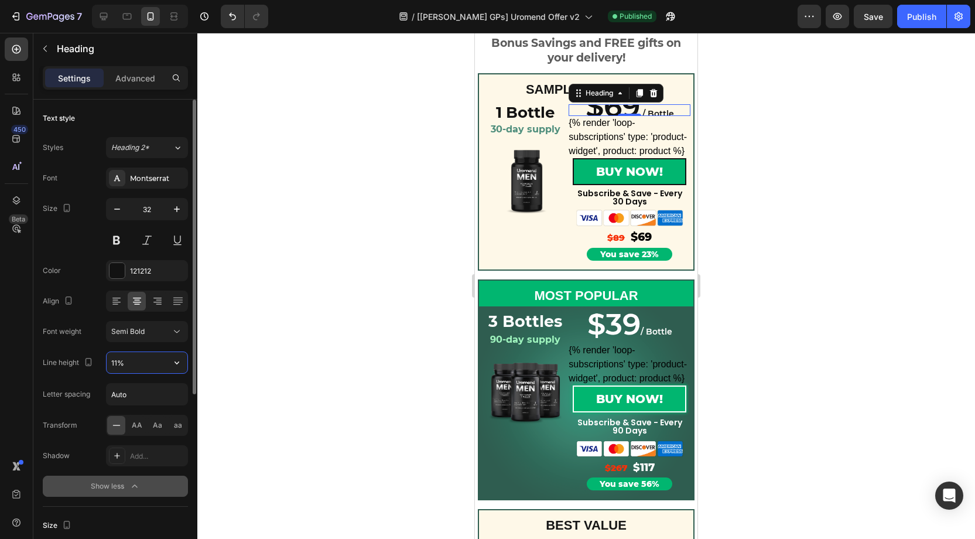
type input "115%"
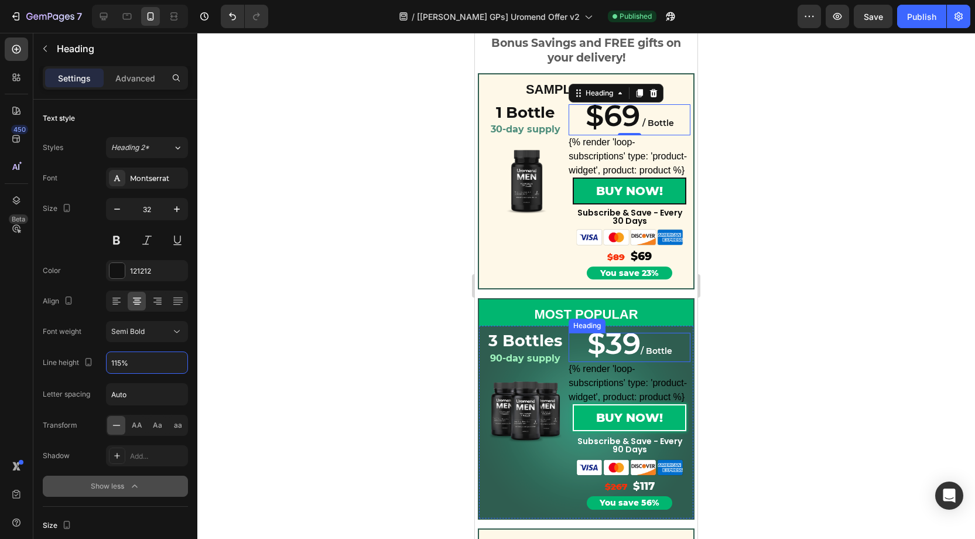
click at [607, 339] on span "$39" at bounding box center [613, 344] width 53 height 36
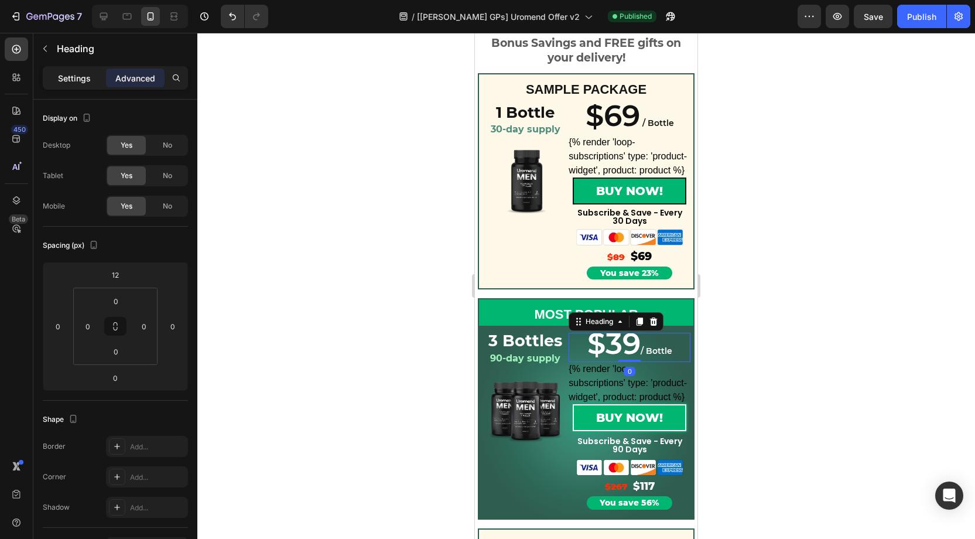
click at [83, 81] on p "Settings" at bounding box center [74, 78] width 33 height 12
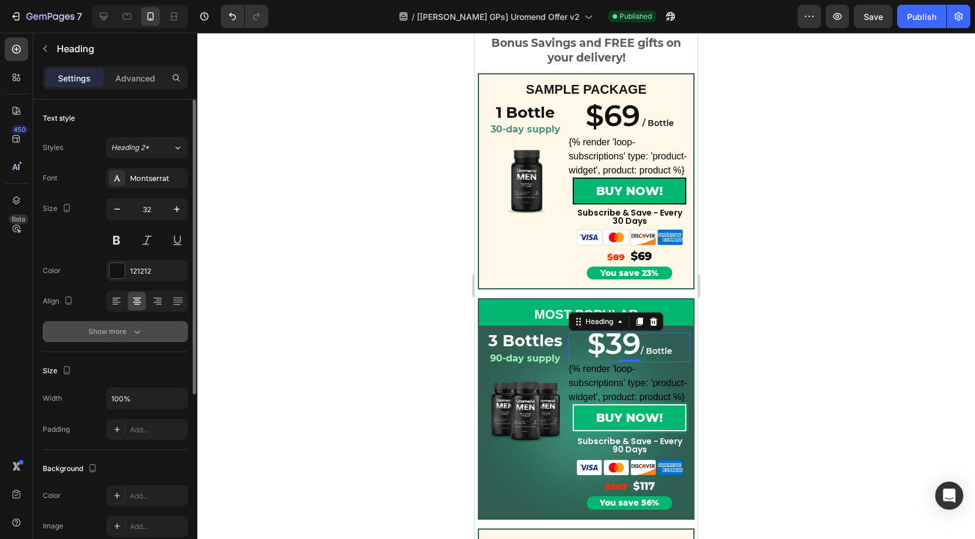
click at [143, 326] on button "Show more" at bounding box center [115, 331] width 145 height 21
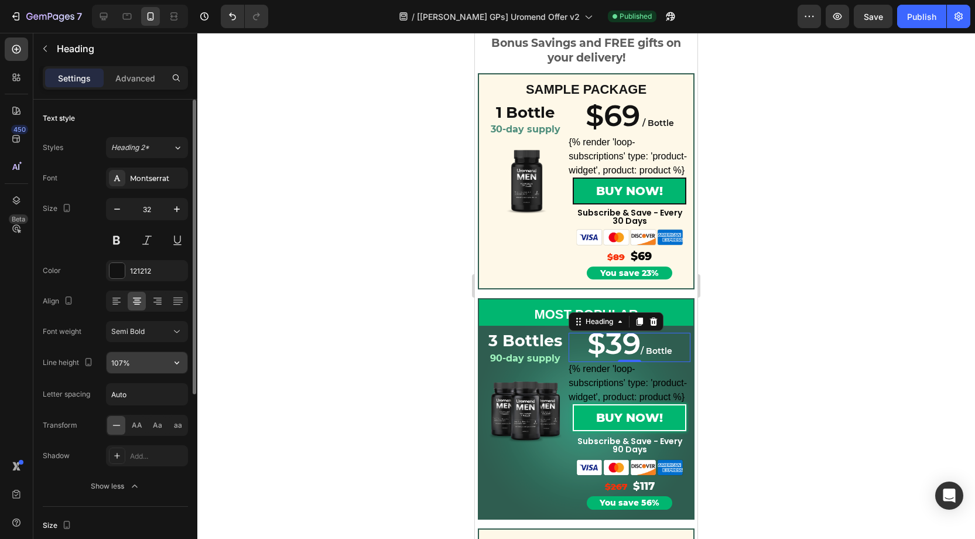
click at [119, 359] on input "107%" at bounding box center [147, 362] width 81 height 21
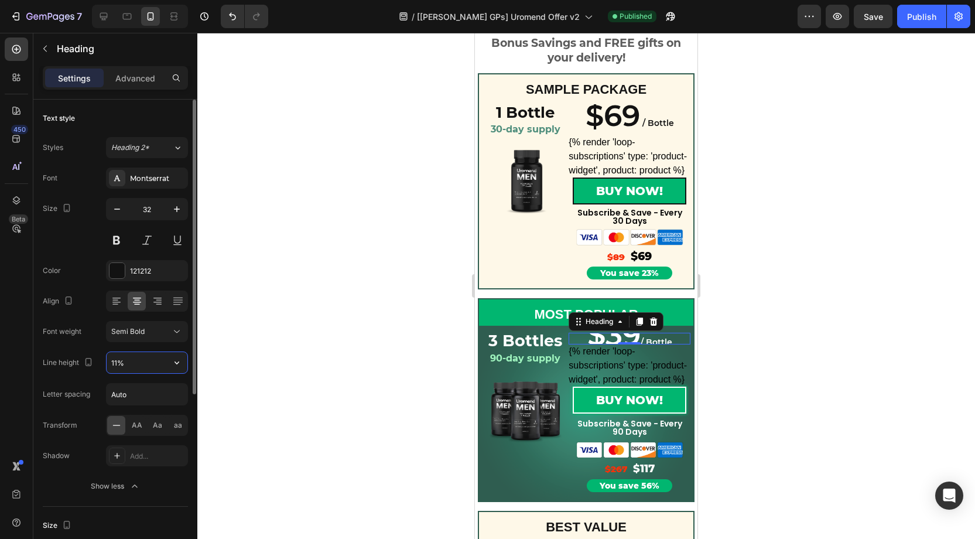
type input "115%"
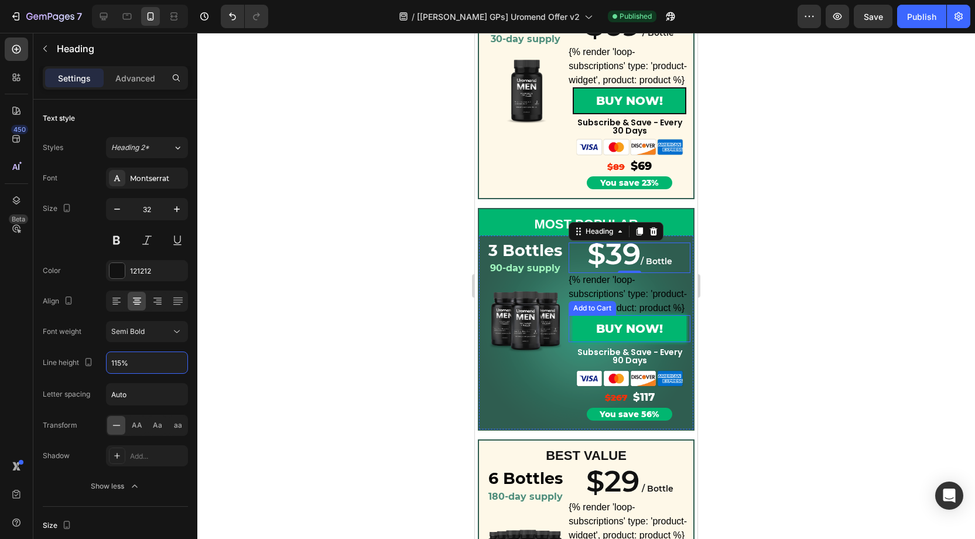
scroll to position [224, 0]
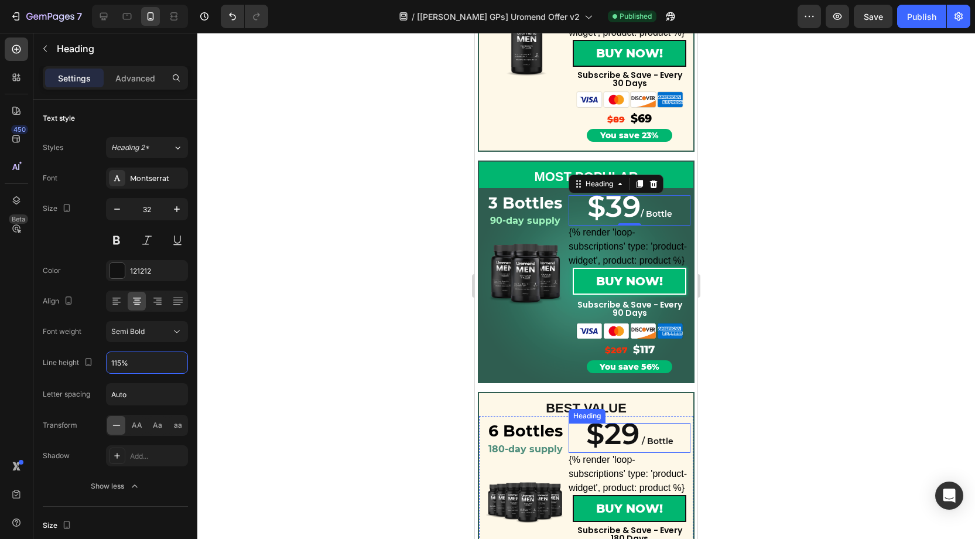
click at [618, 430] on span "$29" at bounding box center [612, 434] width 53 height 36
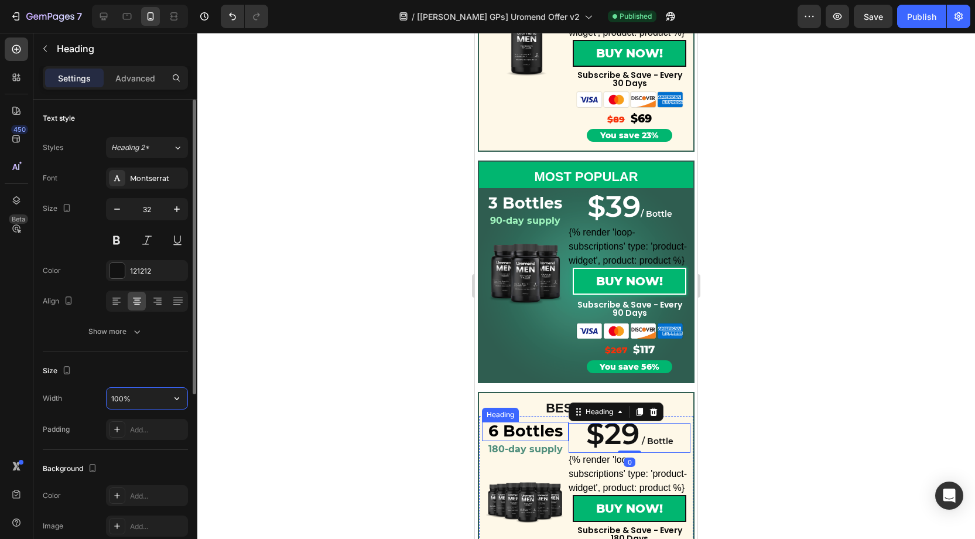
click at [124, 390] on input "100%" at bounding box center [147, 398] width 81 height 21
click at [125, 331] on div "Show more" at bounding box center [115, 332] width 54 height 12
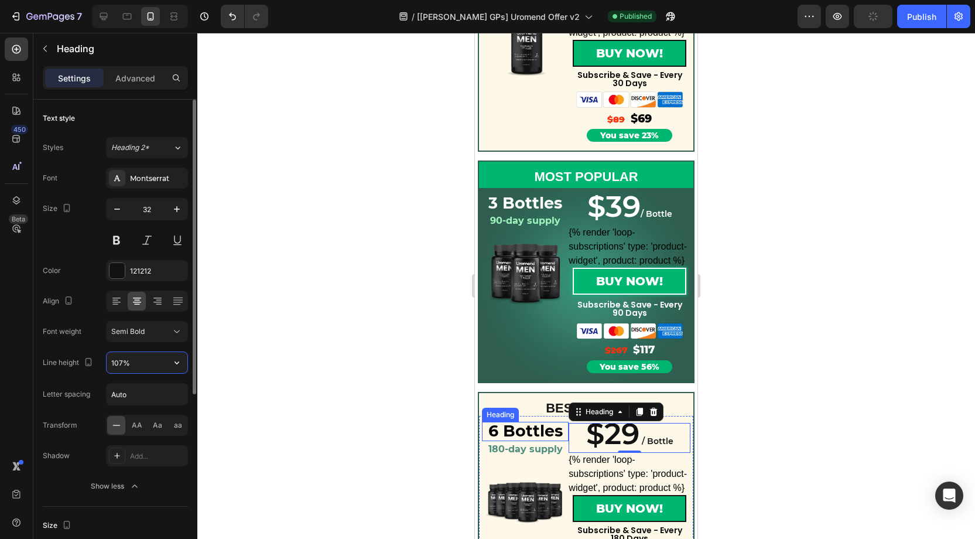
click at [119, 357] on input "107%" at bounding box center [147, 362] width 81 height 21
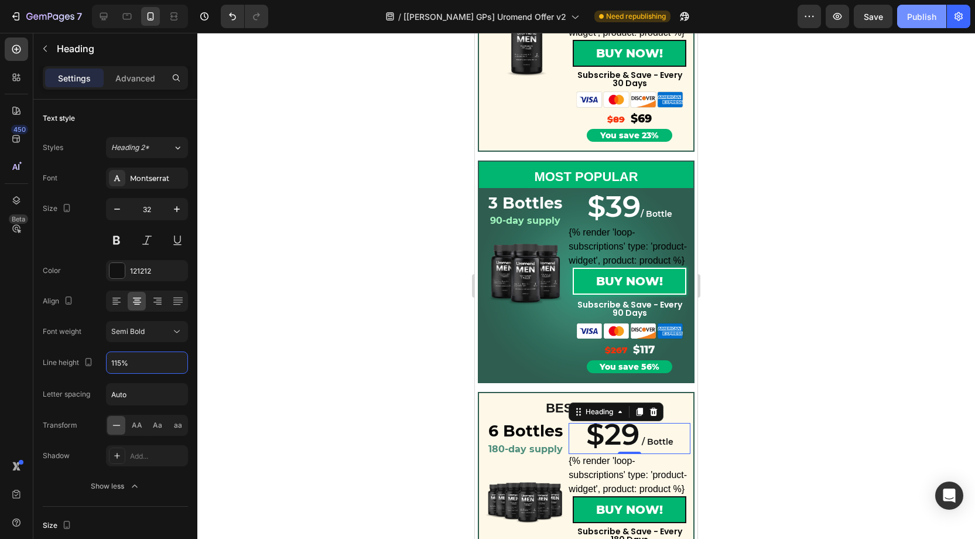
type input "115%"
click at [910, 17] on div "Publish" at bounding box center [921, 17] width 29 height 12
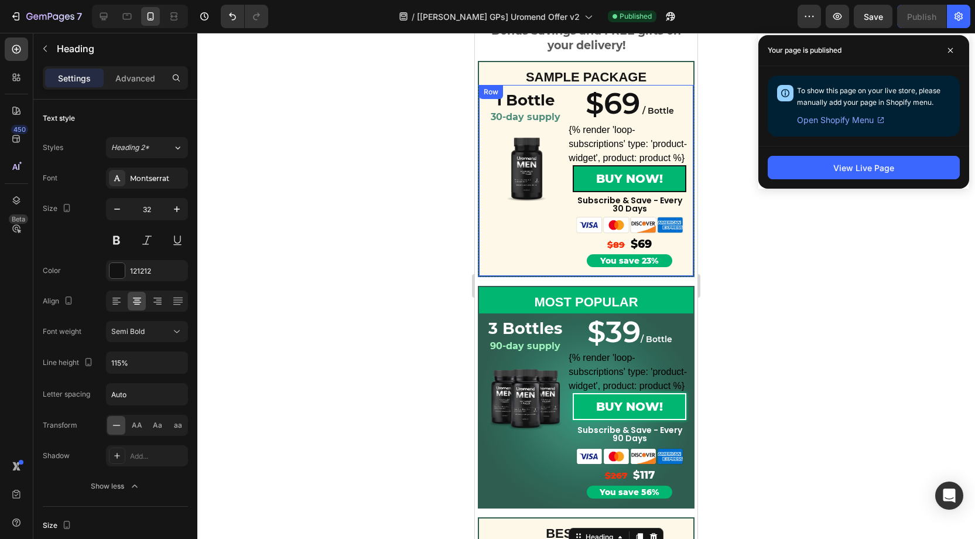
scroll to position [97, 0]
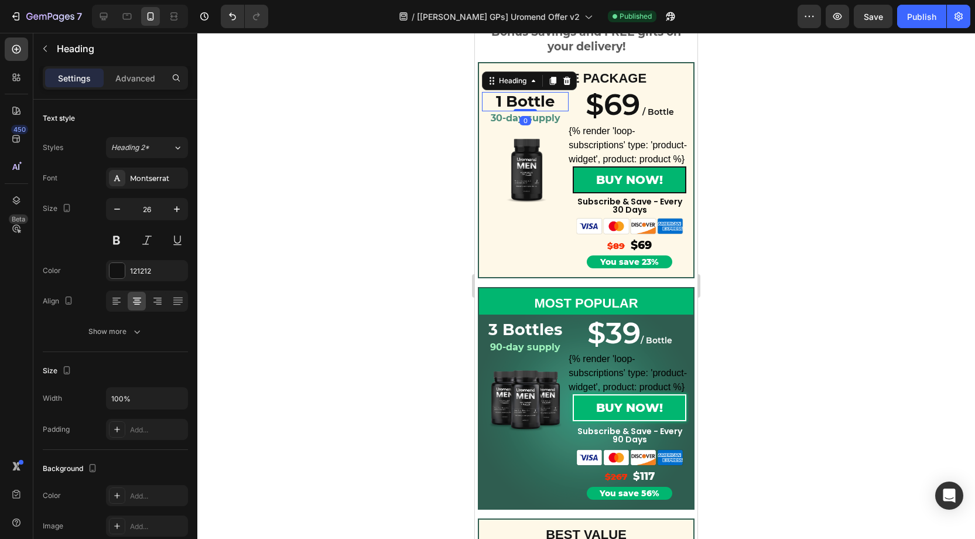
click at [532, 105] on p "1 Bottle" at bounding box center [525, 101] width 84 height 17
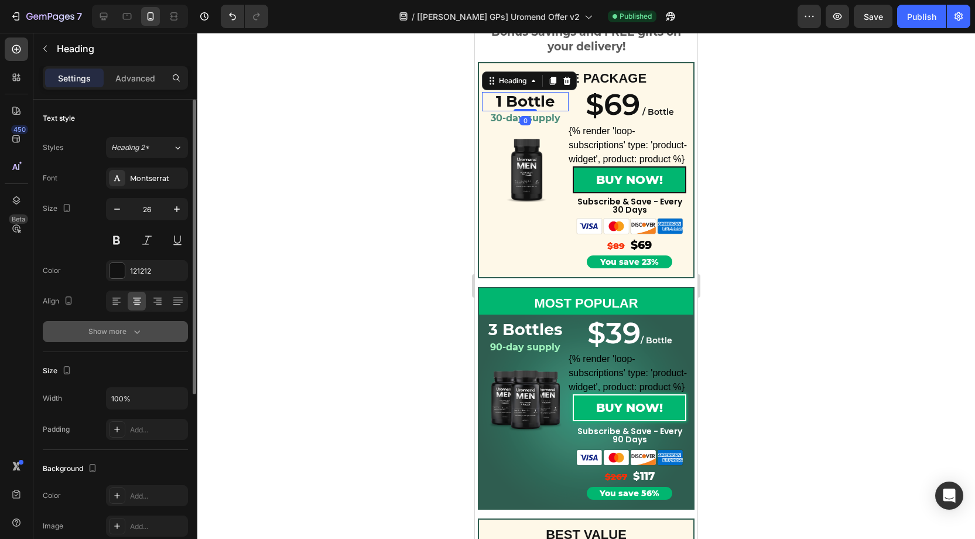
click at [146, 330] on button "Show more" at bounding box center [115, 331] width 145 height 21
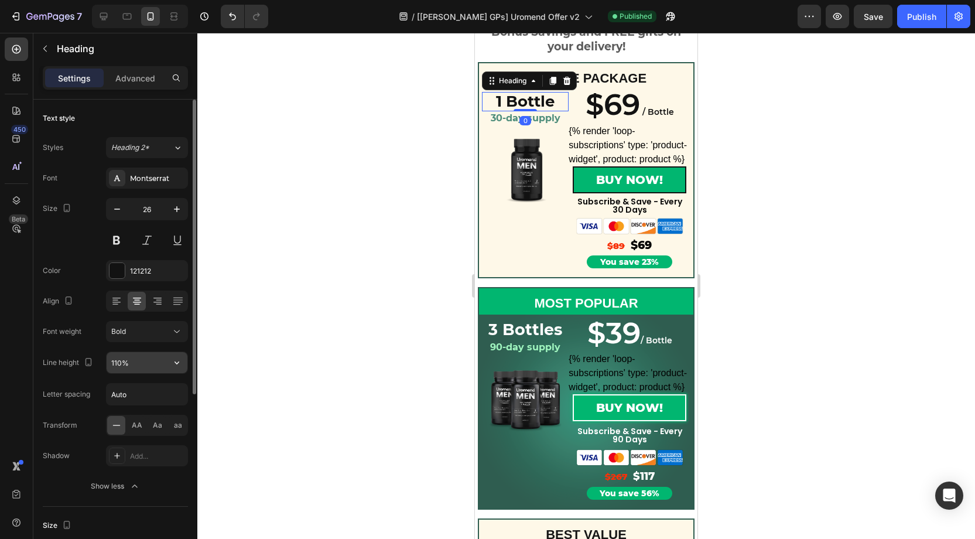
click at [122, 361] on input "110%" at bounding box center [147, 362] width 81 height 21
type input "130%"
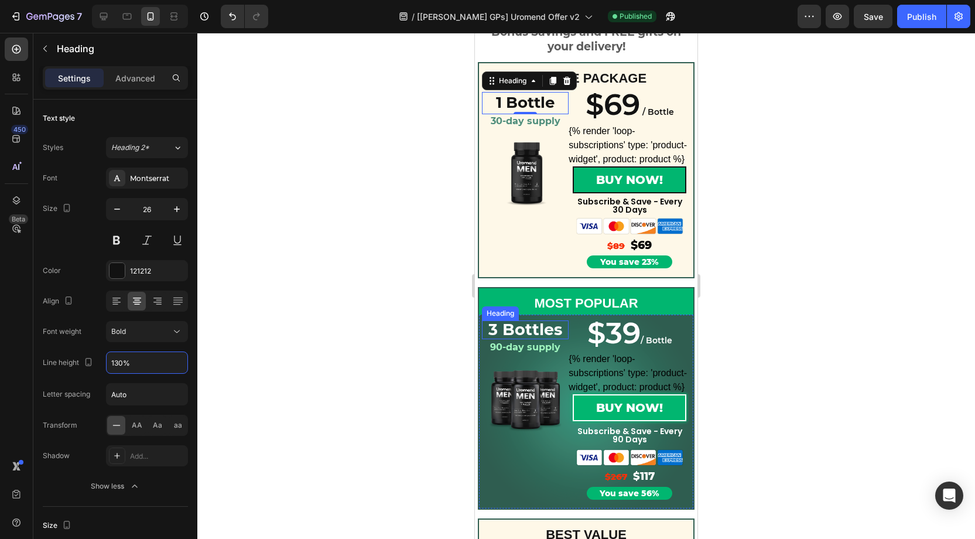
click at [534, 332] on strong "3 Bottles" at bounding box center [525, 329] width 74 height 19
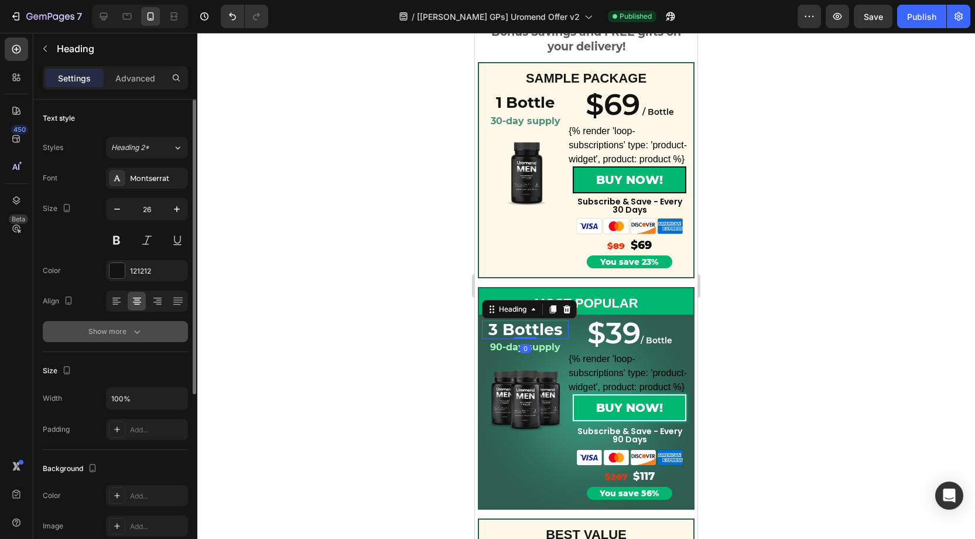
click at [125, 326] on div "Show more" at bounding box center [115, 332] width 54 height 12
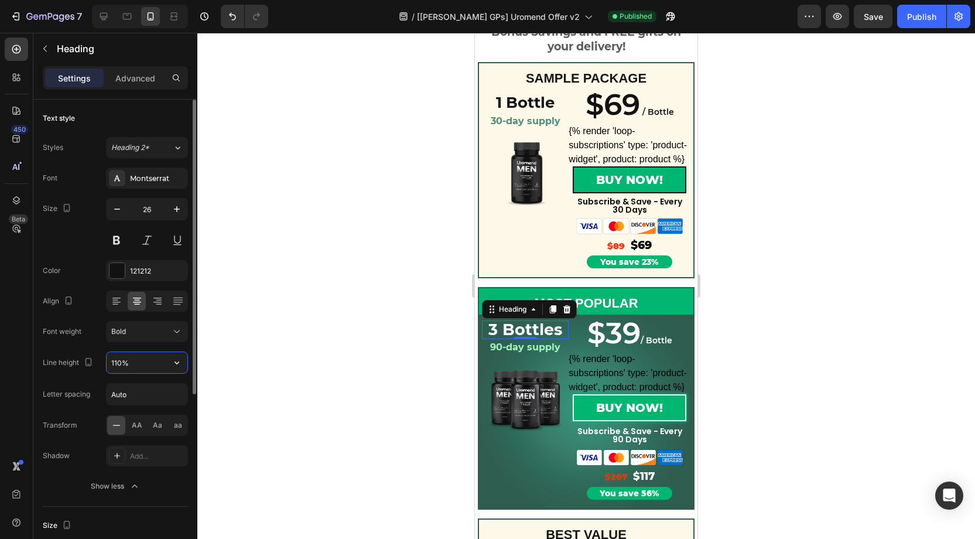
click at [119, 358] on input "110%" at bounding box center [147, 362] width 81 height 21
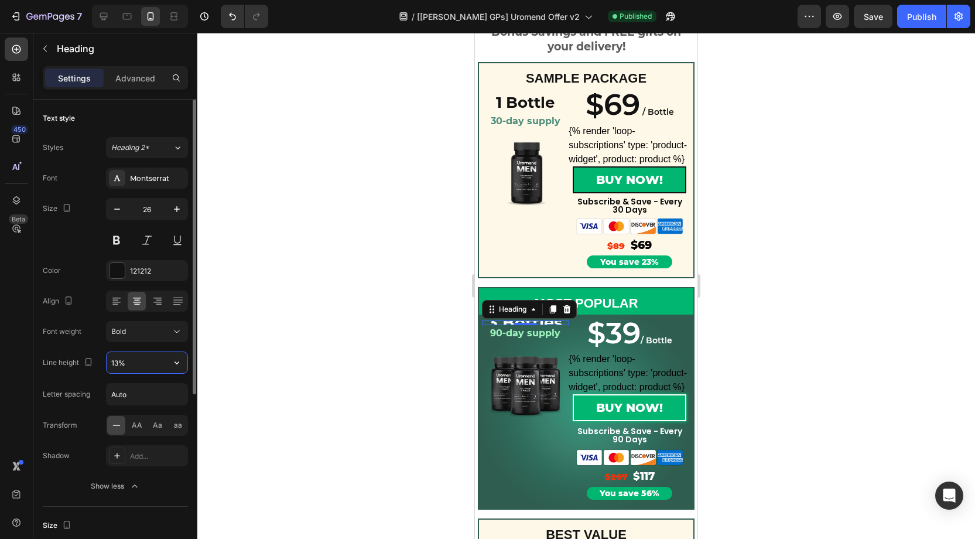
type input "130%"
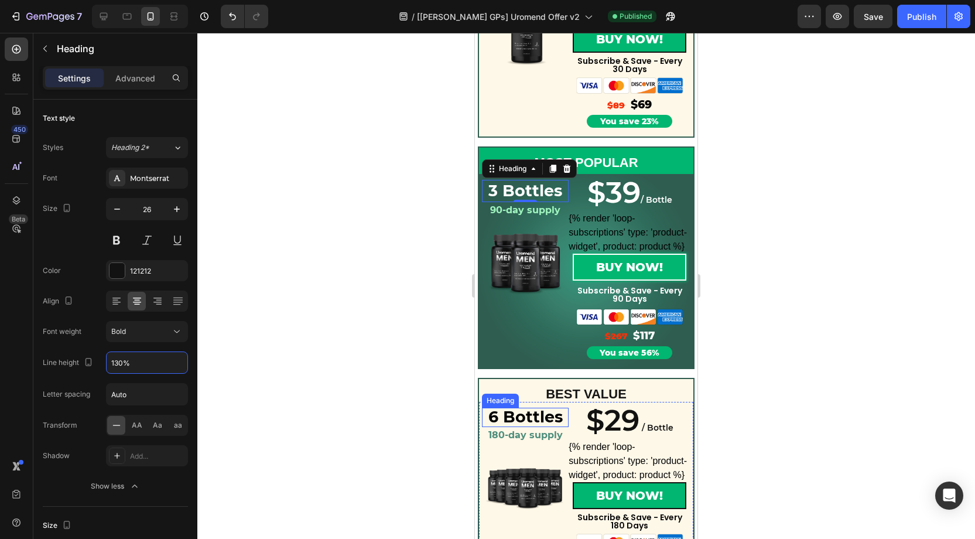
scroll to position [249, 0]
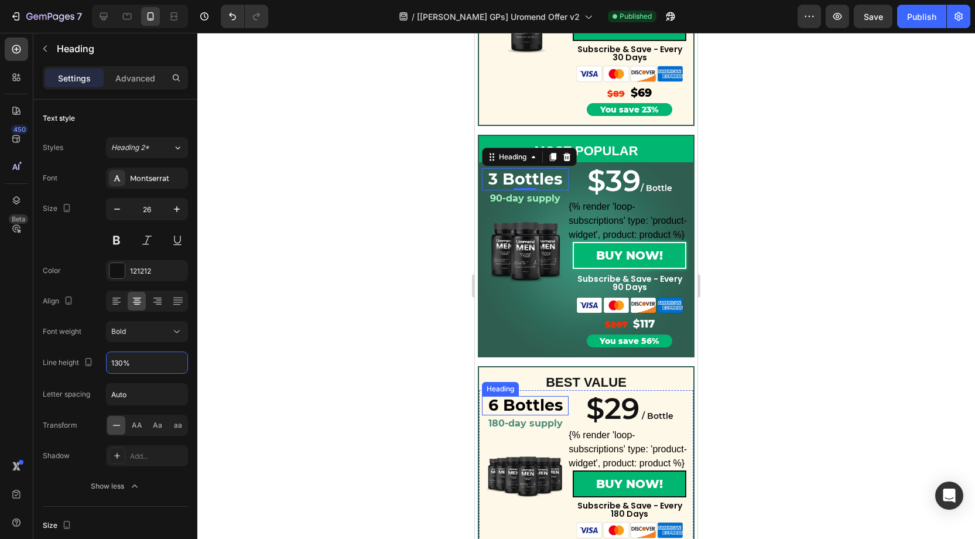
click at [517, 406] on strong "6 Bottles" at bounding box center [525, 404] width 74 height 19
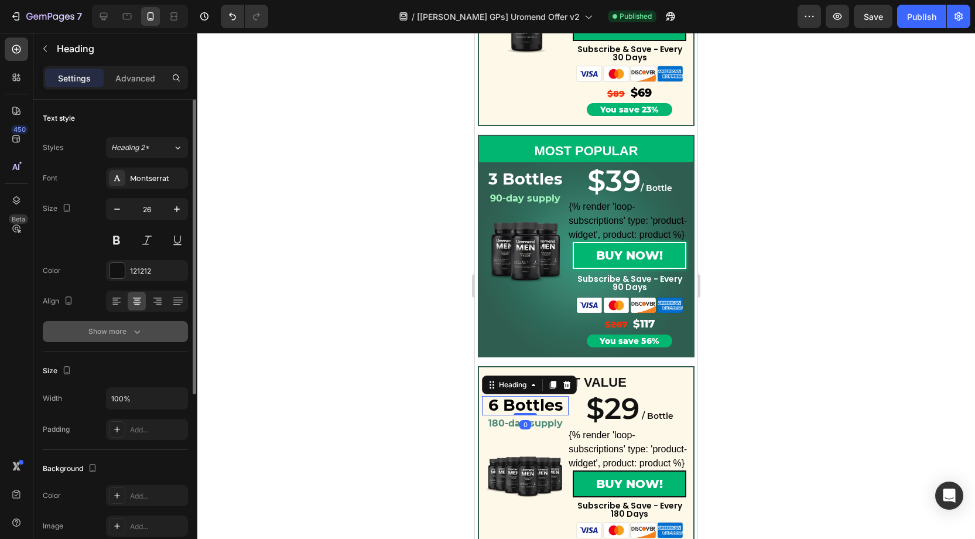
click at [136, 326] on icon "button" at bounding box center [137, 332] width 12 height 12
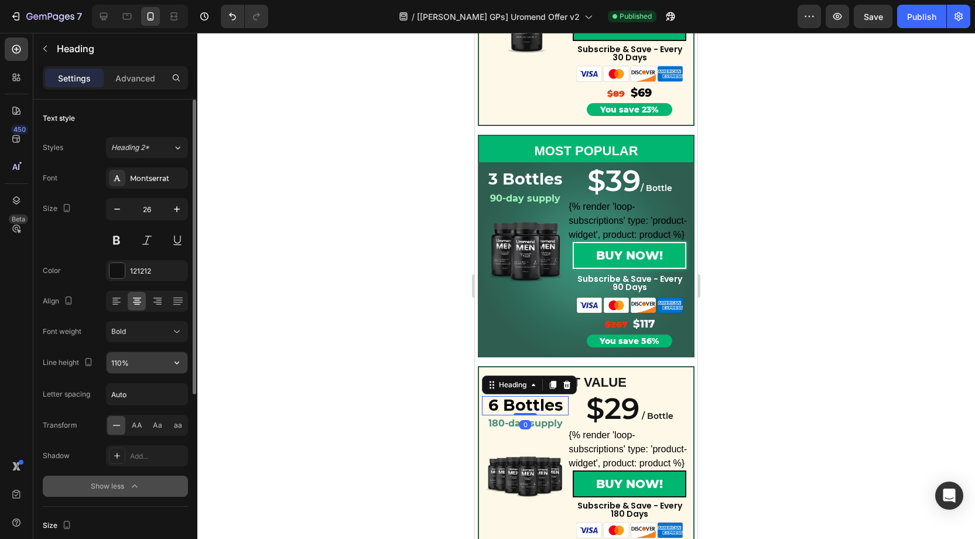
click at [117, 355] on input "110%" at bounding box center [147, 362] width 81 height 21
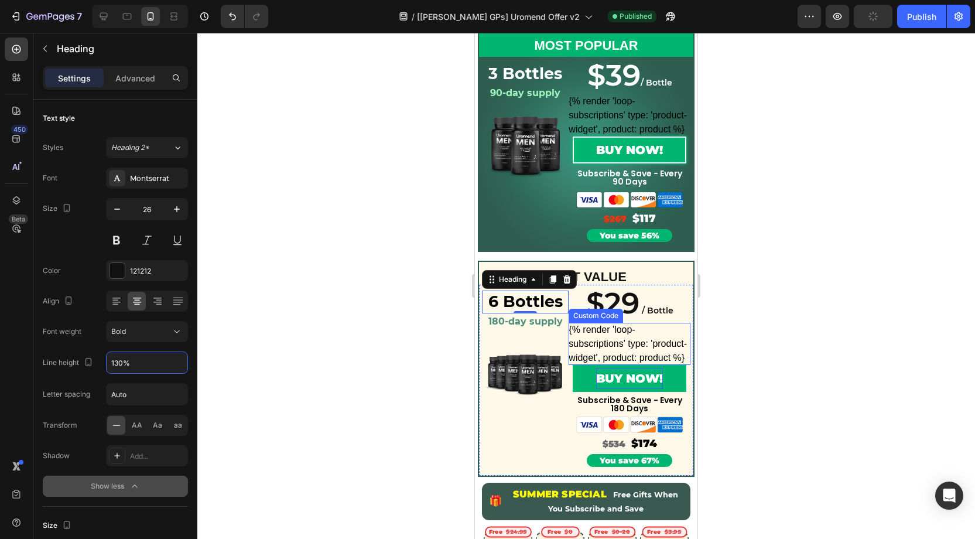
scroll to position [367, 0]
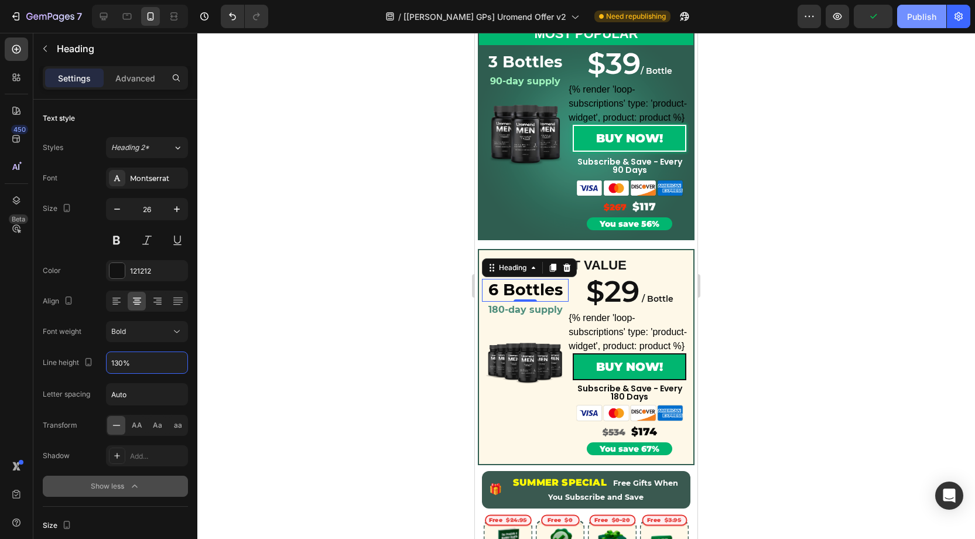
click at [921, 21] on div "Publish" at bounding box center [921, 17] width 29 height 12
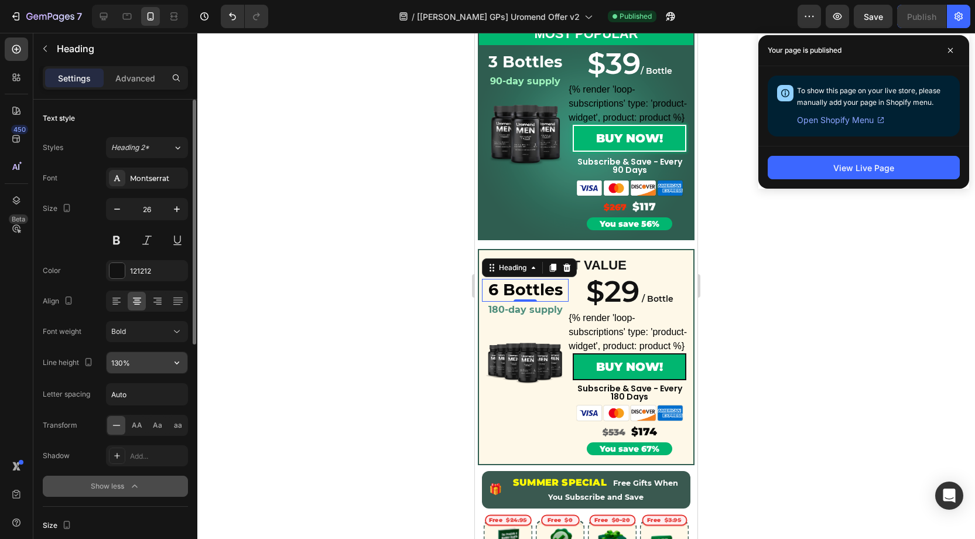
click at [122, 361] on input "130%" at bounding box center [147, 362] width 81 height 21
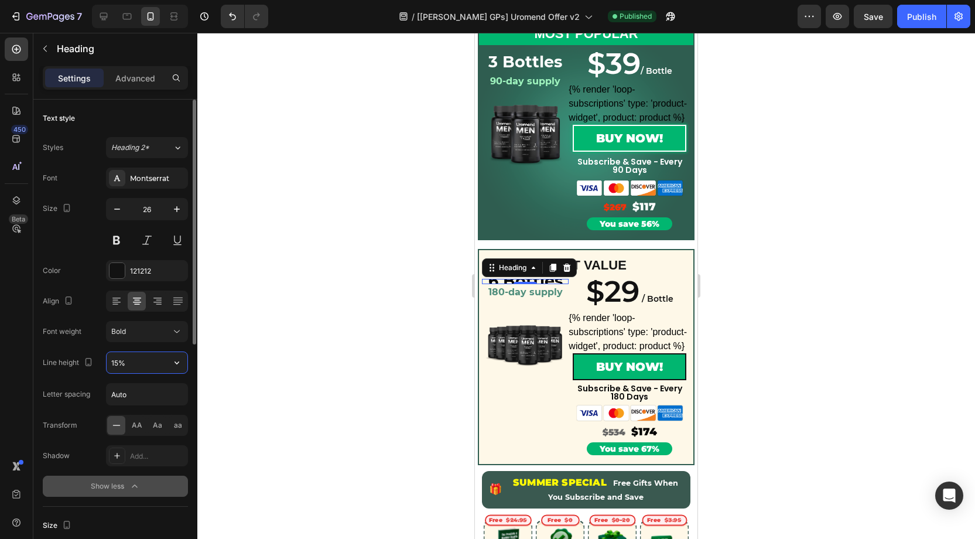
type input "150%"
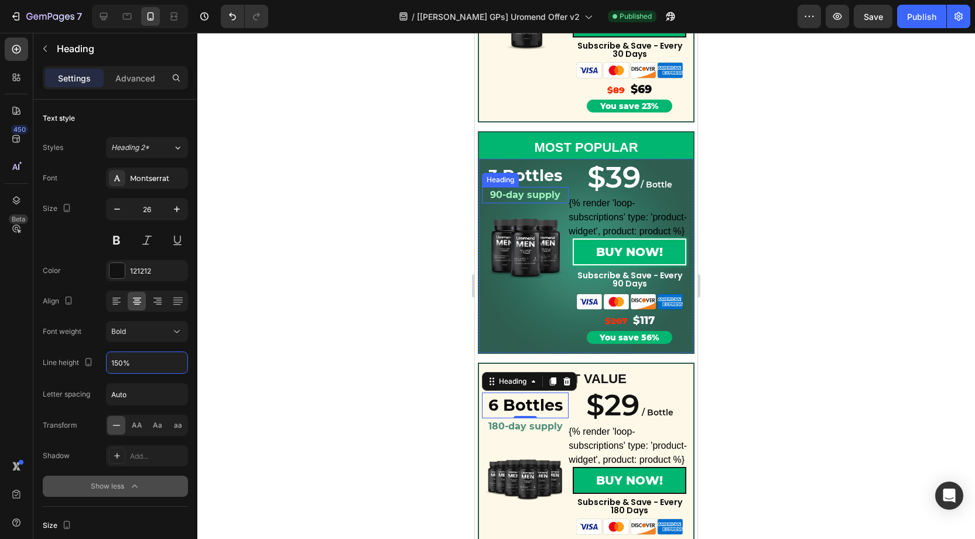
scroll to position [252, 0]
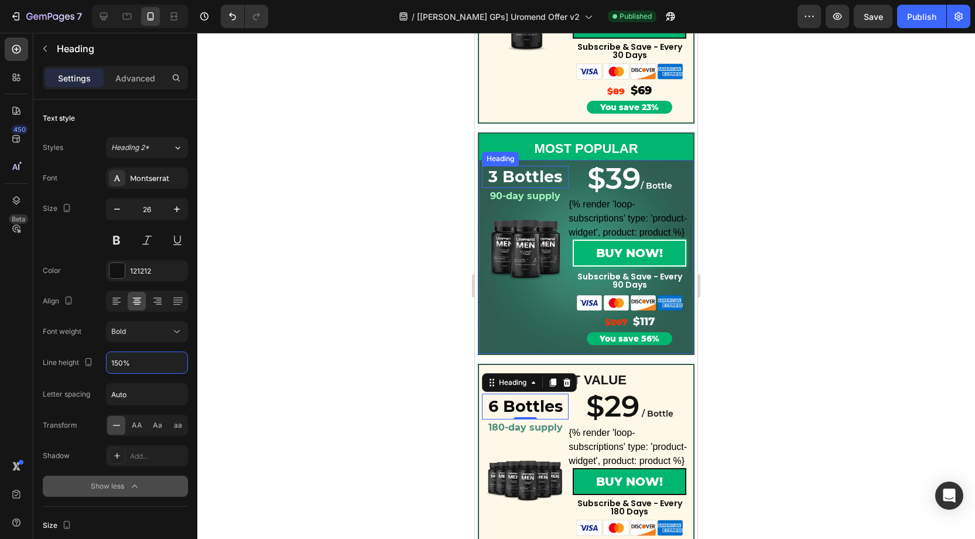
click at [527, 179] on strong "3 Bottles" at bounding box center [525, 176] width 74 height 19
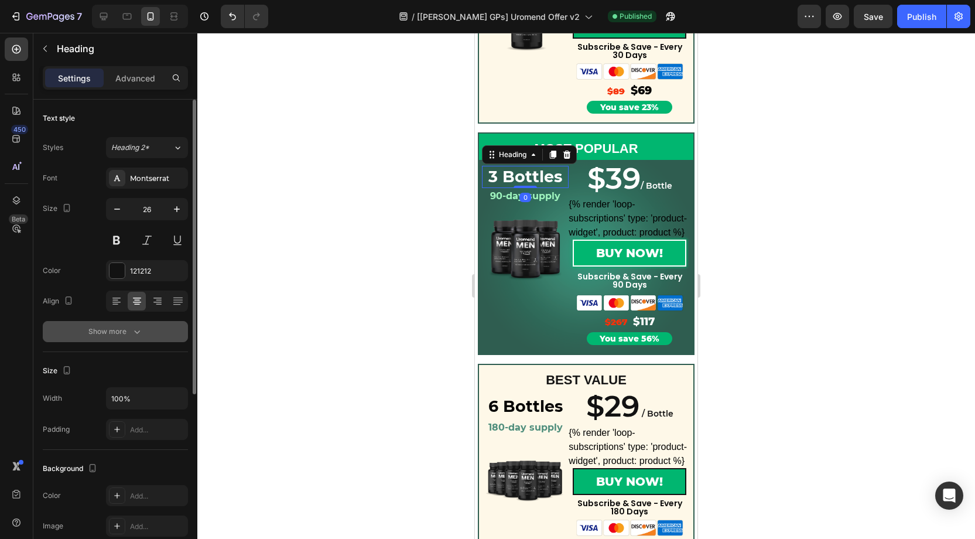
click at [125, 334] on div "Show more" at bounding box center [115, 332] width 54 height 12
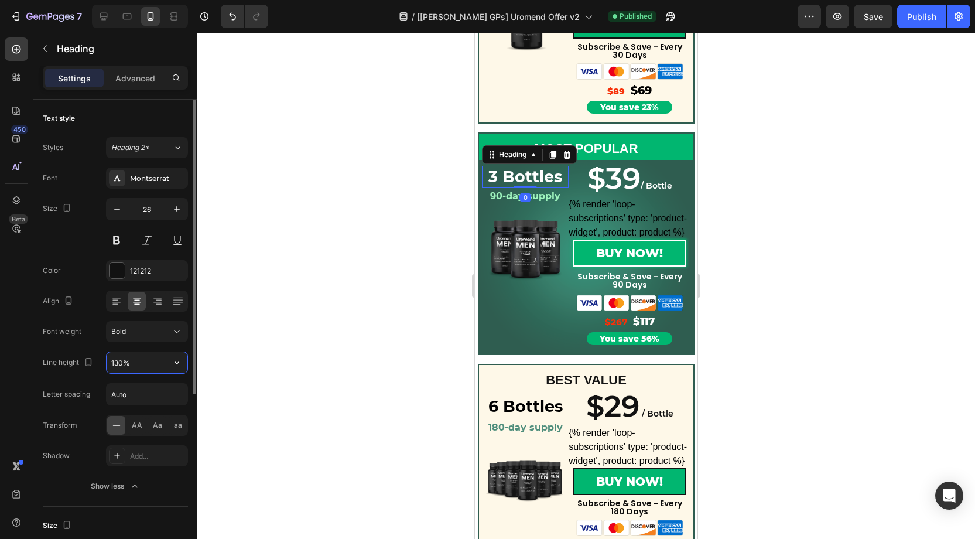
click at [121, 355] on input "130%" at bounding box center [147, 362] width 81 height 21
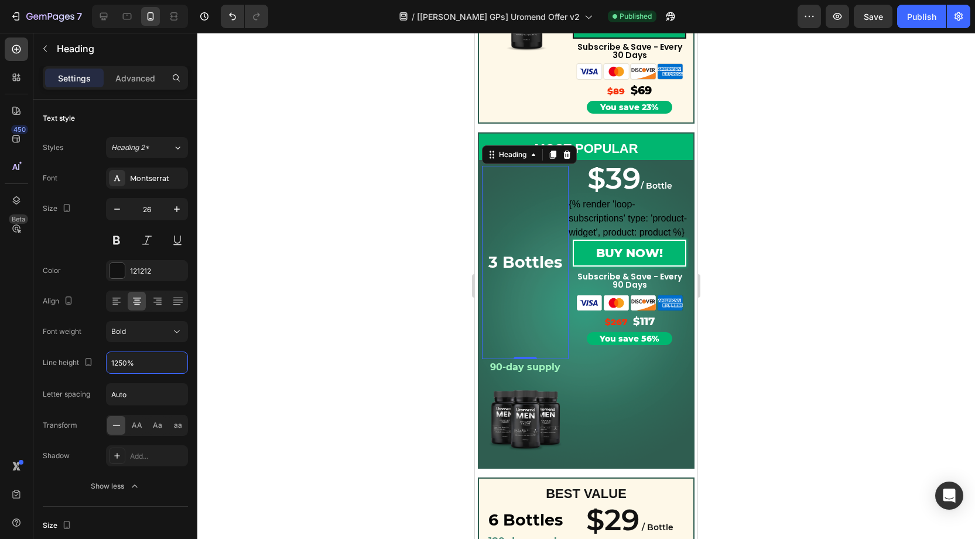
type input "150%"
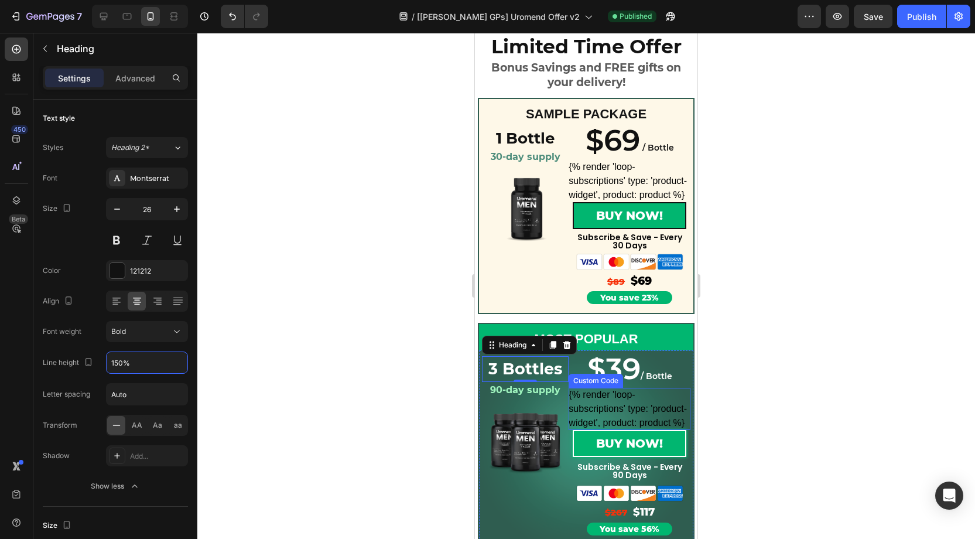
scroll to position [56, 0]
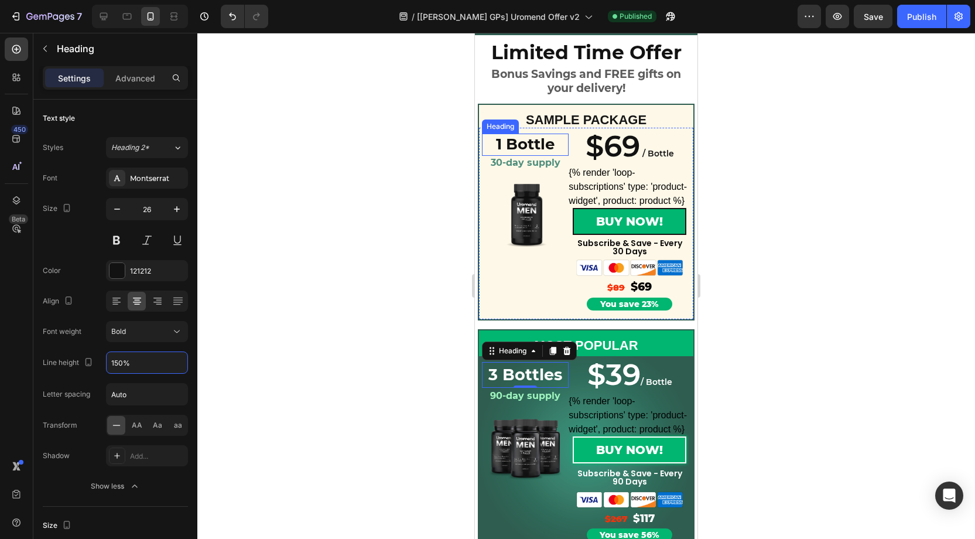
drag, startPoint x: 525, startPoint y: 148, endPoint x: 490, endPoint y: 180, distance: 47.6
click at [525, 148] on p "1 Bottle" at bounding box center [525, 145] width 84 height 20
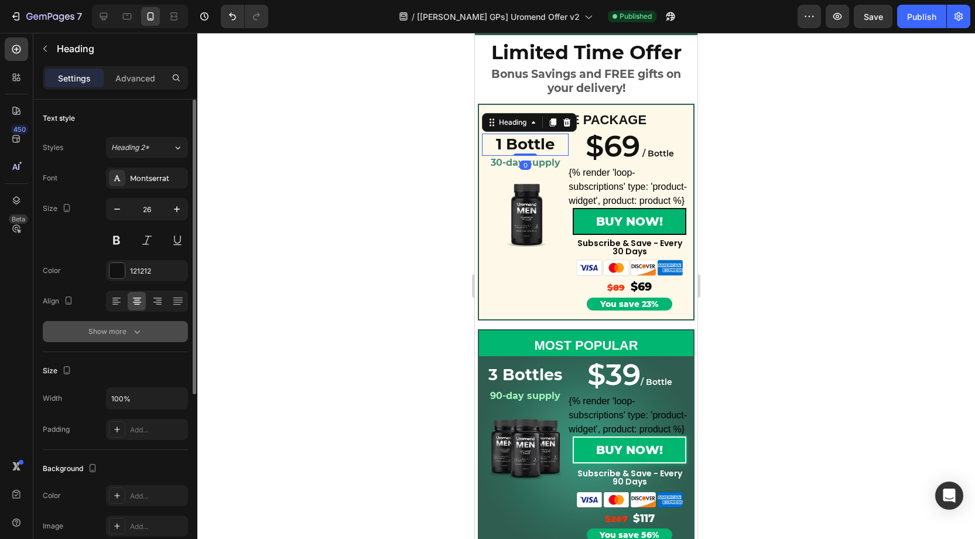
click at [131, 326] on icon "button" at bounding box center [137, 332] width 12 height 12
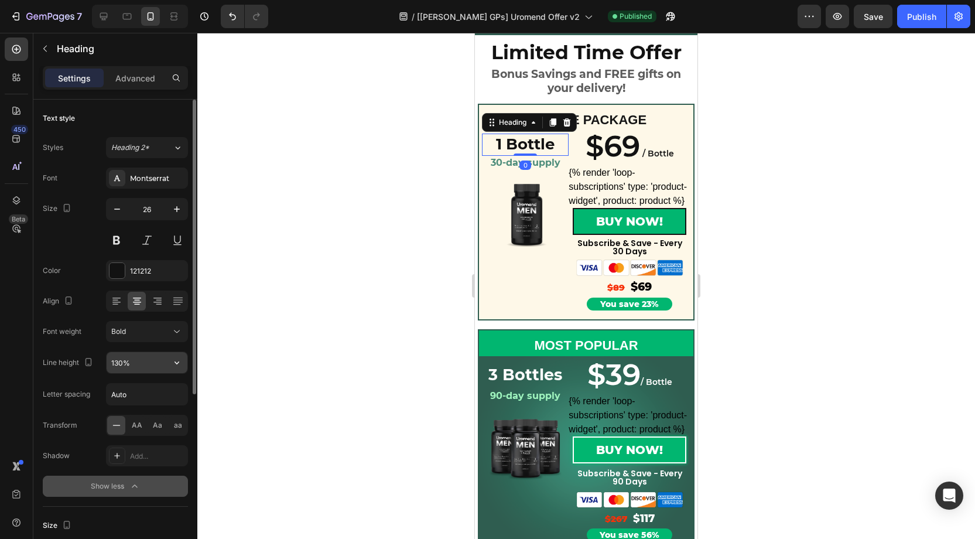
click at [121, 363] on input "130%" at bounding box center [147, 362] width 81 height 21
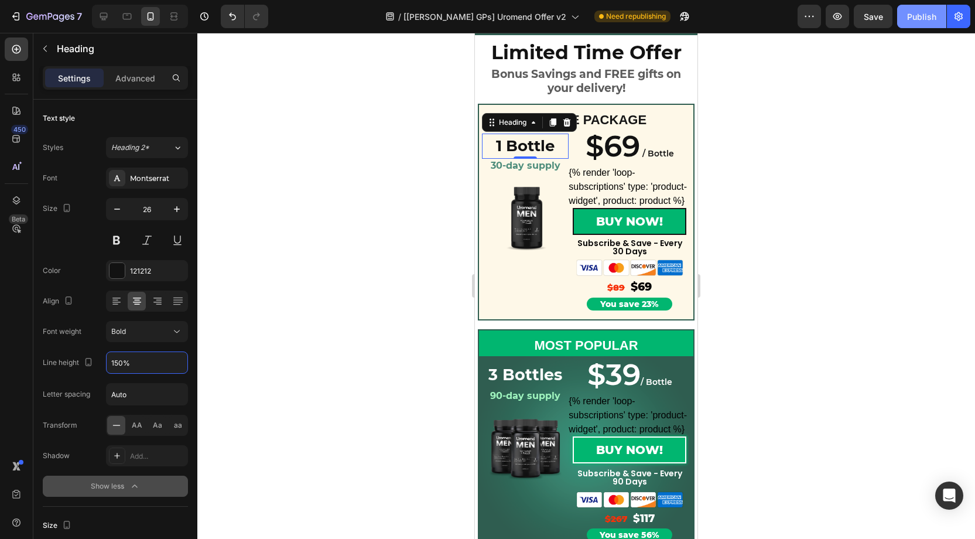
type input "150%"
click at [915, 25] on button "Publish" at bounding box center [921, 16] width 49 height 23
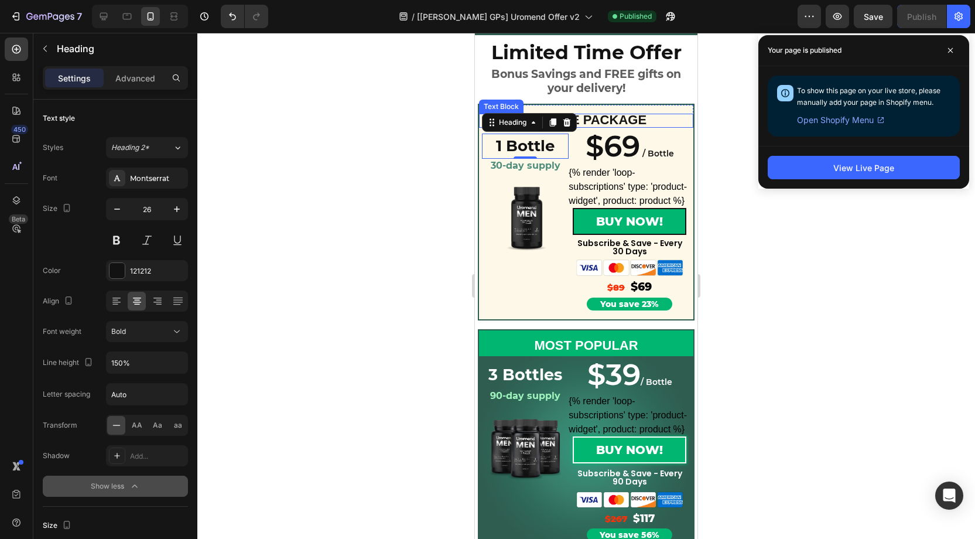
click at [652, 121] on p "SAMPLE PACKAGE" at bounding box center [586, 121] width 212 height 12
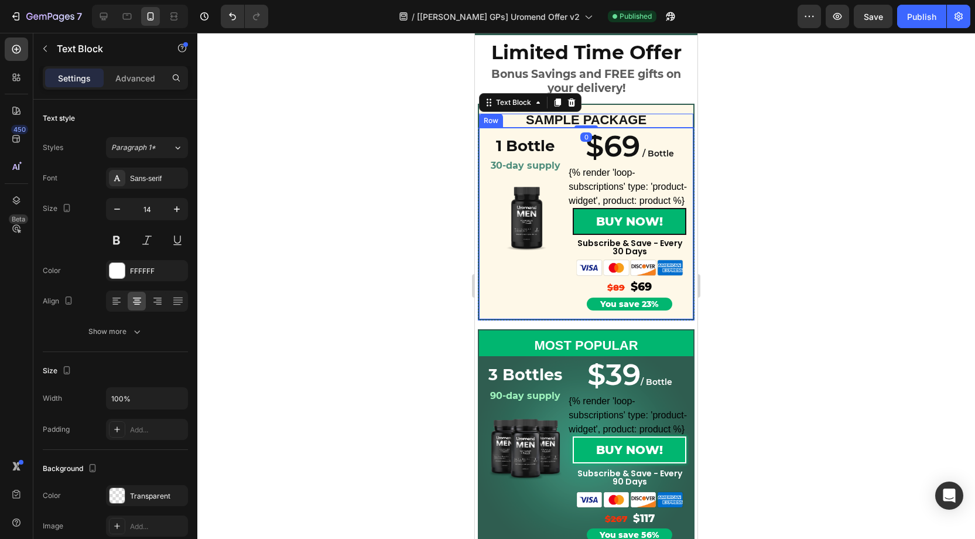
click at [633, 134] on div "$69 / Bottle Heading {% render 'loop-subscriptions' type: 'product-widget', pro…" at bounding box center [630, 219] width 122 height 183
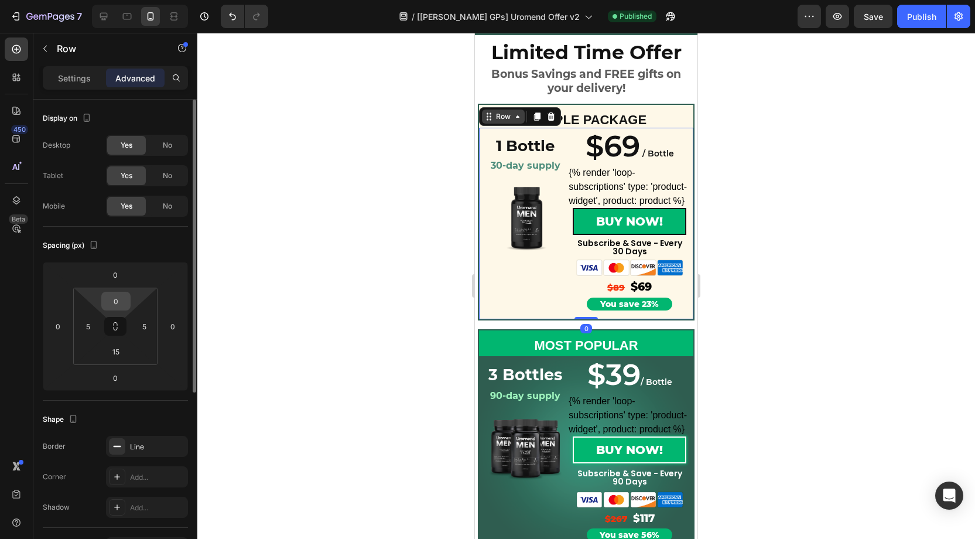
click at [122, 305] on input "0" at bounding box center [115, 301] width 23 height 18
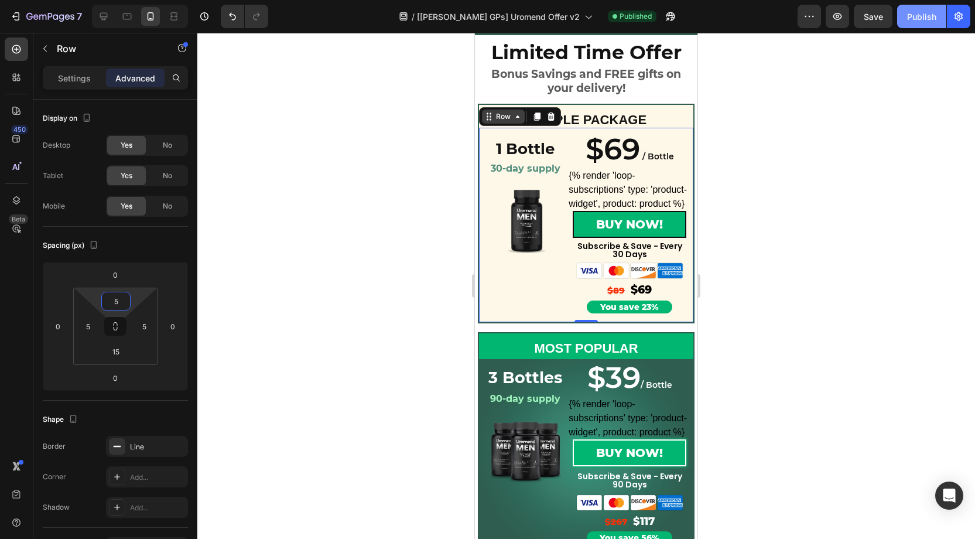
type input "5"
click at [918, 16] on div "Publish" at bounding box center [921, 17] width 29 height 12
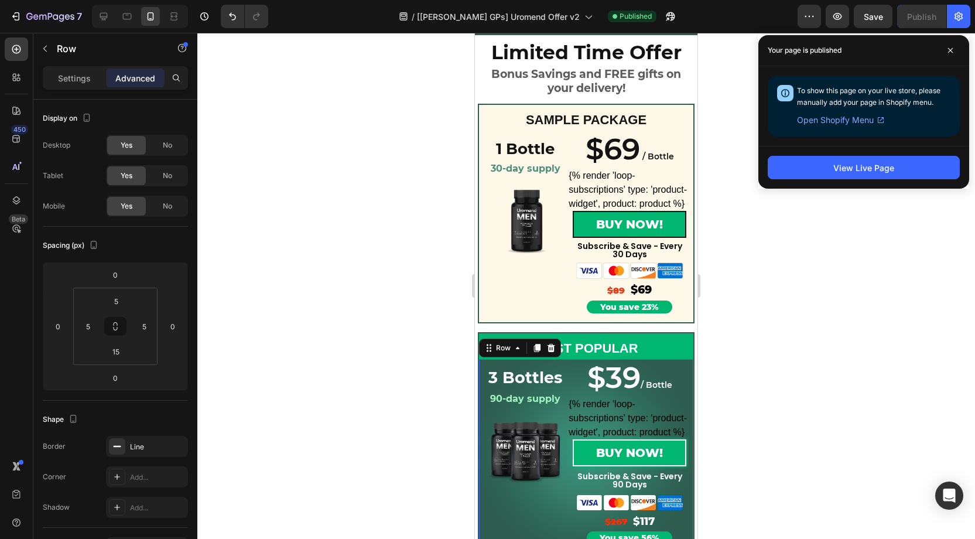
click at [574, 364] on div "$39 / Bottle Heading {% render 'loop-subscriptions' type: 'product-widget', pro…" at bounding box center [630, 452] width 122 height 186
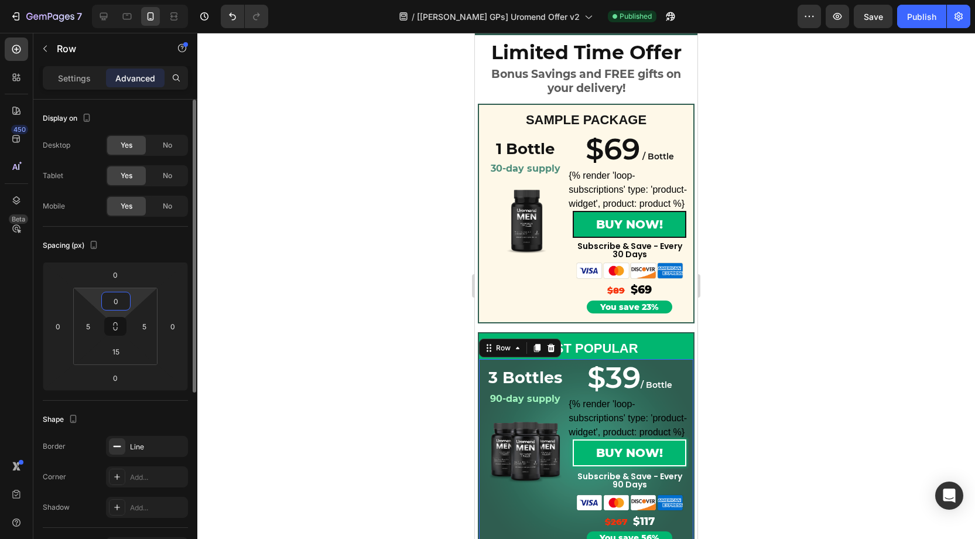
click at [119, 303] on input "0" at bounding box center [115, 301] width 23 height 18
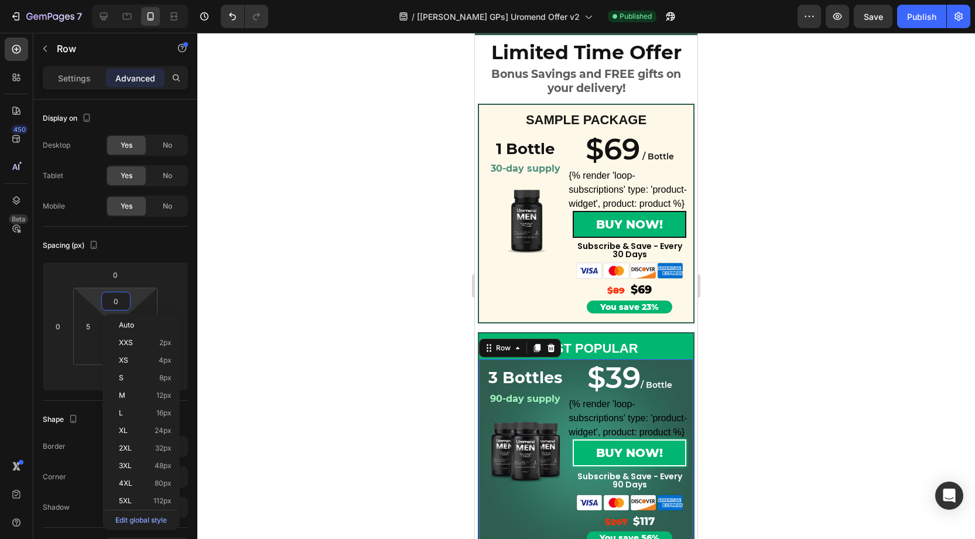
type input "5"
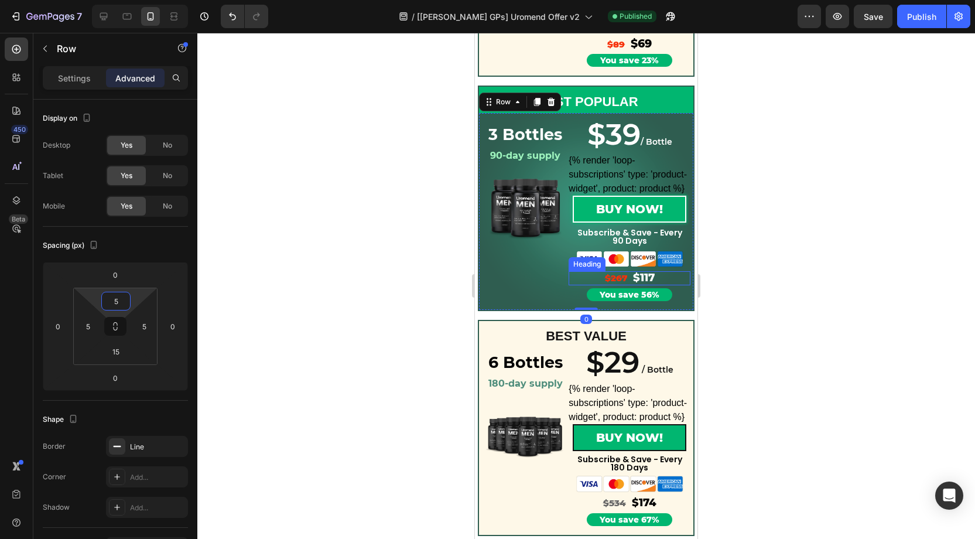
scroll to position [330, 0]
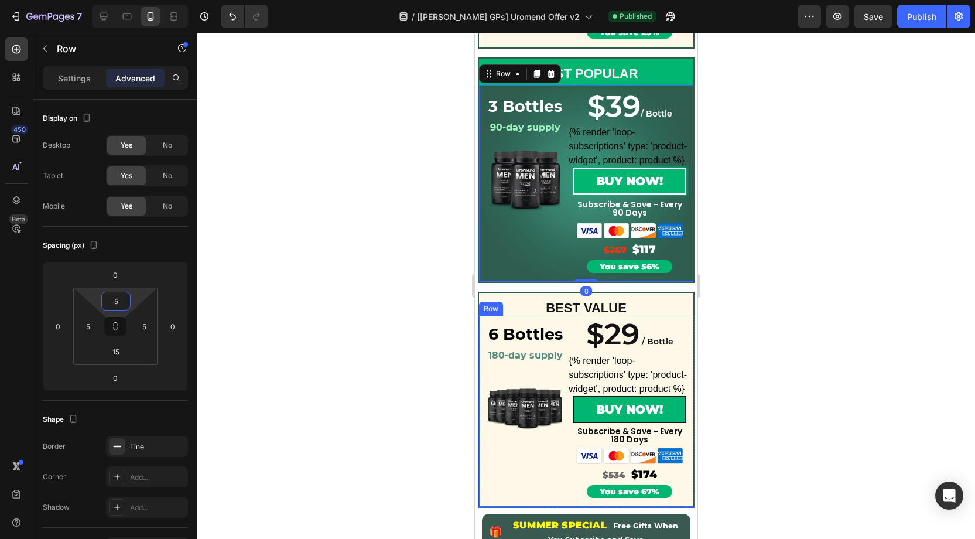
click at [648, 322] on div "$29 / Bottle Heading {% render 'loop-subscriptions' type: 'product-widget', pro…" at bounding box center [630, 407] width 122 height 182
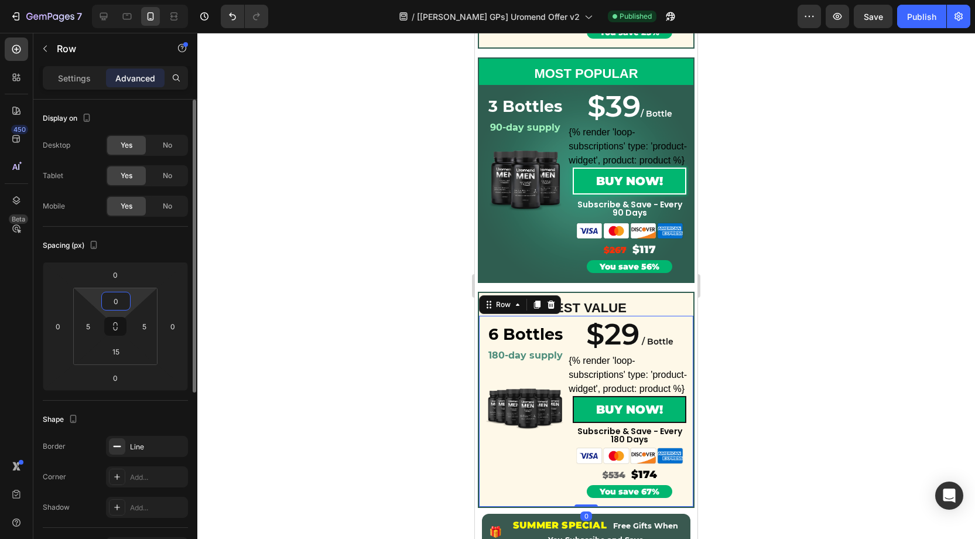
click at [121, 300] on input "0" at bounding box center [115, 301] width 23 height 18
type input "5"
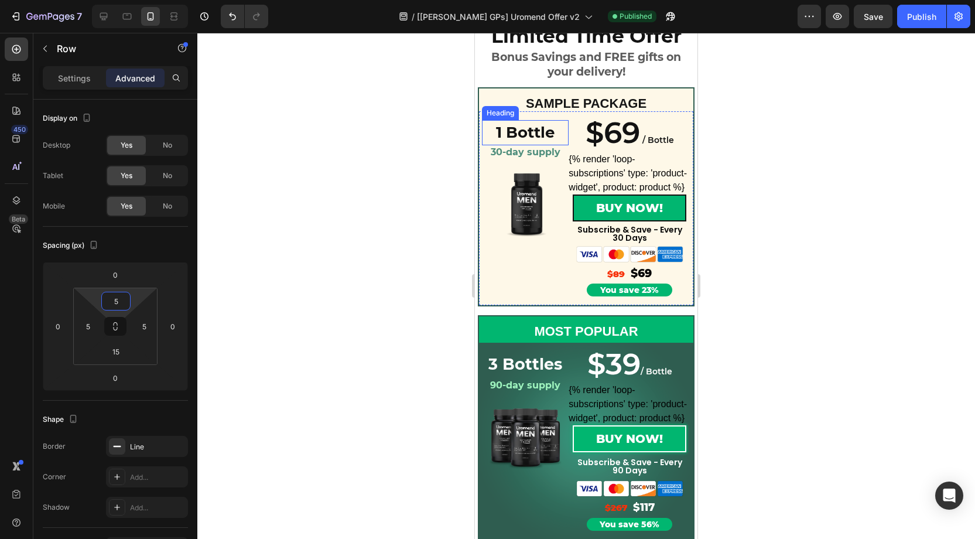
scroll to position [71, 0]
click at [525, 126] on p "1 Bottle" at bounding box center [525, 133] width 84 height 23
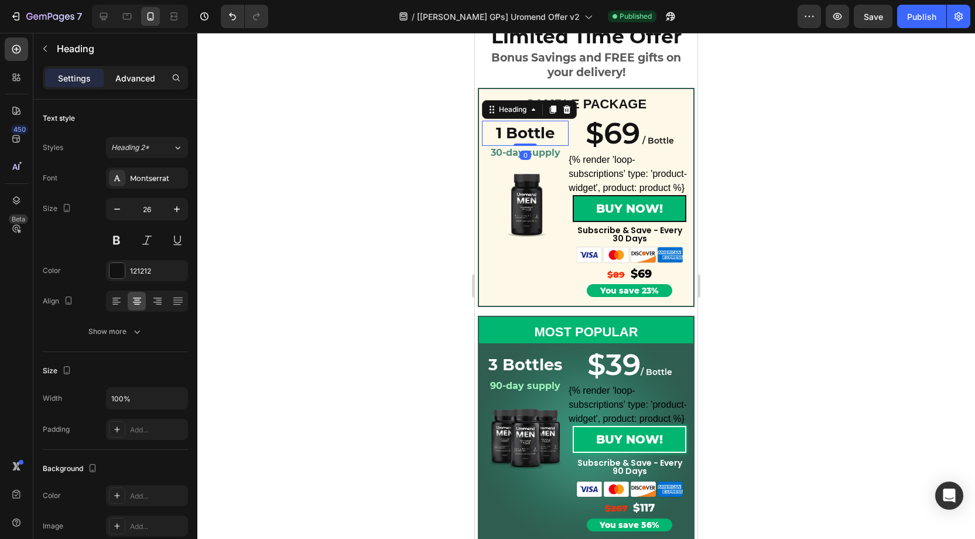
click at [131, 72] on p "Advanced" at bounding box center [135, 78] width 40 height 12
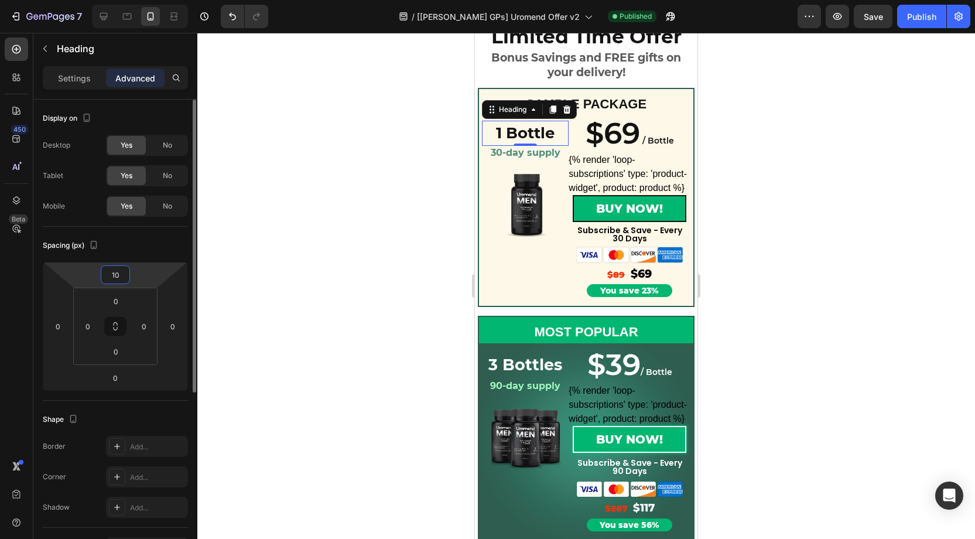
click at [121, 273] on input "10" at bounding box center [115, 275] width 23 height 18
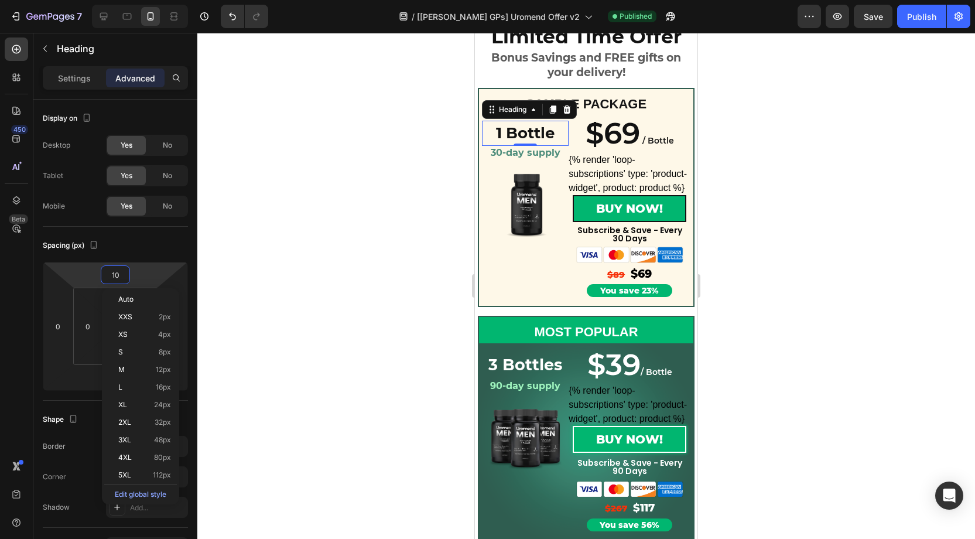
type input "8"
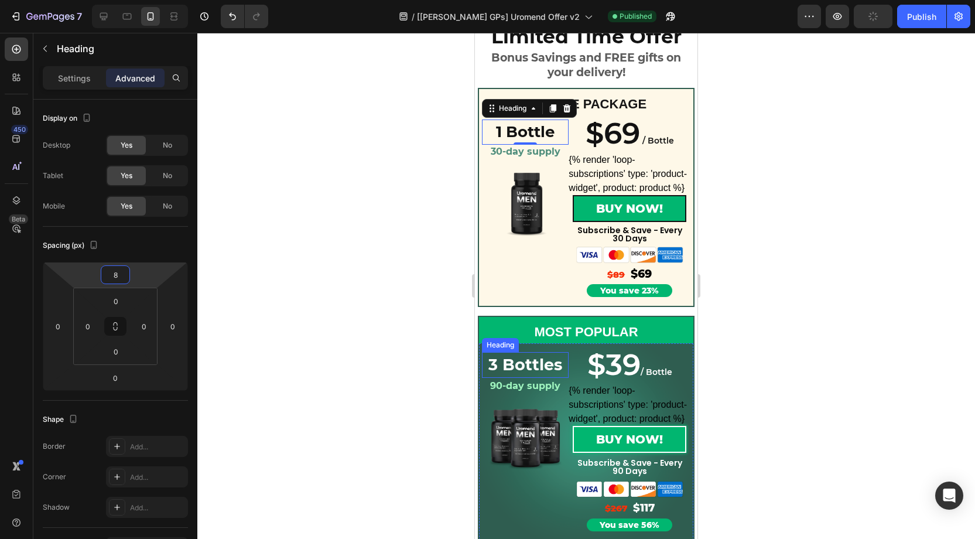
click at [559, 365] on strong "3 Bottles" at bounding box center [525, 364] width 74 height 19
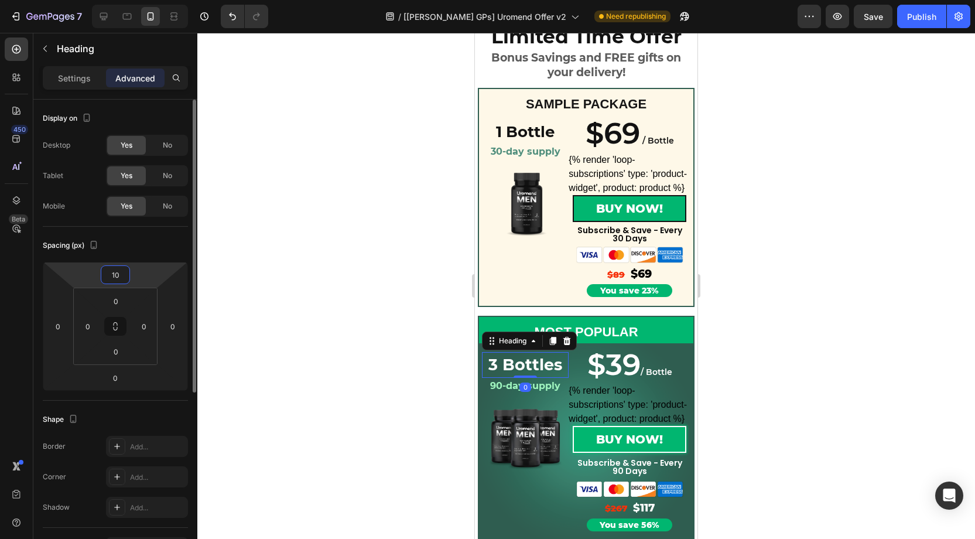
click at [117, 276] on input "10" at bounding box center [115, 275] width 23 height 18
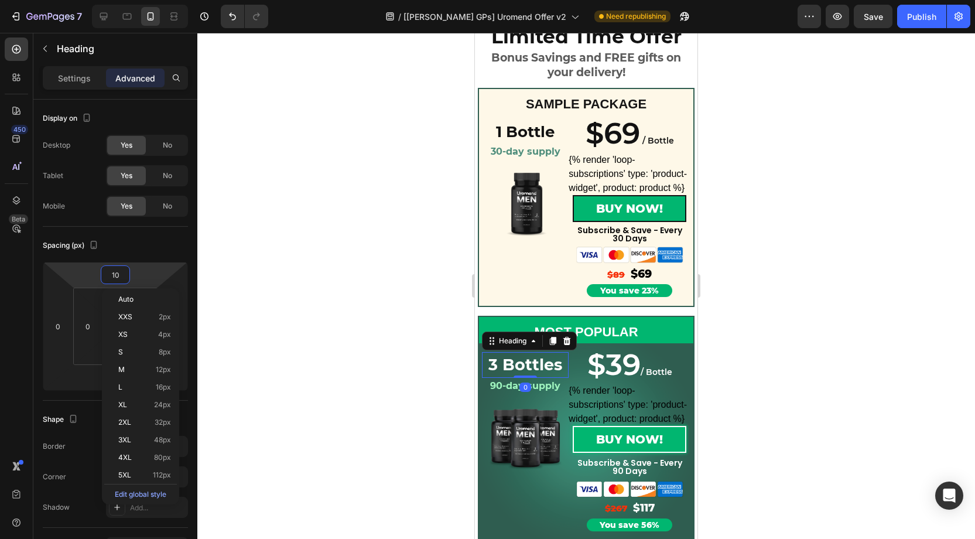
type input "8"
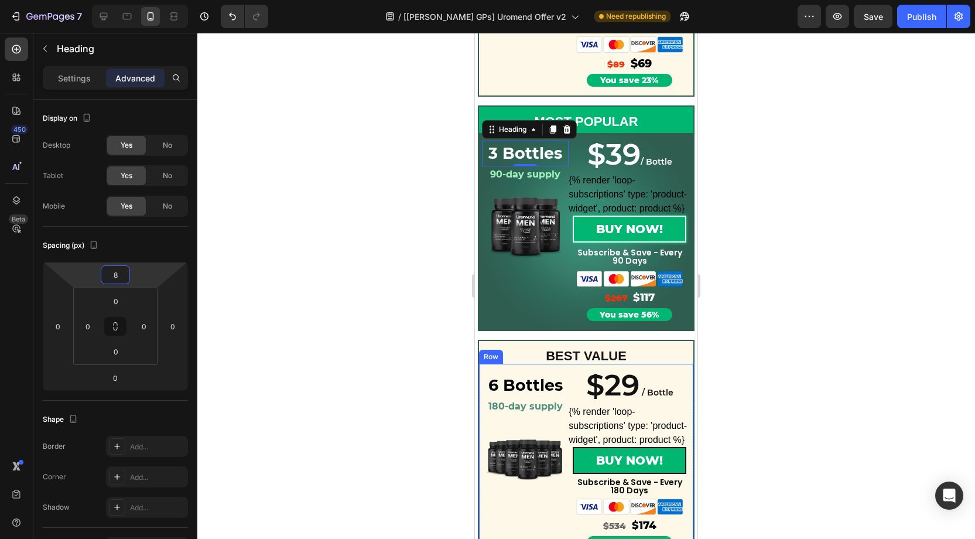
scroll to position [302, 0]
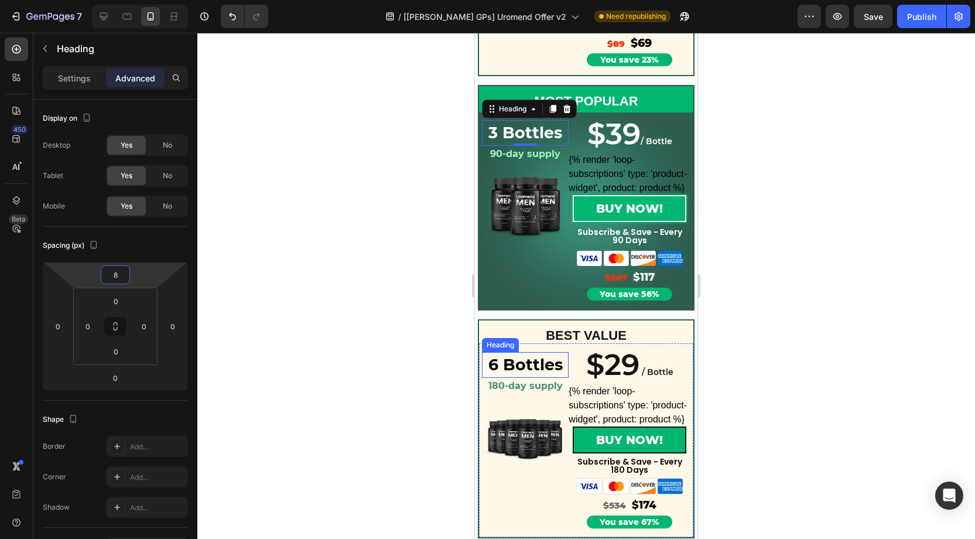
click at [526, 366] on strong "6 Bottles" at bounding box center [525, 364] width 74 height 19
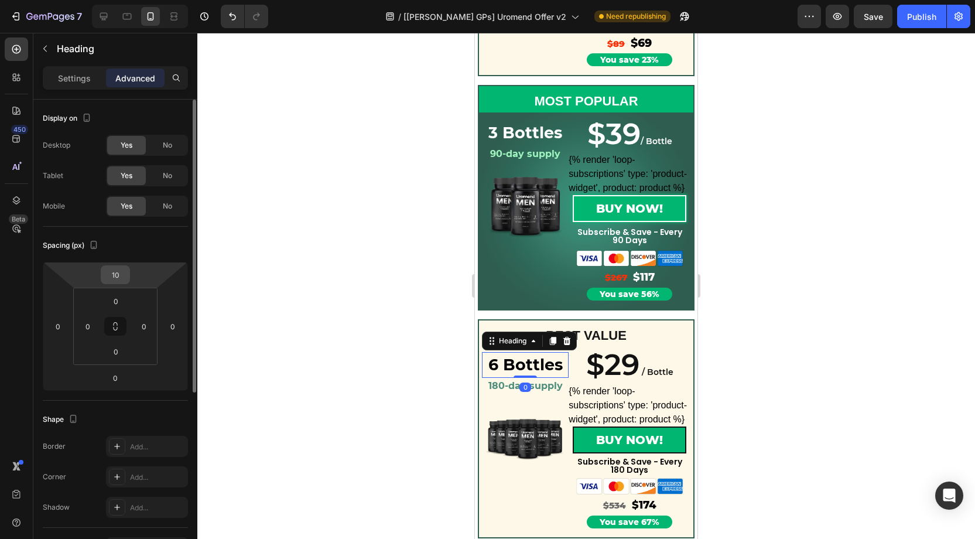
click at [121, 269] on input "10" at bounding box center [115, 275] width 23 height 18
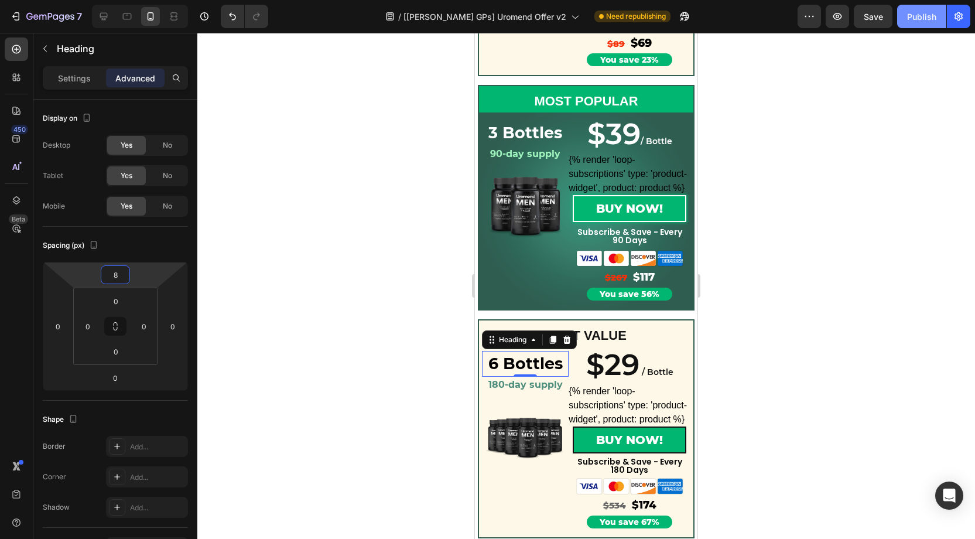
type input "8"
click at [914, 14] on div "Publish" at bounding box center [921, 17] width 29 height 12
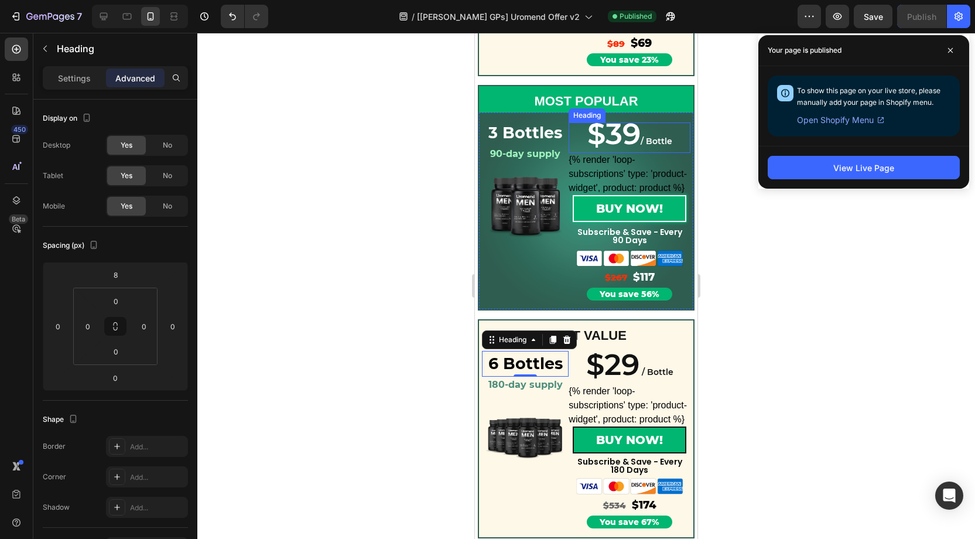
click at [635, 136] on span "$39" at bounding box center [613, 134] width 53 height 36
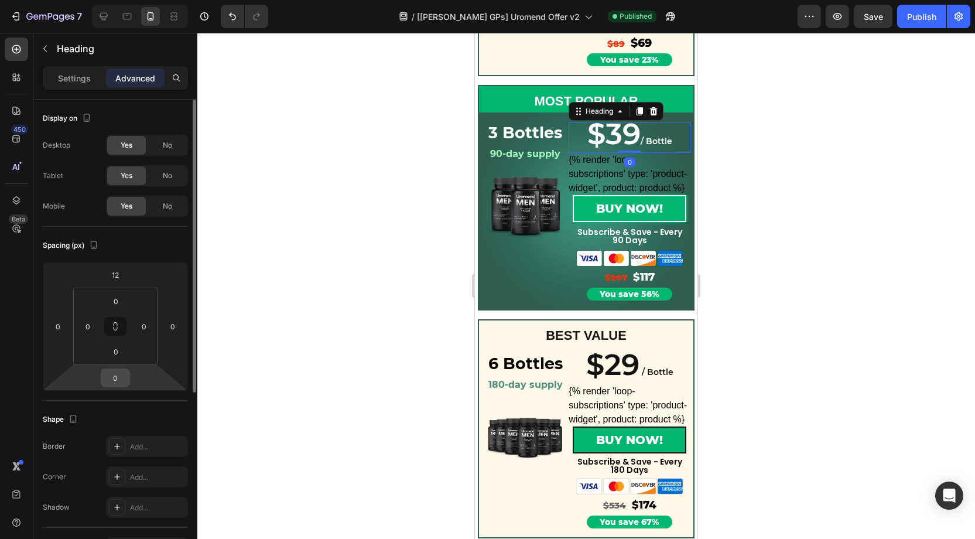
click at [117, 371] on input "0" at bounding box center [115, 378] width 23 height 18
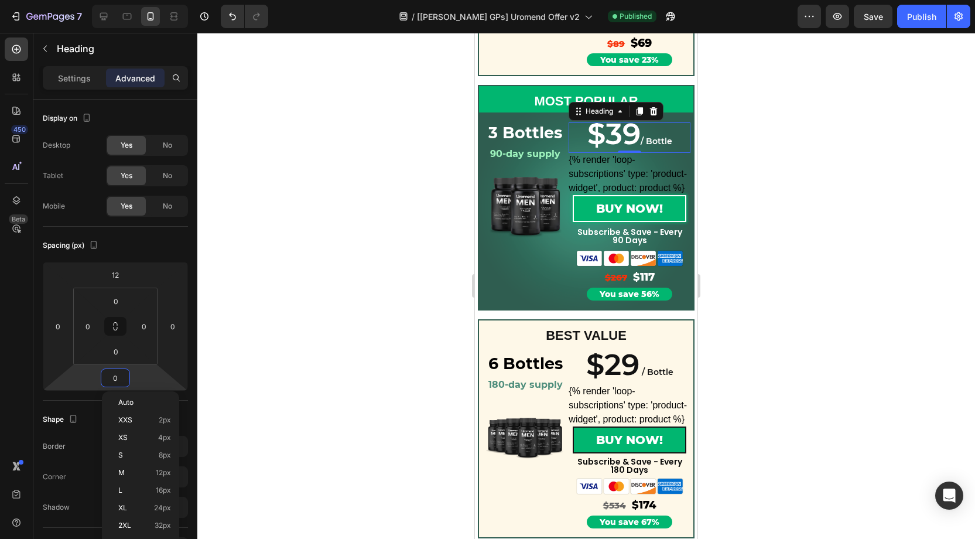
type input "5"
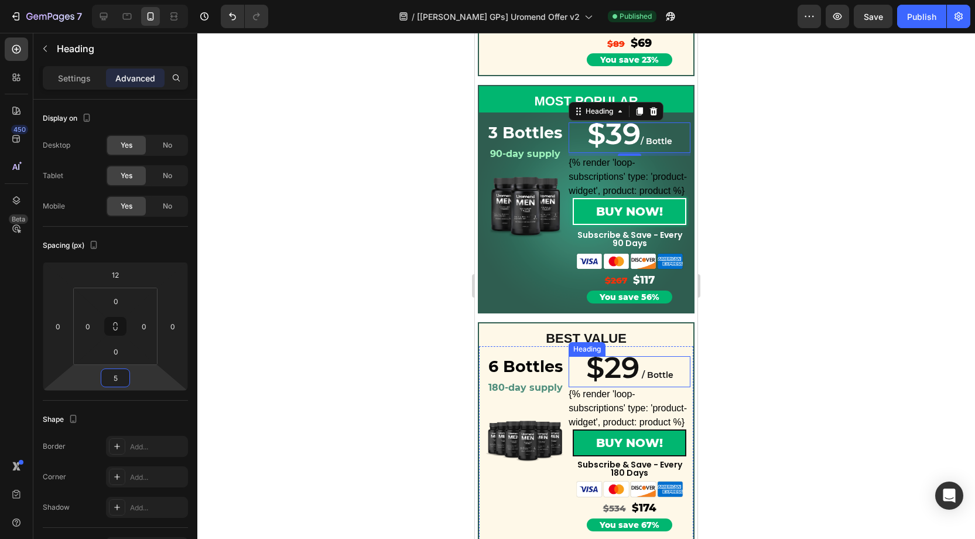
click at [655, 376] on span "/ Bottle" at bounding box center [658, 375] width 32 height 11
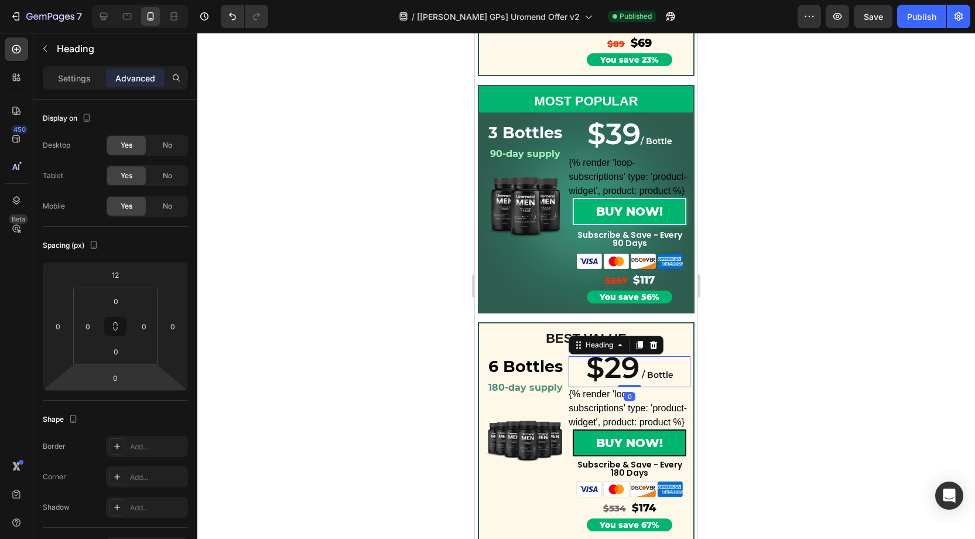
drag, startPoint x: 120, startPoint y: 372, endPoint x: 246, endPoint y: 362, distance: 126.4
click at [119, 372] on input "0" at bounding box center [115, 378] width 23 height 18
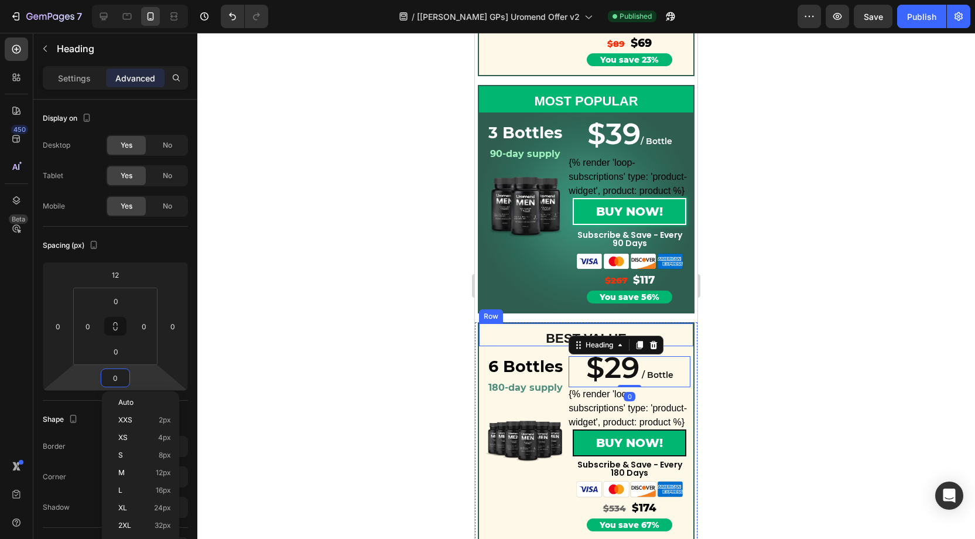
type input "5"
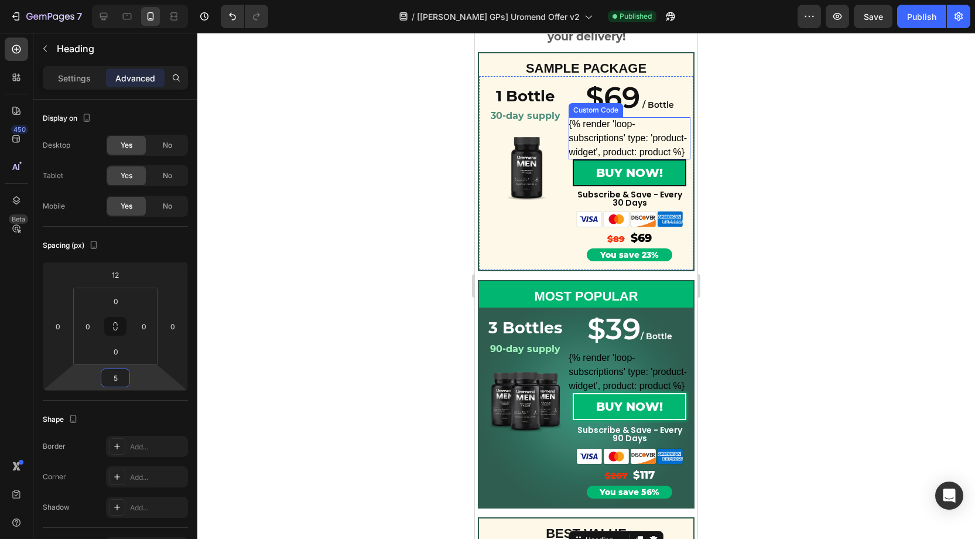
scroll to position [106, 0]
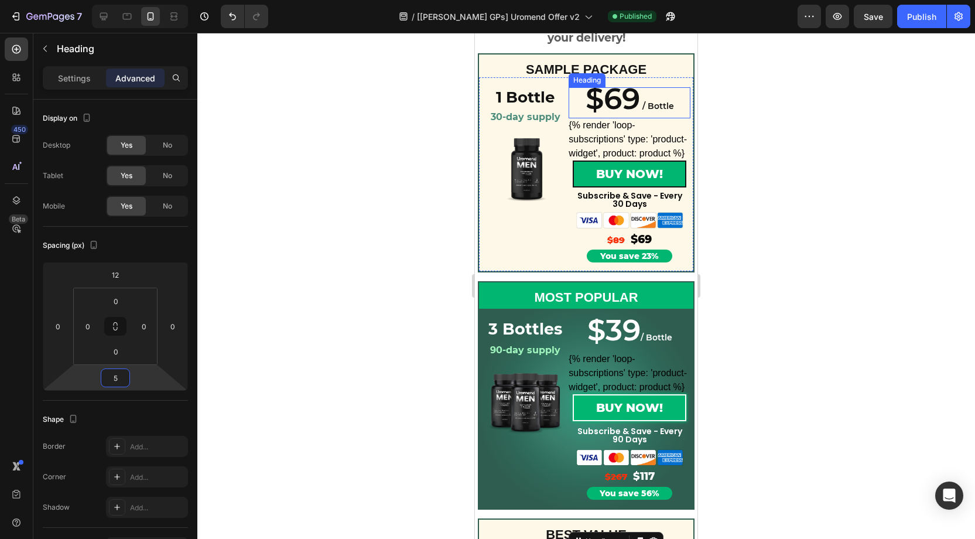
click at [627, 107] on span "$69" at bounding box center [613, 99] width 54 height 36
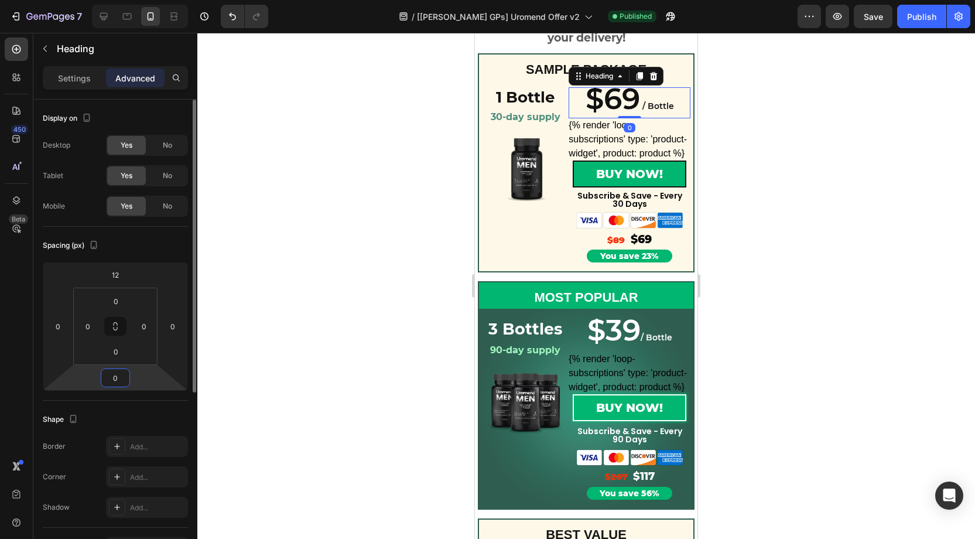
click at [120, 379] on input "0" at bounding box center [115, 378] width 23 height 18
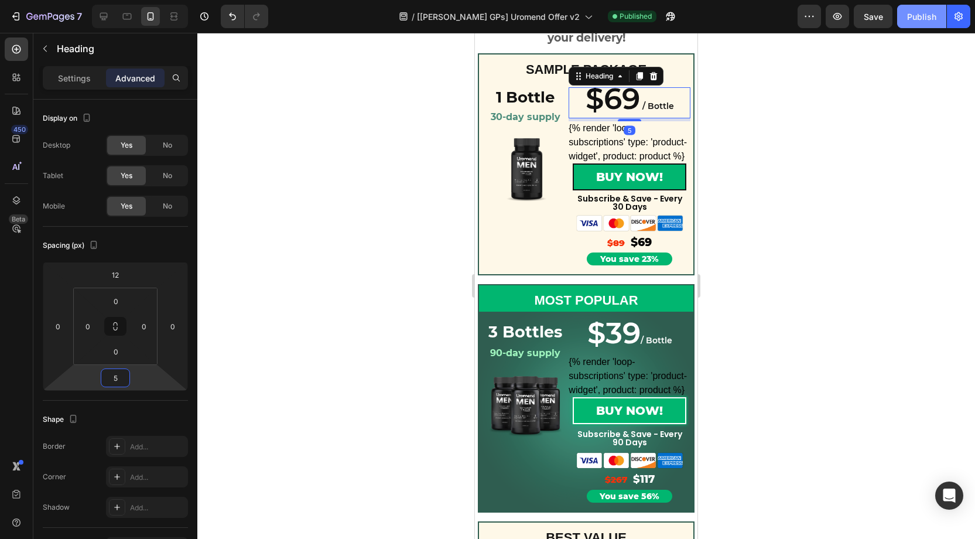
type input "5"
drag, startPoint x: 929, startPoint y: 23, endPoint x: 921, endPoint y: 35, distance: 14.5
click at [929, 23] on button "Publish" at bounding box center [921, 16] width 49 height 23
